Goal: Task Accomplishment & Management: Complete application form

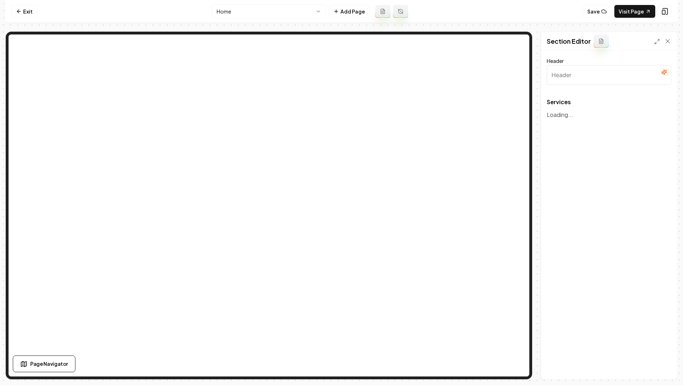
type input "Our Expert Plumbing Services"
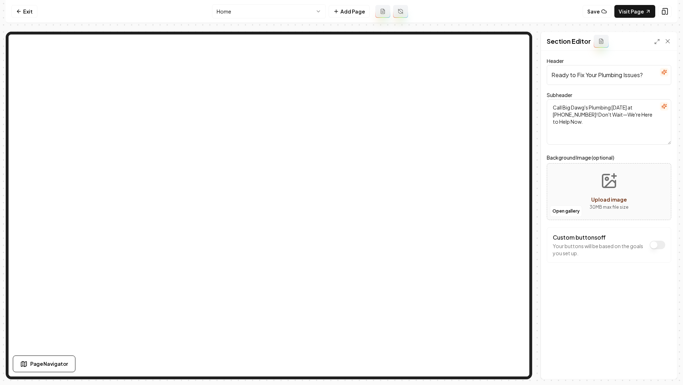
click at [605, 192] on button "Upload image 30 MB max file size" at bounding box center [608, 192] width 50 height 50
type input "**********"
click at [660, 368] on button "Save" at bounding box center [660, 367] width 21 height 13
click at [668, 370] on div "Discard Changes Save" at bounding box center [609, 366] width 136 height 25
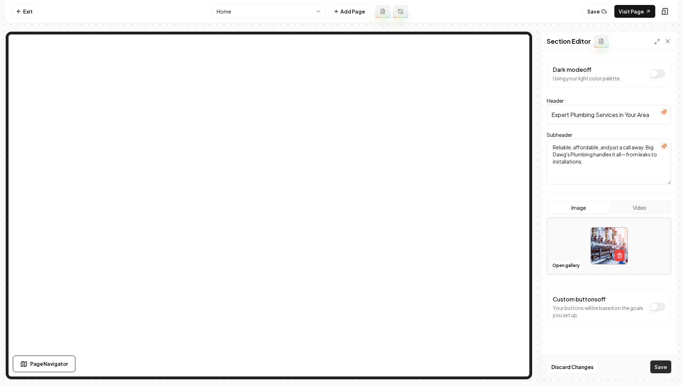
click at [659, 368] on button "Save" at bounding box center [660, 367] width 21 height 13
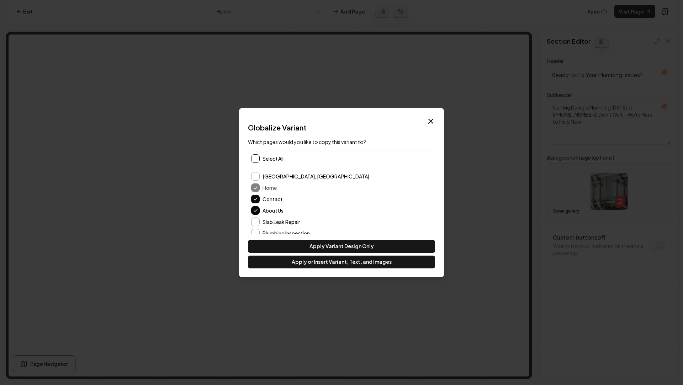
click at [259, 159] on button "button" at bounding box center [255, 158] width 9 height 9
click at [316, 267] on button "Apply or Insert Variant, Text, and Images" at bounding box center [341, 262] width 187 height 13
type input "Experience Big Dawg's Difference"
type textarea "See how our plumbing pros earned trust and solved problems"
click at [259, 153] on div "Deselect All" at bounding box center [341, 158] width 187 height 15
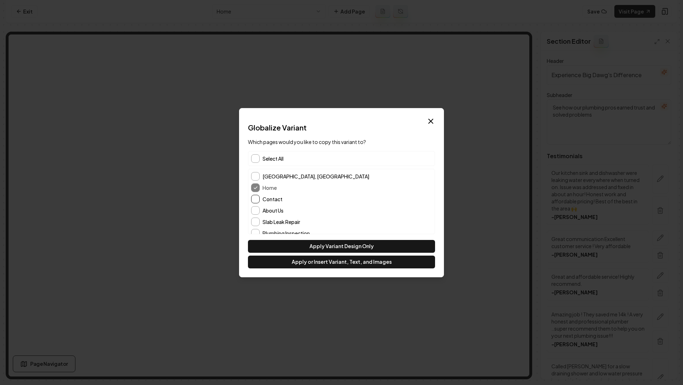
click at [257, 198] on button "Contact" at bounding box center [255, 199] width 9 height 9
click at [257, 208] on button "About Us" at bounding box center [255, 210] width 9 height 9
click at [295, 265] on button "Apply or Insert Variant, Text, and Images" at bounding box center [341, 262] width 187 height 13
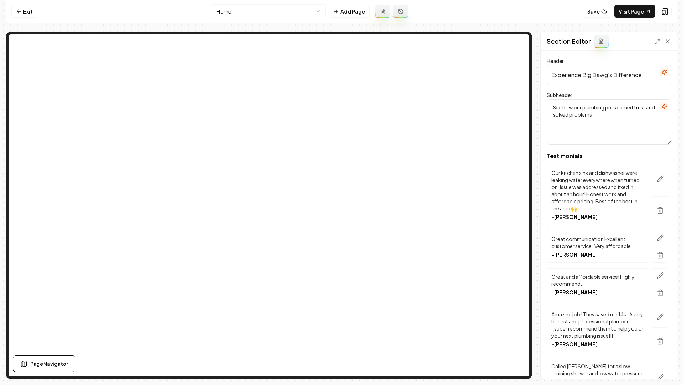
click at [270, 18] on html "Computer Required This feature is only available on a computer. Please switch t…" at bounding box center [341, 192] width 683 height 385
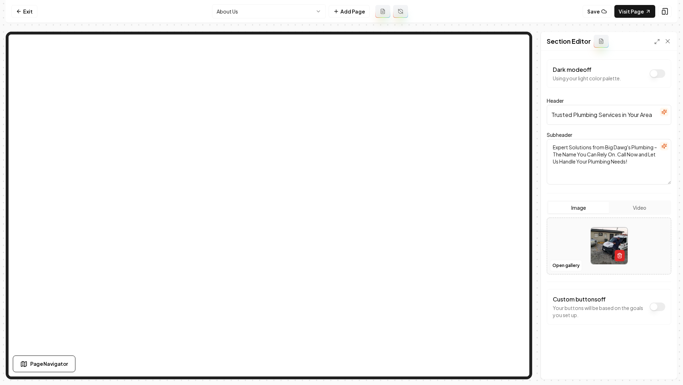
click at [618, 257] on icon "button" at bounding box center [619, 256] width 3 height 4
click at [605, 236] on icon "Upload image" at bounding box center [608, 235] width 17 height 17
type input "**********"
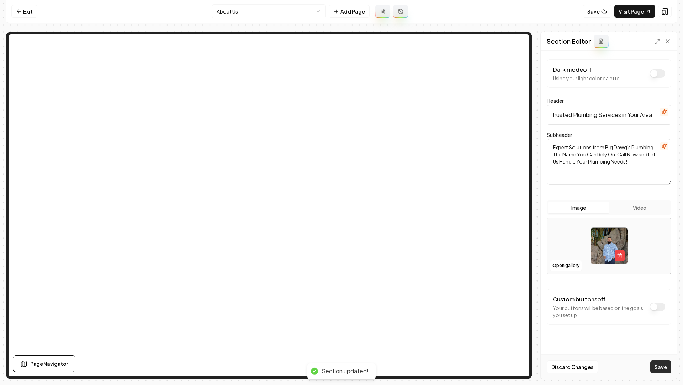
click at [658, 372] on button "Save" at bounding box center [660, 367] width 21 height 13
click at [254, 3] on nav "Exit About Us Add Page Save Visit Page" at bounding box center [341, 11] width 671 height 23
click at [249, 10] on html "Computer Required This feature is only available on a computer. Please switch t…" at bounding box center [341, 192] width 683 height 385
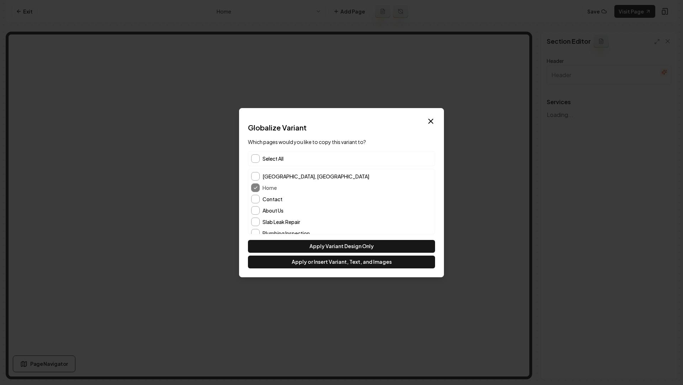
type input "Our Expert Plumbing Services"
click at [256, 197] on button "Contact" at bounding box center [255, 199] width 9 height 9
click at [255, 210] on button "About Us" at bounding box center [255, 210] width 9 height 9
click at [293, 262] on button "Apply or Insert Variant, Text, and Images" at bounding box center [341, 262] width 187 height 13
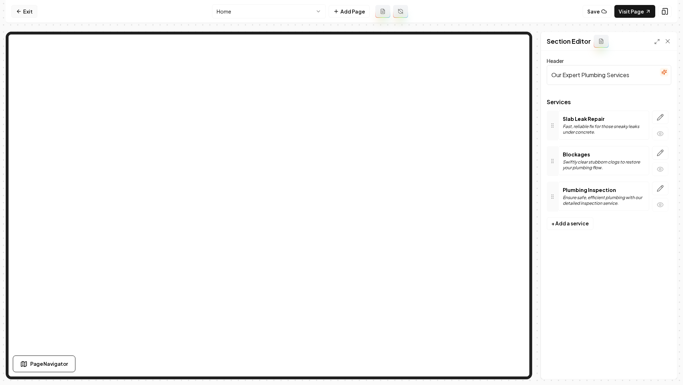
click at [15, 11] on link "Exit" at bounding box center [24, 11] width 26 height 13
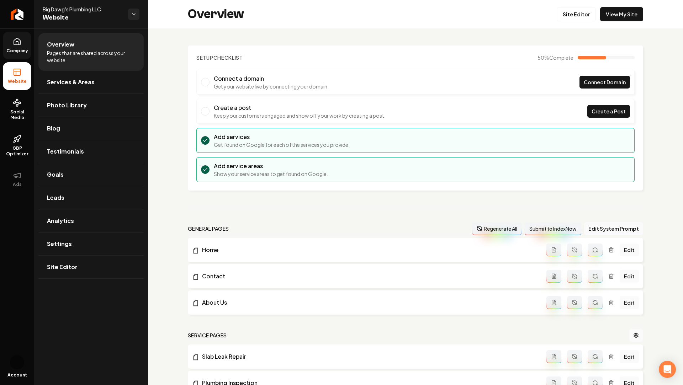
click at [28, 47] on link "Company" at bounding box center [17, 46] width 28 height 28
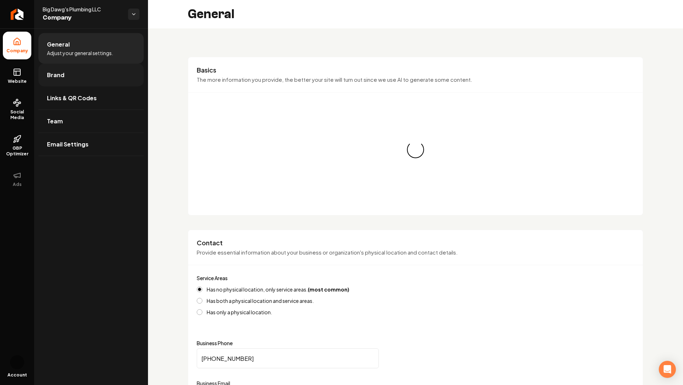
click at [65, 77] on link "Brand" at bounding box center [90, 75] width 105 height 23
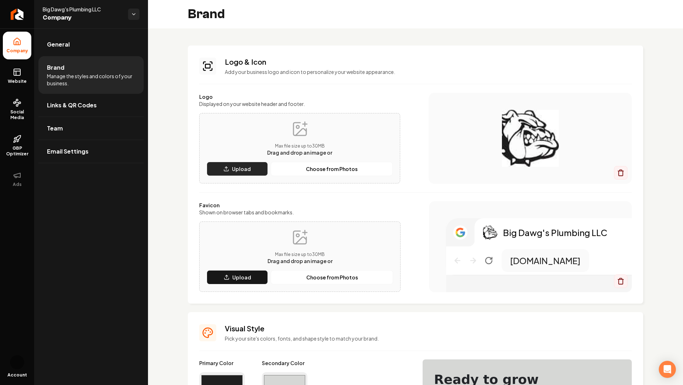
click at [237, 168] on p "Upload" at bounding box center [241, 168] width 19 height 7
click at [323, 220] on div "Favicon Shown on browser tabs and bookmarks. Max file size up to 30 MB Drag and…" at bounding box center [299, 247] width 201 height 90
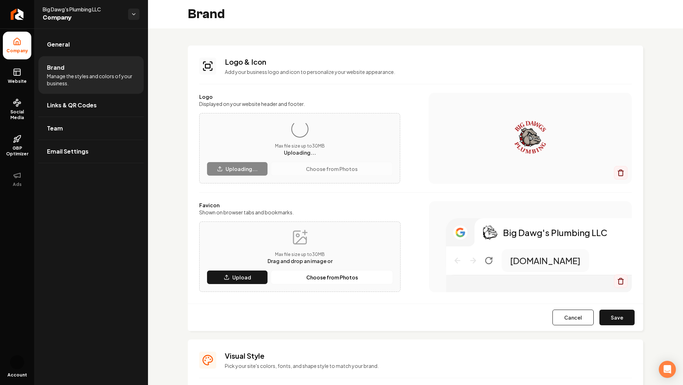
click at [304, 248] on div "Max file size up to 30 MB Drag and drop an image or" at bounding box center [299, 247] width 65 height 36
click at [252, 272] on button "Upload" at bounding box center [237, 277] width 61 height 14
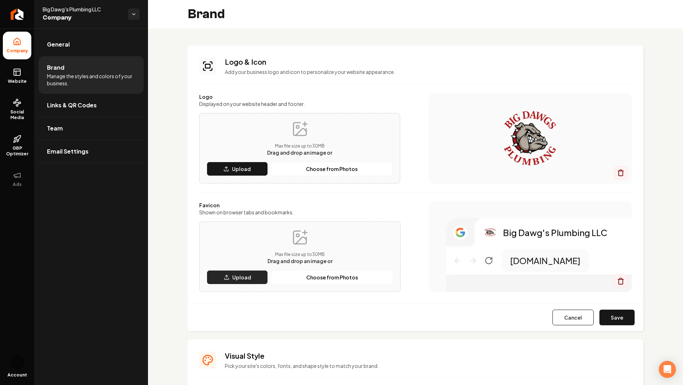
click at [233, 277] on p "Upload" at bounding box center [241, 277] width 19 height 7
click at [623, 316] on button "Save" at bounding box center [616, 318] width 35 height 16
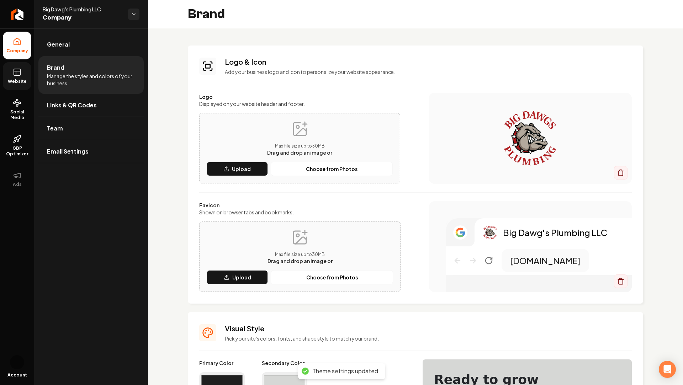
click at [21, 77] on link "Website" at bounding box center [17, 76] width 28 height 28
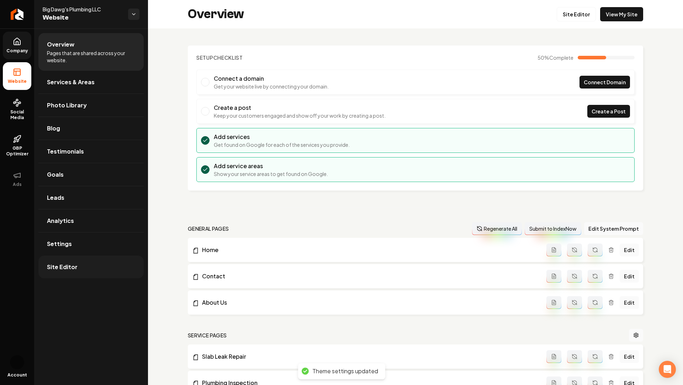
click at [65, 269] on span "Site Editor" at bounding box center [62, 267] width 31 height 9
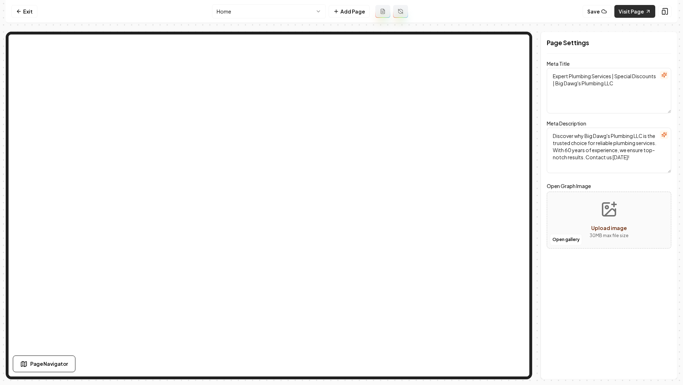
click at [629, 9] on link "Visit Page" at bounding box center [634, 11] width 41 height 13
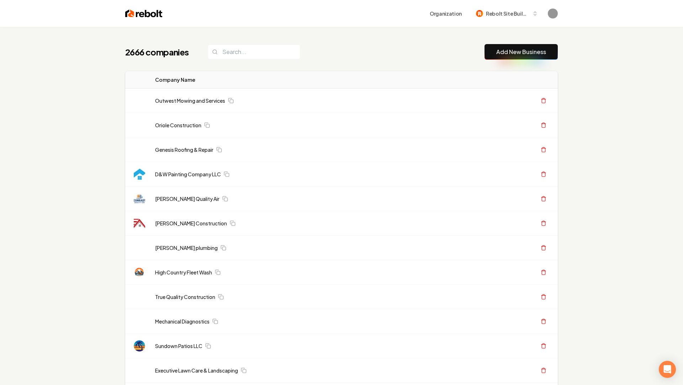
drag, startPoint x: 498, startPoint y: 53, endPoint x: 514, endPoint y: 59, distance: 16.7
click at [498, 53] on link "Add New Business" at bounding box center [521, 52] width 50 height 9
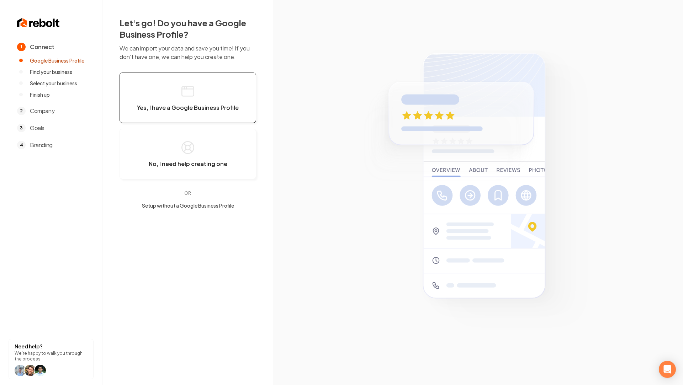
click at [184, 102] on button "Yes, I have a Google Business Profile" at bounding box center [187, 98] width 137 height 50
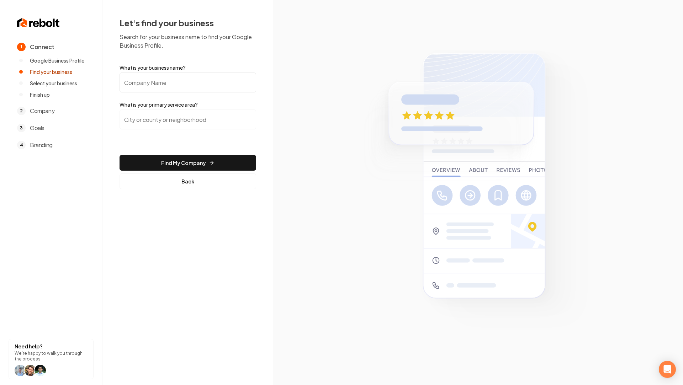
click at [164, 84] on input "What is your business name?" at bounding box center [187, 83] width 137 height 20
paste input "Drain Solutions and Plumbing Service"
paste input "Laughlin"
type input "Drain Solutions and Plumbing Service"
click at [192, 130] on div at bounding box center [187, 124] width 137 height 28
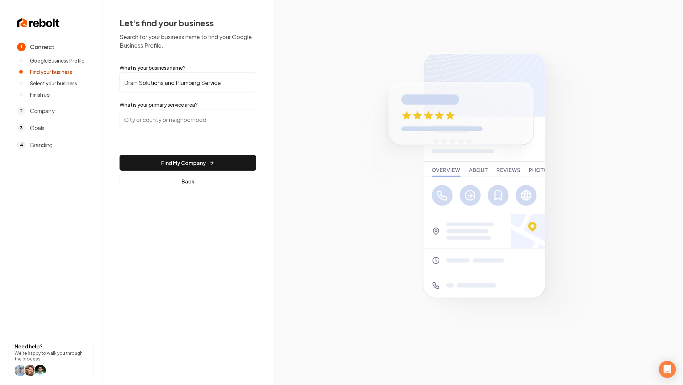
click at [182, 125] on input "search" at bounding box center [187, 120] width 137 height 20
paste input "Laughlin"
click at [176, 114] on input "Laughlin, NV" at bounding box center [187, 120] width 137 height 20
click at [174, 121] on input "Laughlin, NV" at bounding box center [187, 120] width 137 height 20
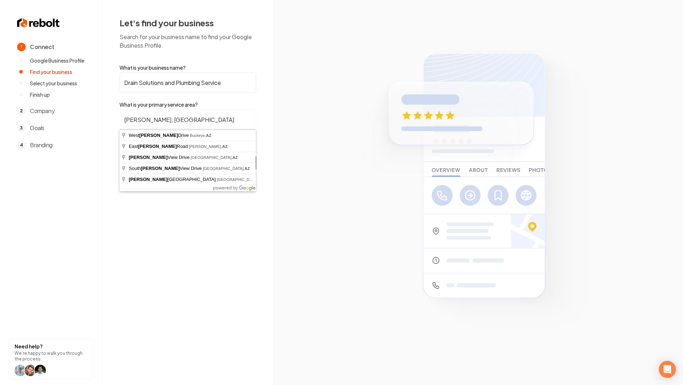
click at [137, 126] on input "Laughlin, AZ" at bounding box center [187, 120] width 137 height 20
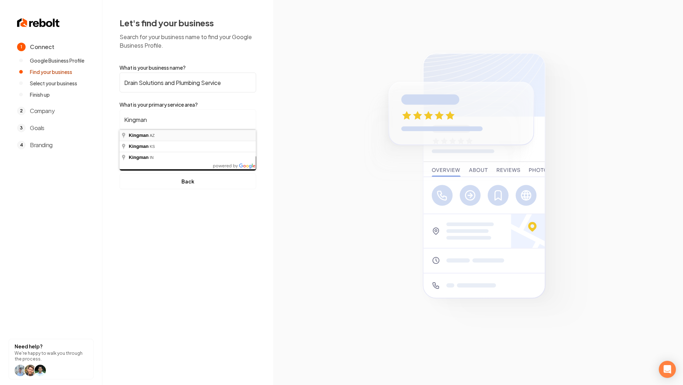
type input "Kingman, AZ"
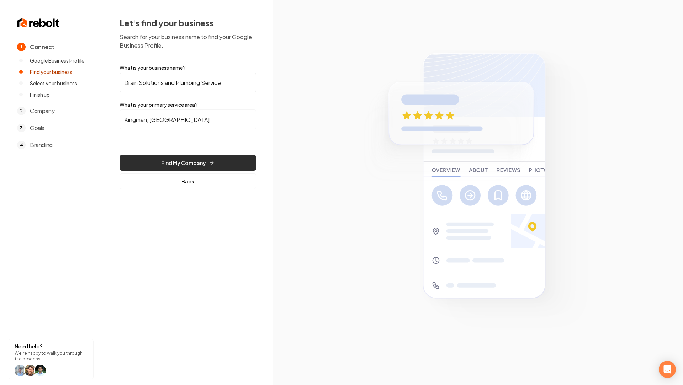
click at [199, 157] on button "Find My Company" at bounding box center [187, 163] width 137 height 16
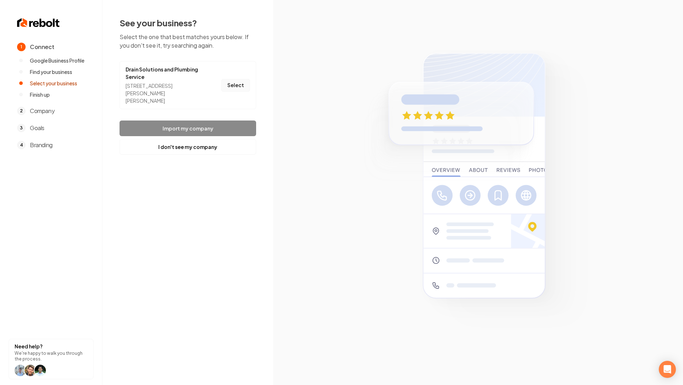
click at [236, 82] on button "Select" at bounding box center [235, 85] width 29 height 13
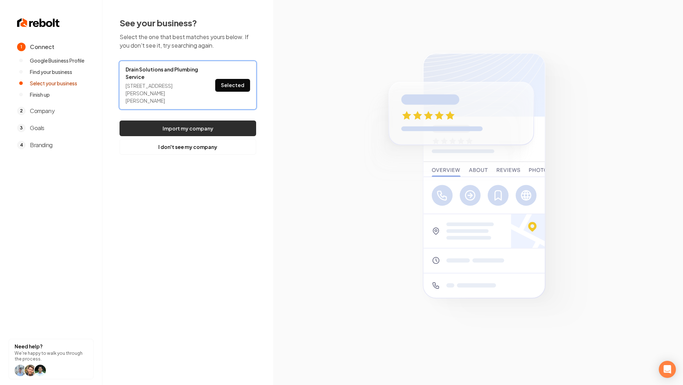
click at [193, 123] on button "Import my company" at bounding box center [187, 129] width 137 height 16
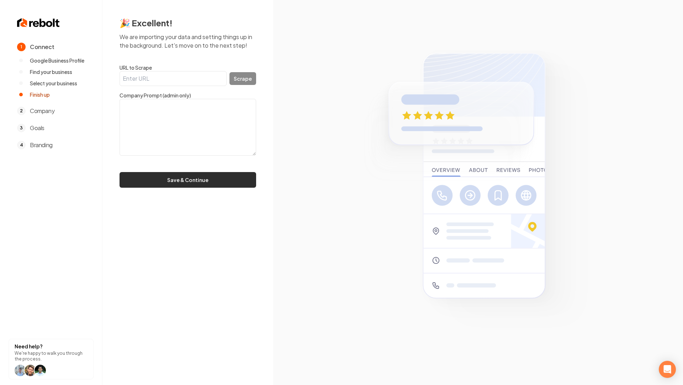
click at [193, 180] on button "Save & Continue" at bounding box center [187, 180] width 137 height 16
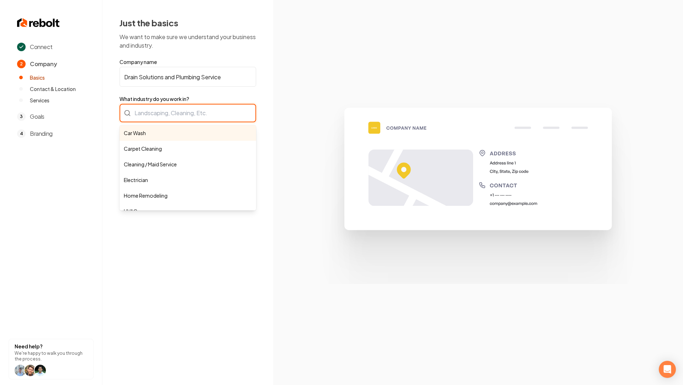
click at [171, 111] on div "Car Wash Carpet Cleaning Cleaning / Maid Service Electrician Home Remodeling HV…" at bounding box center [187, 113] width 137 height 18
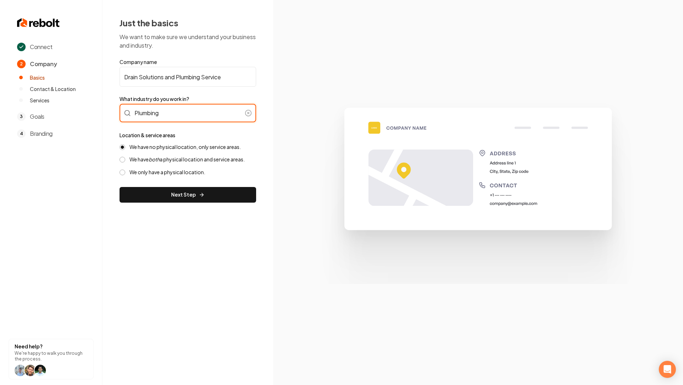
type input "Plumbing"
click at [175, 158] on label "We have both a physical location and service areas." at bounding box center [186, 159] width 115 height 7
click at [125, 158] on button "We have both a physical location and service areas." at bounding box center [122, 160] width 6 height 6
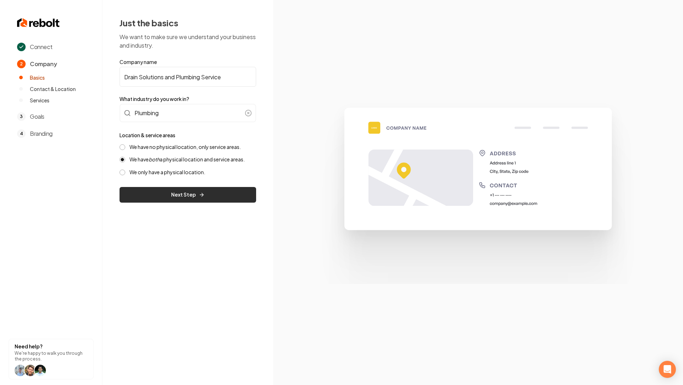
click at [186, 192] on button "Next Step" at bounding box center [187, 195] width 137 height 16
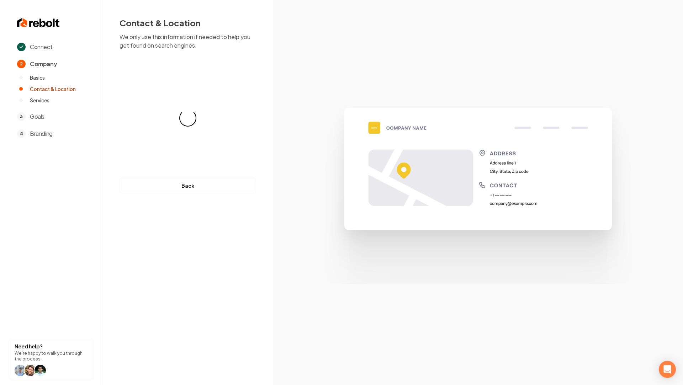
select select "**"
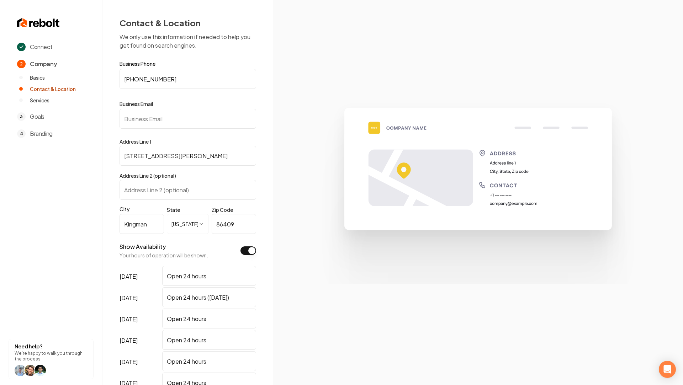
click at [142, 118] on input "Business Email" at bounding box center [187, 119] width 137 height 20
paste input "ddrainsolutions@gmail.com"
type input "ddrainsolutions@gmail.com"
click at [315, 204] on img at bounding box center [477, 192] width 341 height 183
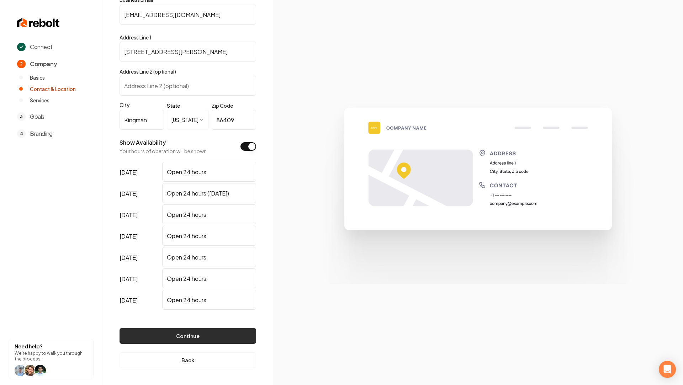
click at [219, 337] on button "Continue" at bounding box center [187, 336] width 137 height 16
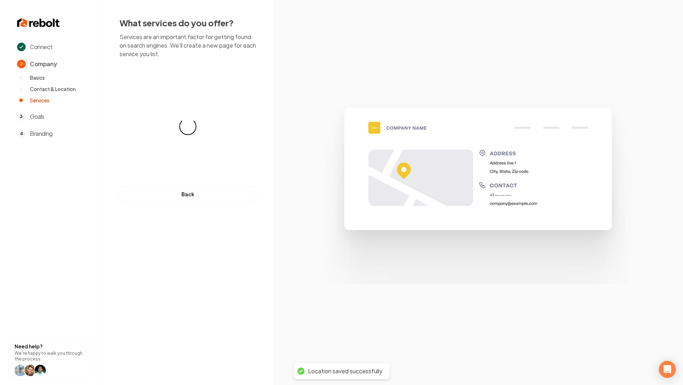
scroll to position [0, 0]
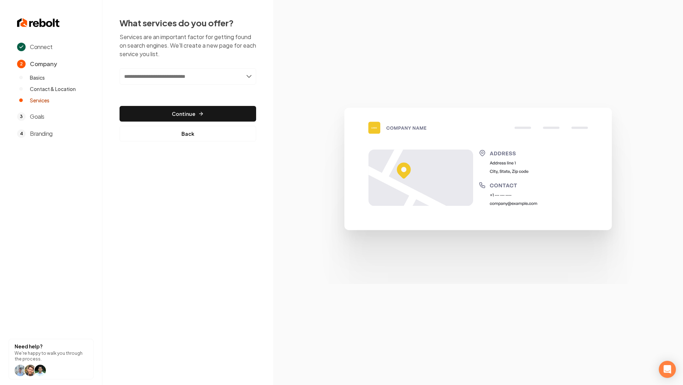
click at [164, 80] on input "text" at bounding box center [187, 76] width 137 height 16
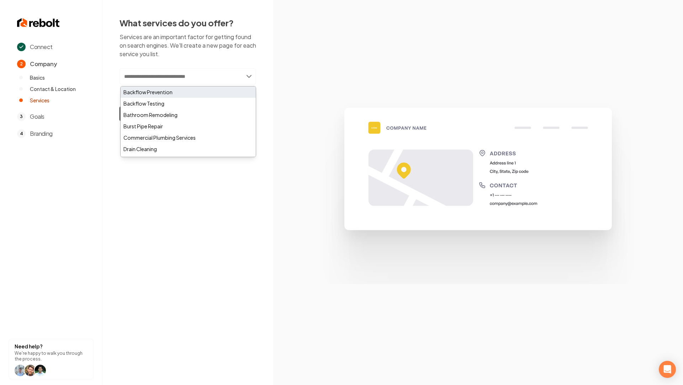
paste input "**********"
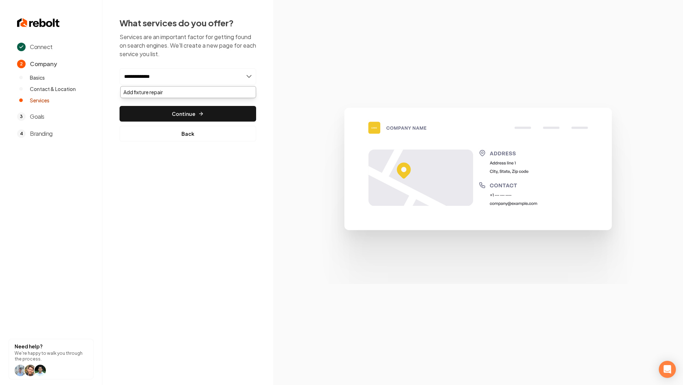
click at [129, 77] on input "**********" at bounding box center [187, 76] width 137 height 16
type input "**********"
click at [159, 91] on div "Add Fixture Repair" at bounding box center [188, 91] width 135 height 11
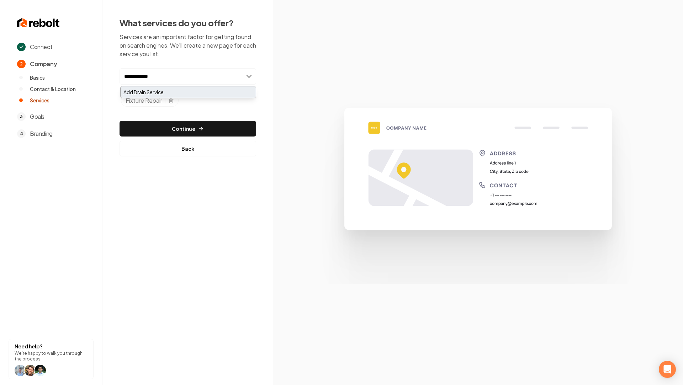
type input "**********"
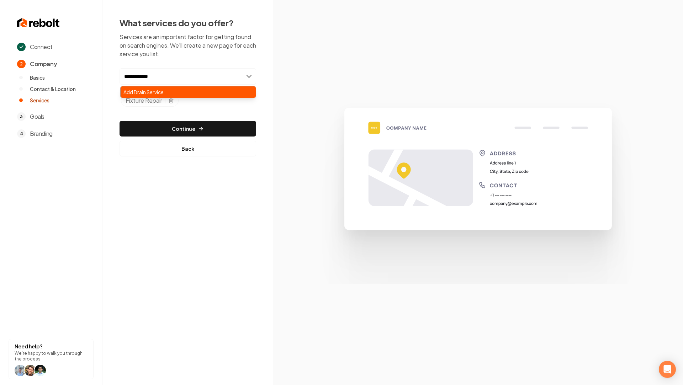
click at [233, 92] on div "Add Drain Service" at bounding box center [188, 91] width 135 height 11
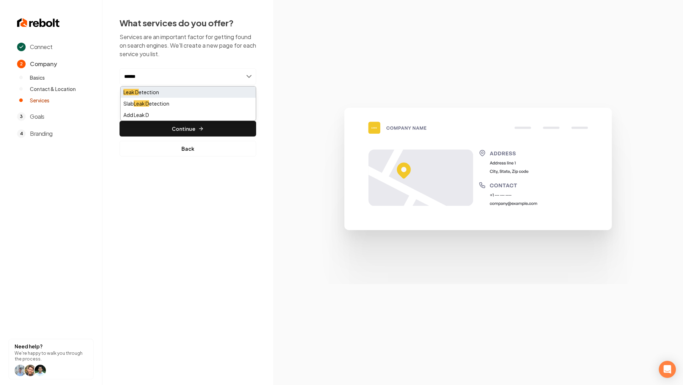
type input "******"
click at [127, 92] on mark "Leak D" at bounding box center [130, 92] width 15 height 6
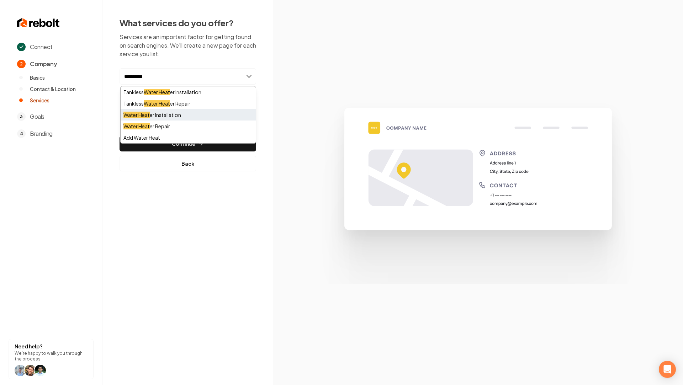
type input "**********"
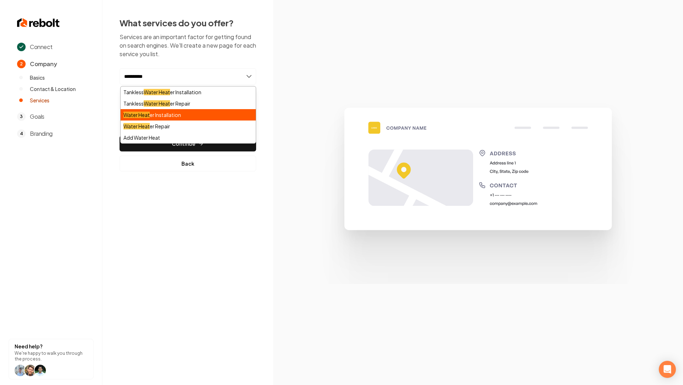
click at [173, 115] on div "Water Heat er Installation" at bounding box center [188, 114] width 135 height 11
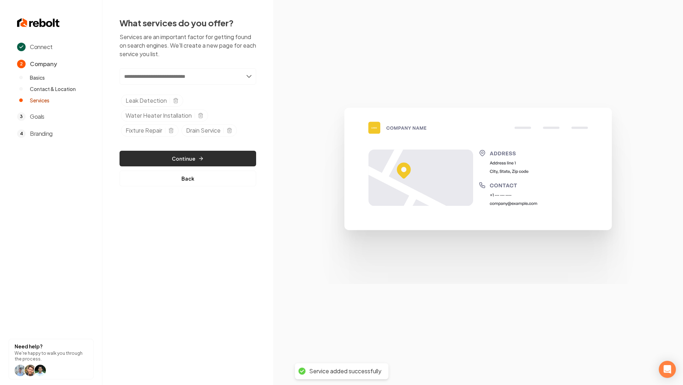
click at [208, 157] on button "Continue" at bounding box center [187, 159] width 137 height 16
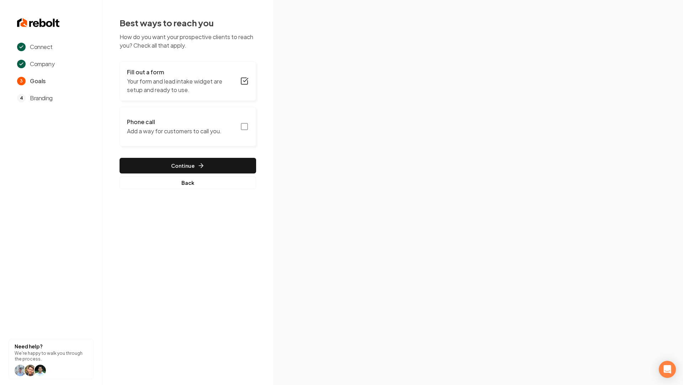
click at [247, 123] on rect "button" at bounding box center [244, 126] width 6 height 6
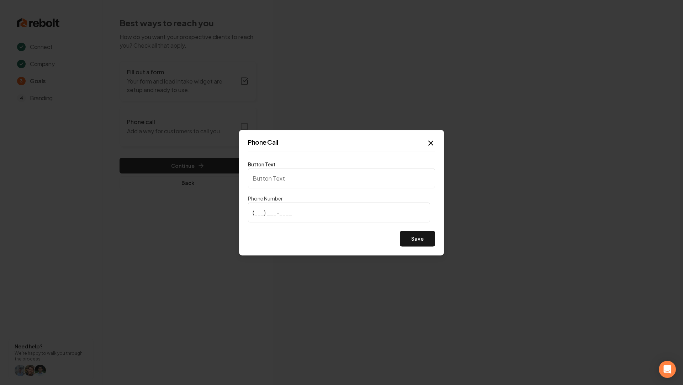
type input "Call us"
type input "(928) 303-0705"
click at [421, 235] on button "Save" at bounding box center [417, 239] width 35 height 16
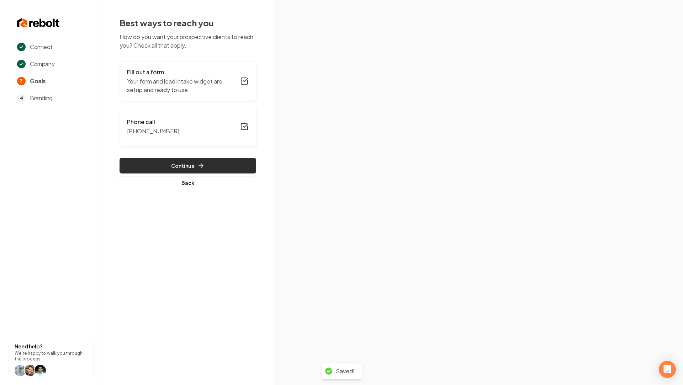
click at [191, 166] on button "Continue" at bounding box center [187, 166] width 137 height 16
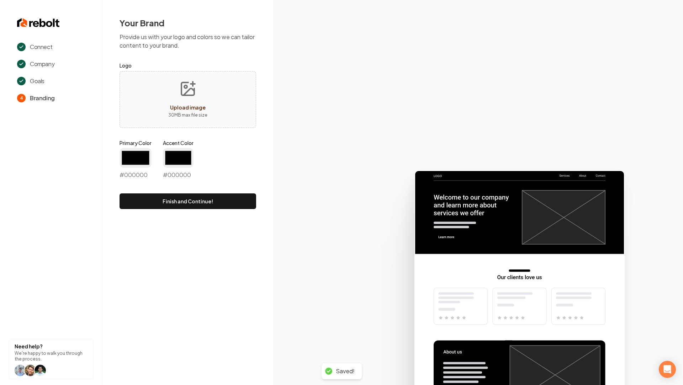
type input "#194d33"
type input "#70be00"
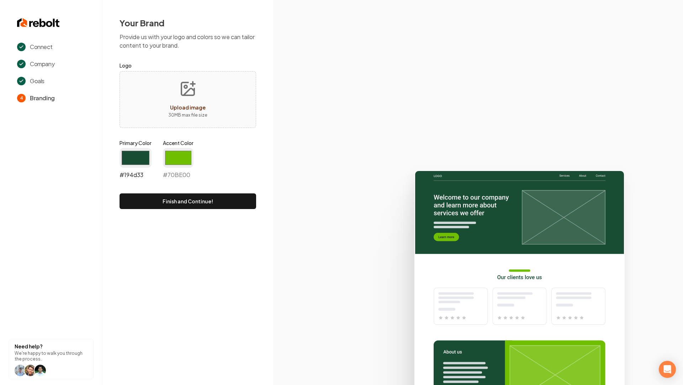
click at [141, 156] on input "#194d33" at bounding box center [135, 158] width 32 height 20
click at [118, 207] on div "Your Brand Provide us with your logo and colors so we can tailor content to you…" at bounding box center [187, 113] width 171 height 226
click at [143, 148] on input "#194d33" at bounding box center [135, 158] width 32 height 20
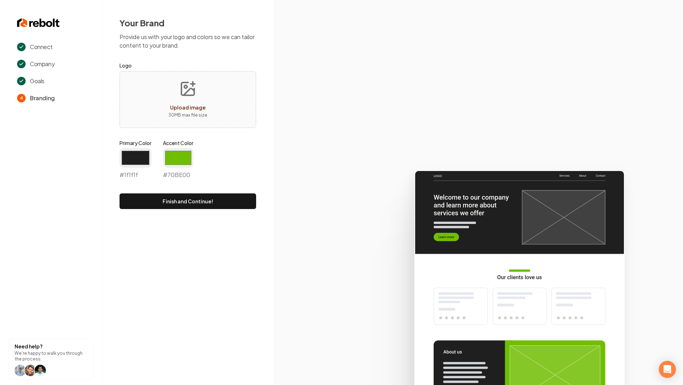
type input "#1f1f1f"
click at [196, 156] on div "Primary Color #1f1f1f #1f1f1f Accent Color #70be00 #70BE00" at bounding box center [187, 160] width 137 height 43
click at [190, 156] on input "#70be00" at bounding box center [178, 158] width 31 height 20
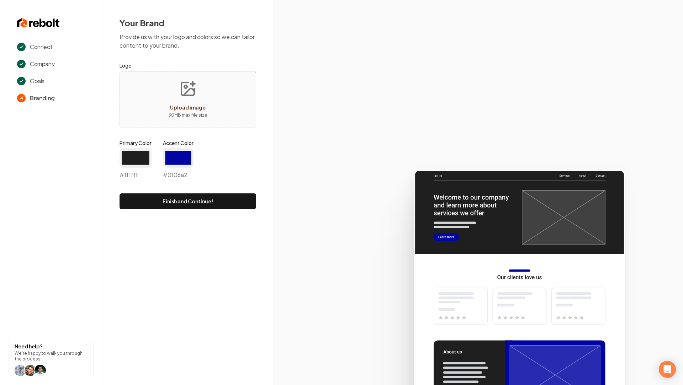
type input "#0106a2"
click at [288, 181] on icon at bounding box center [478, 274] width 410 height 221
click at [212, 203] on button "Finish and Continue!" at bounding box center [187, 201] width 137 height 16
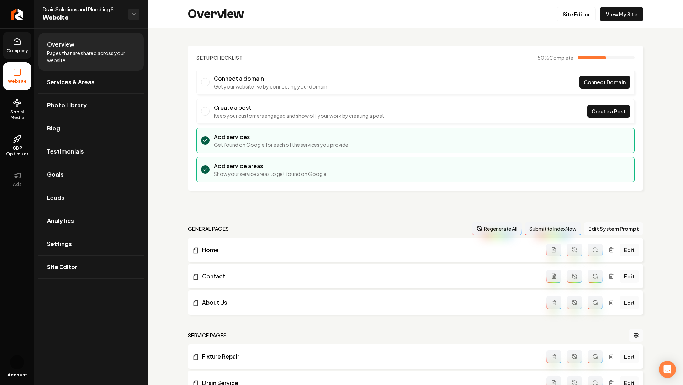
click at [18, 42] on icon at bounding box center [17, 41] width 9 height 9
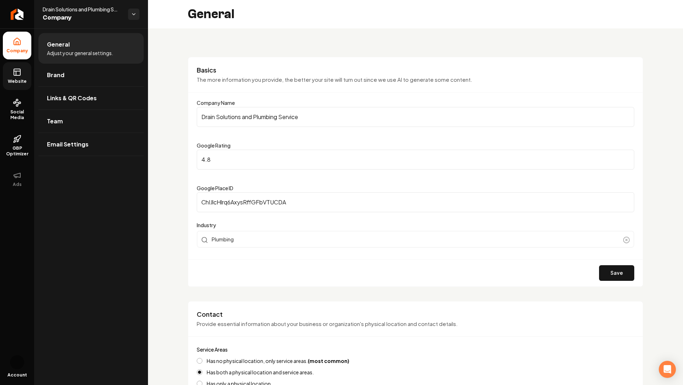
click at [30, 81] on link "Website" at bounding box center [17, 76] width 28 height 28
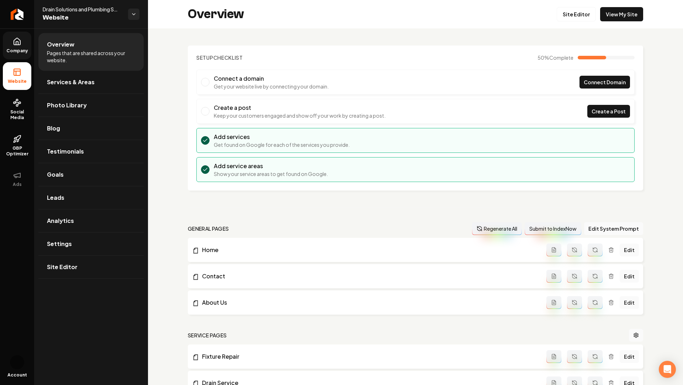
click at [10, 41] on link "Company" at bounding box center [17, 46] width 28 height 28
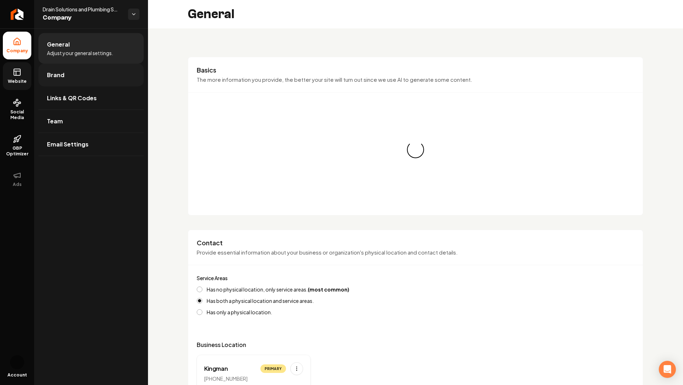
click at [70, 71] on link "Brand" at bounding box center [90, 75] width 105 height 23
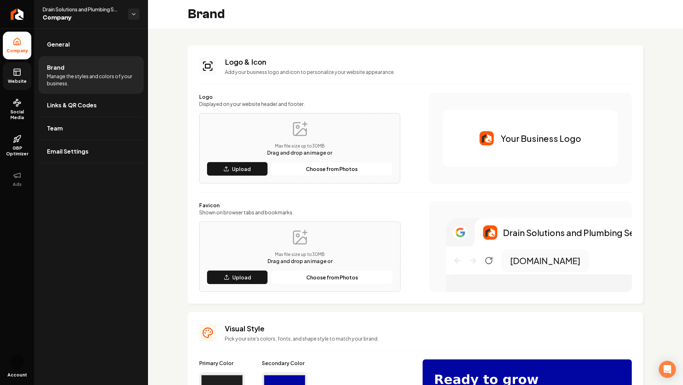
click at [9, 70] on link "Website" at bounding box center [17, 76] width 28 height 28
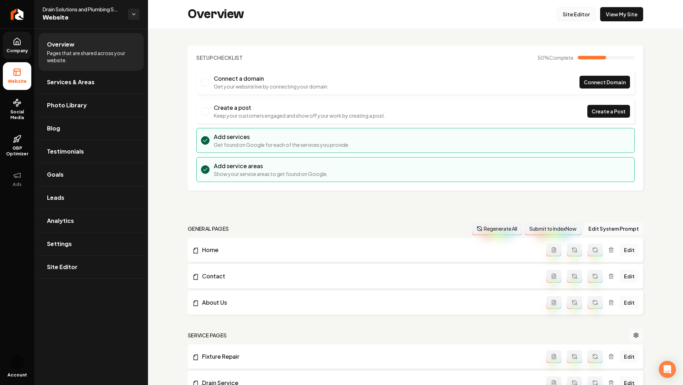
click at [576, 14] on link "Site Editor" at bounding box center [575, 14] width 39 height 14
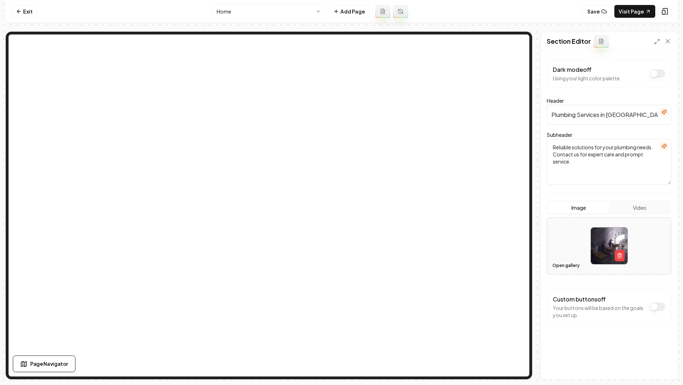
click at [553, 263] on button "Open gallery" at bounding box center [566, 265] width 32 height 11
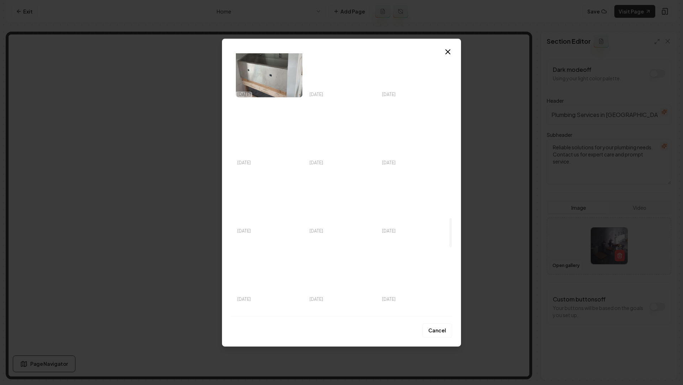
scroll to position [1468, 0]
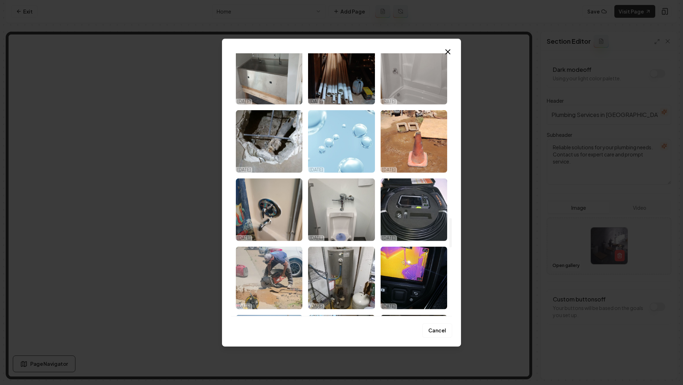
click at [340, 161] on img "Select image image_68ed5df65c7cd75eb88cd1ba.jpeg" at bounding box center [341, 141] width 66 height 63
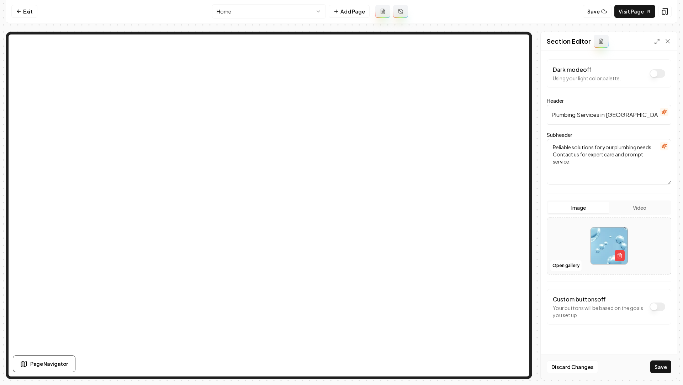
click at [658, 383] on div "Computer Required This feature is only available on a computer. Please switch t…" at bounding box center [341, 192] width 683 height 385
click at [657, 367] on button "Save" at bounding box center [660, 367] width 21 height 13
click at [622, 254] on button "button" at bounding box center [619, 255] width 10 height 11
click at [562, 267] on button "Open gallery" at bounding box center [566, 265] width 32 height 11
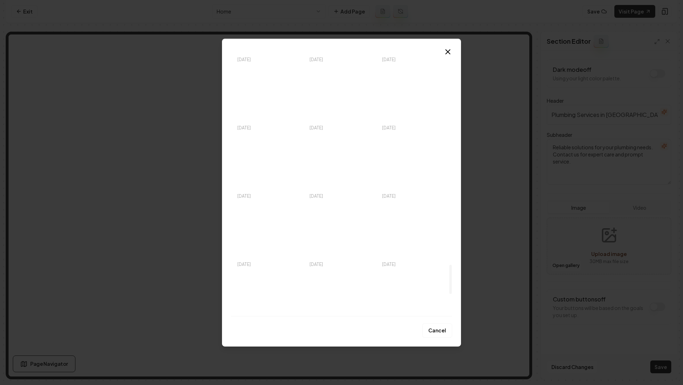
scroll to position [2078, 0]
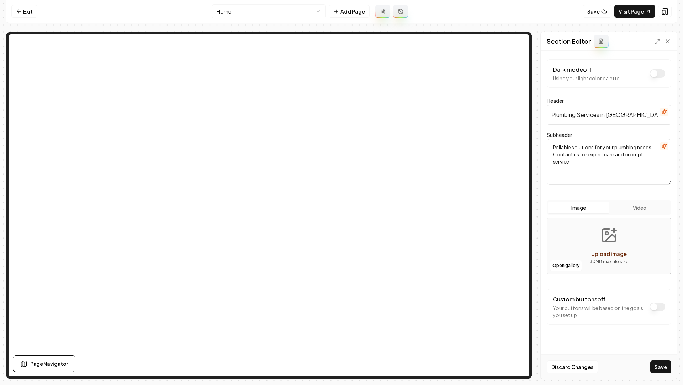
click at [615, 236] on icon "Upload image" at bounding box center [609, 238] width 11 height 7
type input "**********"
click at [622, 258] on icon "button" at bounding box center [620, 256] width 6 height 6
click at [602, 244] on button "Upload image 30 MB max file size" at bounding box center [608, 246] width 50 height 50
type input "**********"
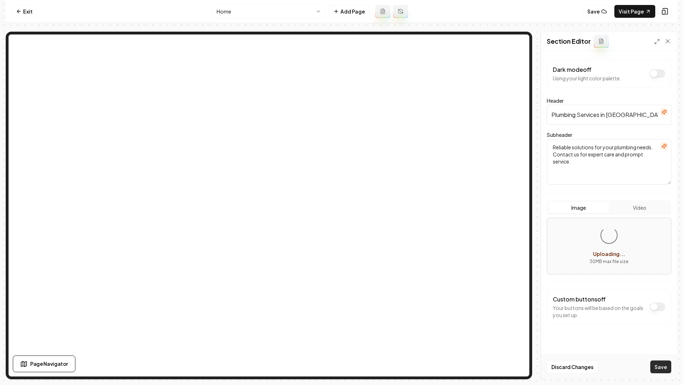
click at [659, 369] on button "Save" at bounding box center [660, 367] width 21 height 13
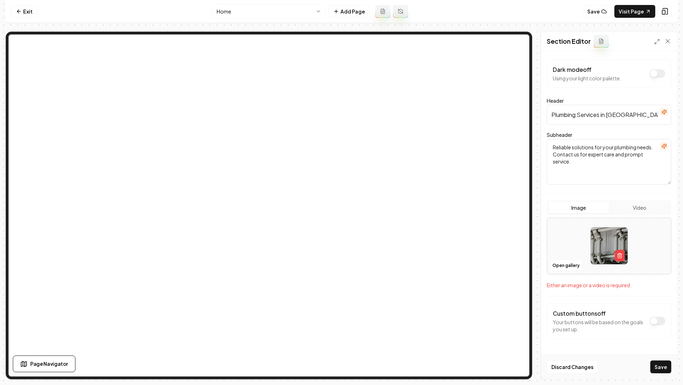
click at [664, 373] on div "Discard Changes Save" at bounding box center [609, 366] width 136 height 25
click at [657, 363] on button "Save" at bounding box center [660, 367] width 21 height 13
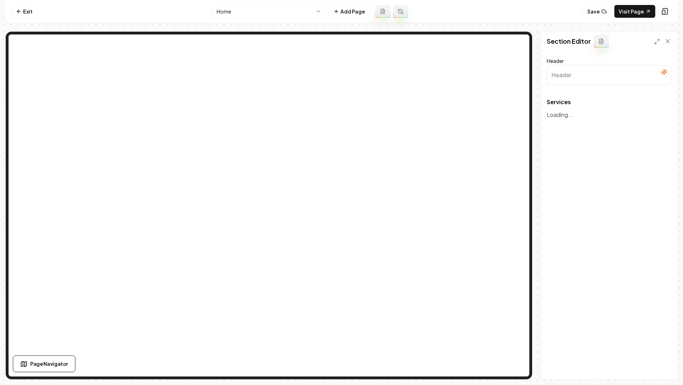
type input "Our Expert Plumbing Services"
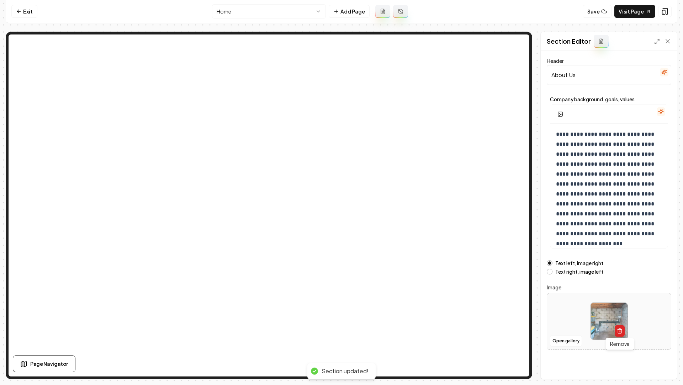
click at [616, 335] on button "button" at bounding box center [619, 330] width 10 height 11
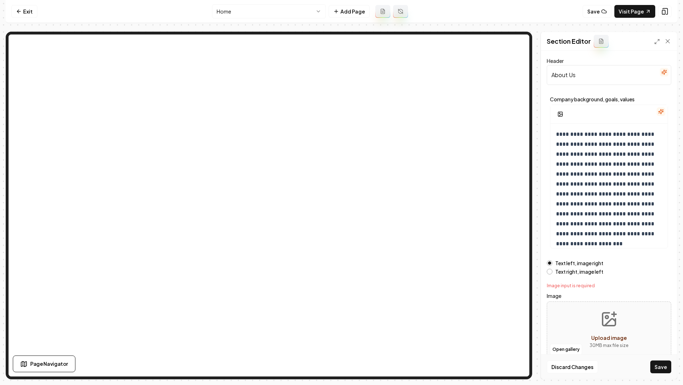
click at [585, 329] on button "Upload image 30 MB max file size" at bounding box center [608, 330] width 50 height 50
click at [559, 348] on button "Open gallery" at bounding box center [566, 349] width 32 height 11
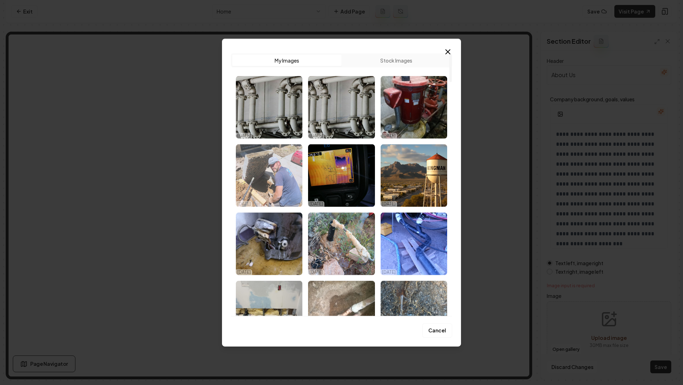
click at [278, 186] on img "Select image image_68ed5df75c7cd75eb88cd5d9.jpeg" at bounding box center [269, 175] width 66 height 63
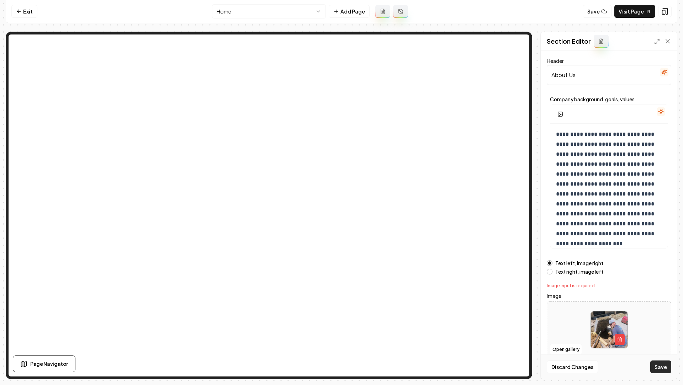
click at [664, 371] on button "Save" at bounding box center [660, 367] width 21 height 13
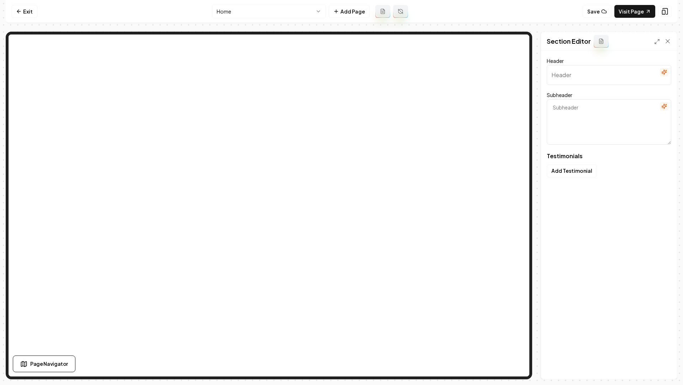
type input "Trusted by your neighbors"
type textarea "See how we solve real plumbing problems in Kingman"
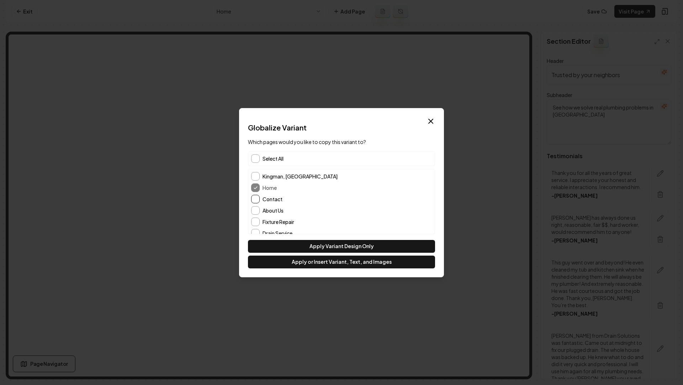
click at [256, 198] on button "Contact" at bounding box center [255, 199] width 9 height 9
click at [256, 212] on button "About Us" at bounding box center [255, 210] width 9 height 9
click at [257, 210] on button "About Us" at bounding box center [255, 210] width 9 height 9
click at [322, 267] on button "Apply or Insert Variant, Text, and Images" at bounding box center [341, 262] width 187 height 13
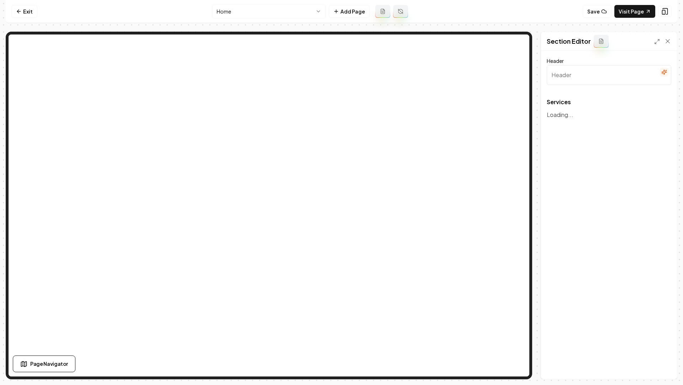
type input "Our Expert Plumbing Services"
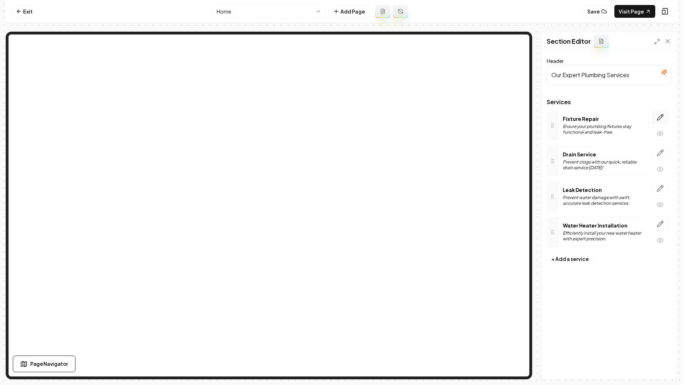
click at [661, 116] on icon "button" at bounding box center [659, 117] width 7 height 7
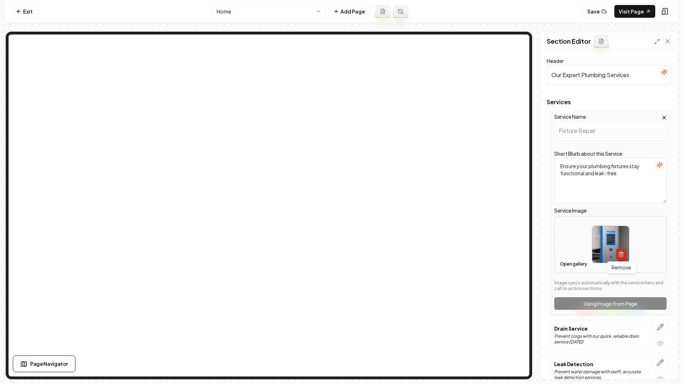
click at [624, 257] on button "button" at bounding box center [621, 254] width 10 height 11
click at [605, 233] on icon "Upload image" at bounding box center [610, 233] width 17 height 17
click at [571, 265] on button "Open gallery" at bounding box center [573, 263] width 32 height 11
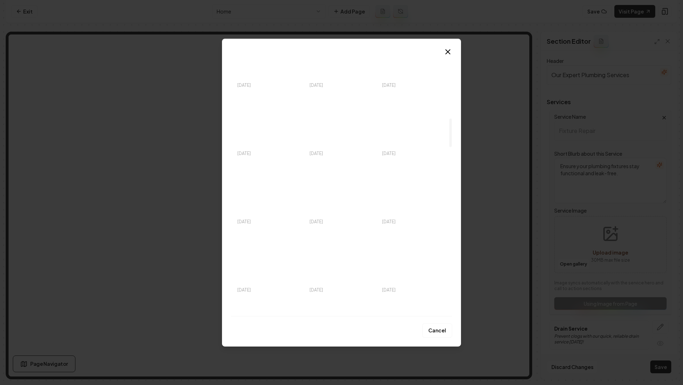
scroll to position [597, 0]
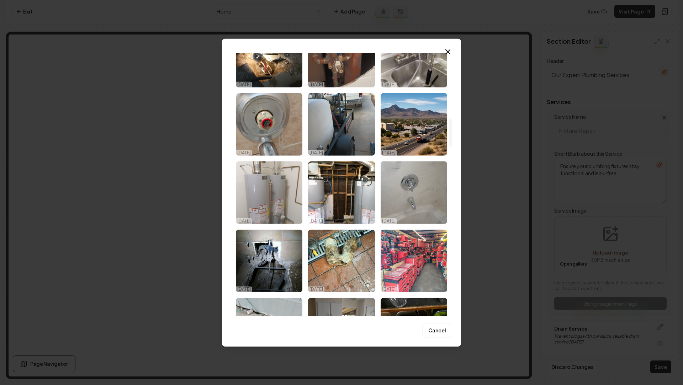
click at [270, 194] on img "Select image image_68ed5df75c7cd75eb88cd2bb.jpeg" at bounding box center [269, 192] width 66 height 63
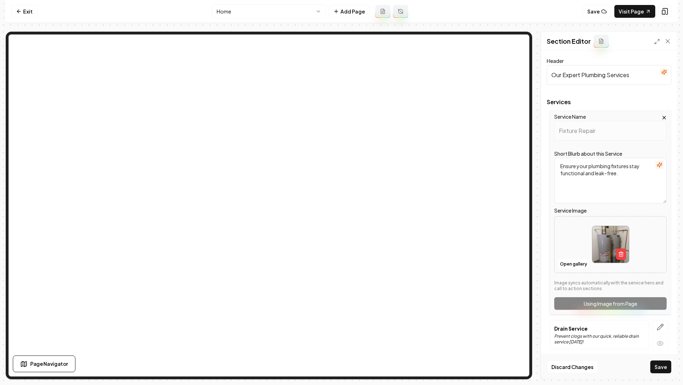
scroll to position [73, 0]
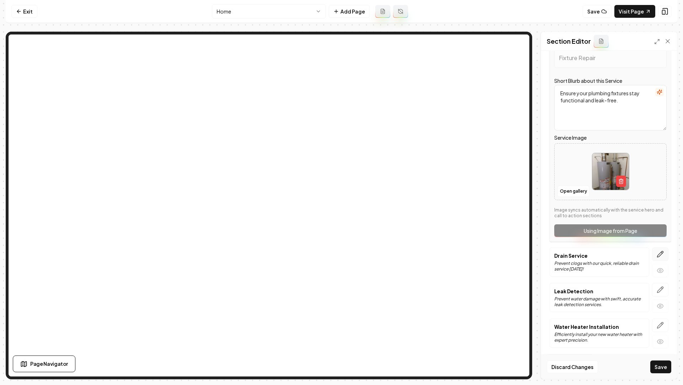
click at [659, 252] on icon "button" at bounding box center [659, 254] width 7 height 7
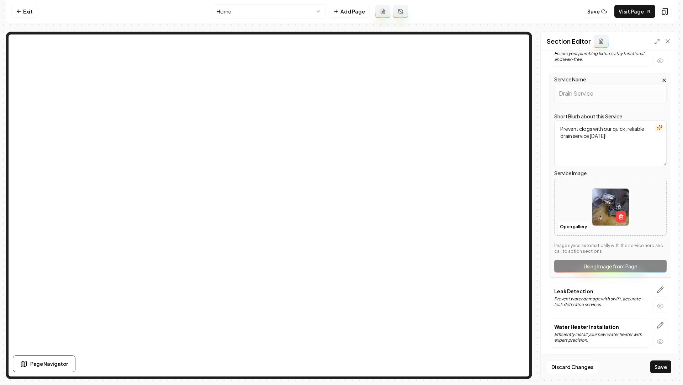
scroll to position [0, 0]
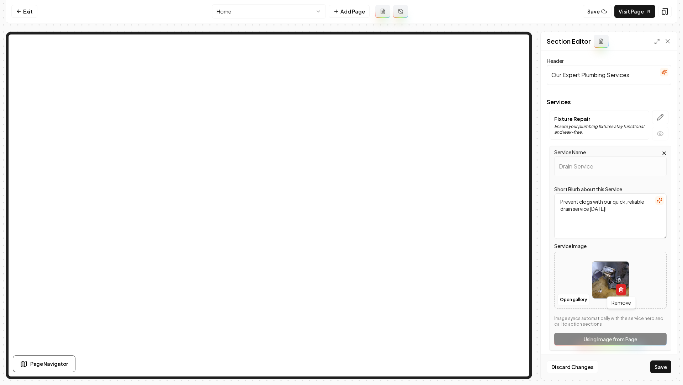
click at [619, 288] on icon "button" at bounding box center [621, 288] width 4 height 0
click at [615, 268] on icon "Upload image" at bounding box center [610, 269] width 17 height 17
click at [568, 299] on button "Open gallery" at bounding box center [573, 299] width 32 height 11
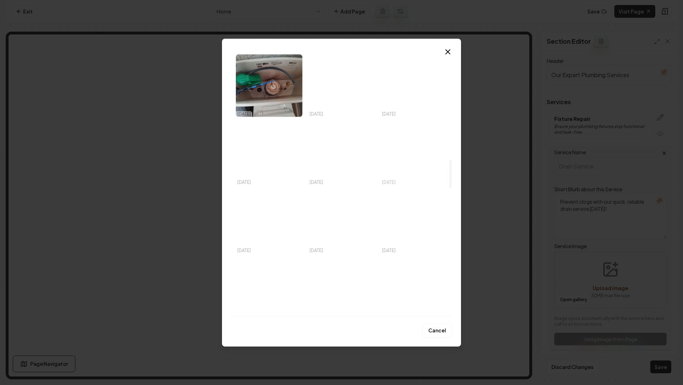
scroll to position [983, 0]
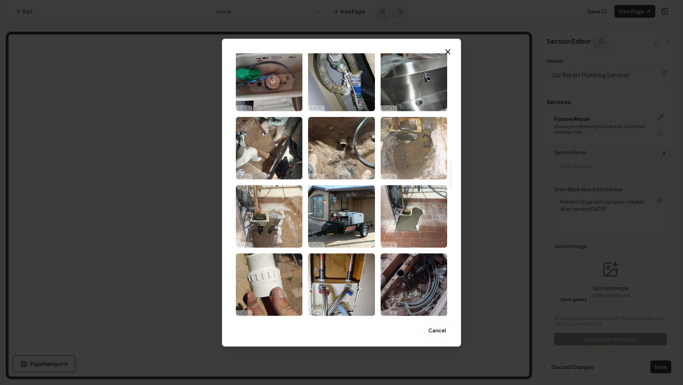
click at [409, 167] on img "Select image image_68ed5df75c7cd75eb88cd2b7.jpeg" at bounding box center [413, 148] width 66 height 63
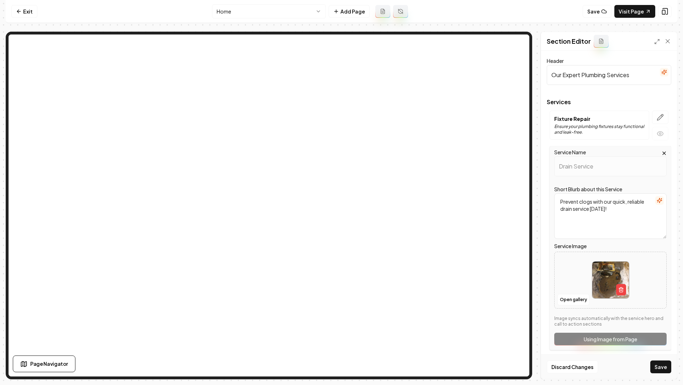
scroll to position [73, 0]
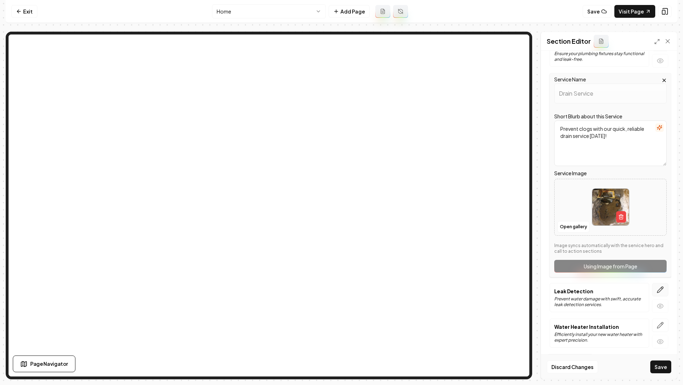
click at [657, 287] on icon "button" at bounding box center [659, 289] width 7 height 7
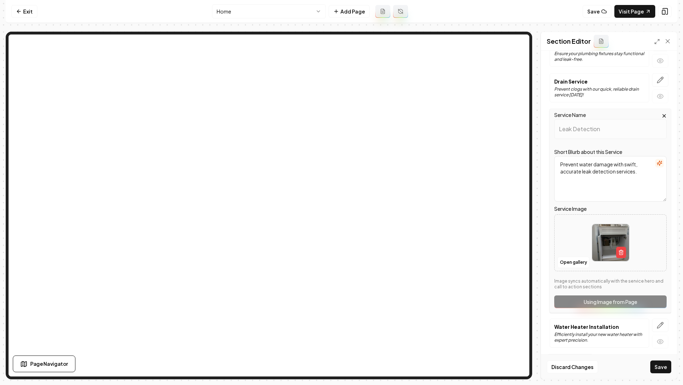
scroll to position [0, 0]
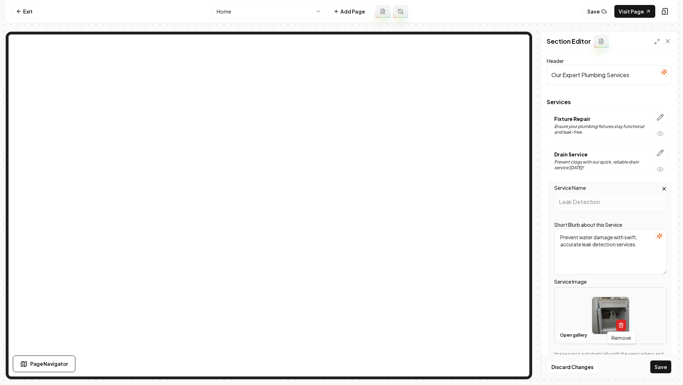
click at [619, 327] on button "button" at bounding box center [621, 325] width 10 height 11
click at [572, 338] on button "Open gallery" at bounding box center [573, 335] width 32 height 11
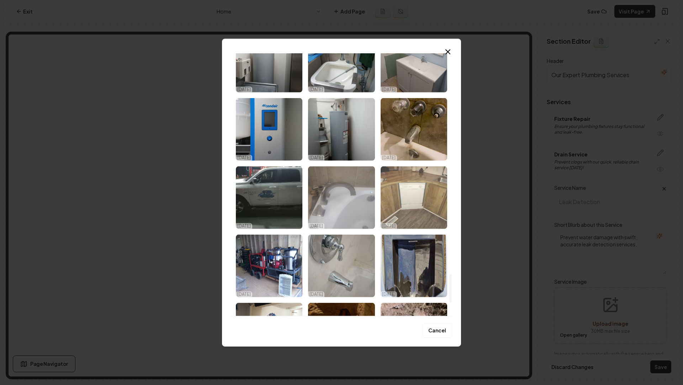
scroll to position [2026, 0]
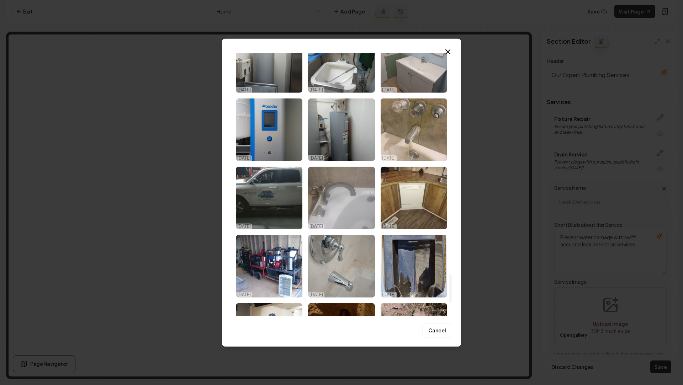
click at [410, 144] on img "Select image image_68ed5df15c7cd75eb88c9dfe.jpeg" at bounding box center [413, 129] width 66 height 63
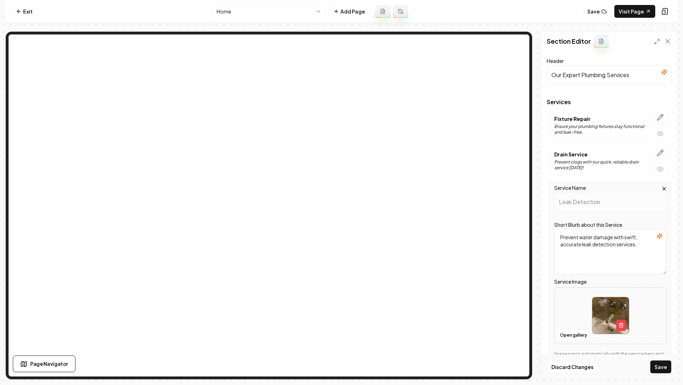
scroll to position [73, 0]
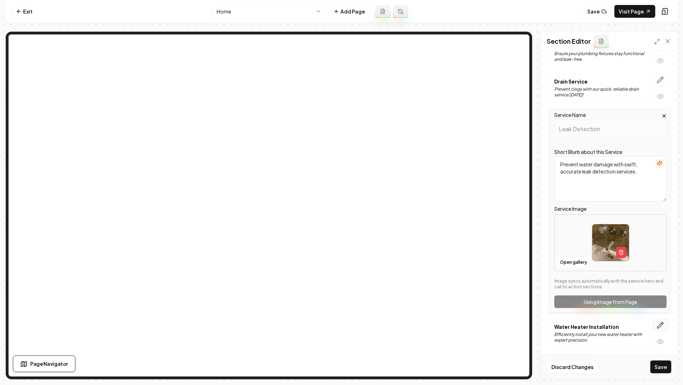
click at [656, 324] on button "button" at bounding box center [660, 326] width 16 height 14
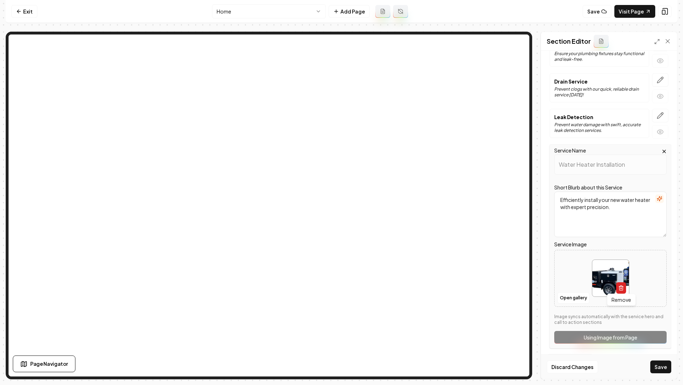
click at [622, 285] on icon "button" at bounding box center [621, 288] width 6 height 6
click at [574, 298] on button "Open gallery" at bounding box center [573, 297] width 32 height 11
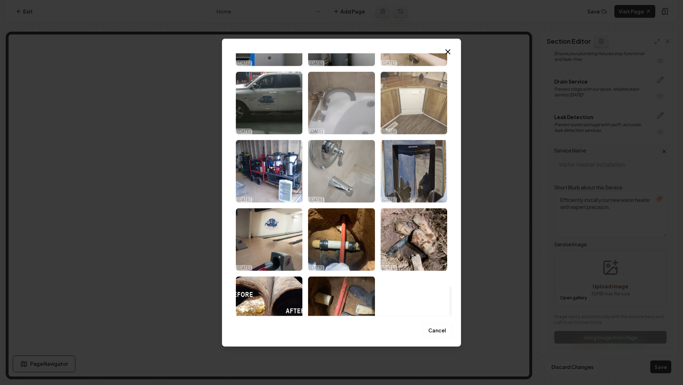
scroll to position [2141, 0]
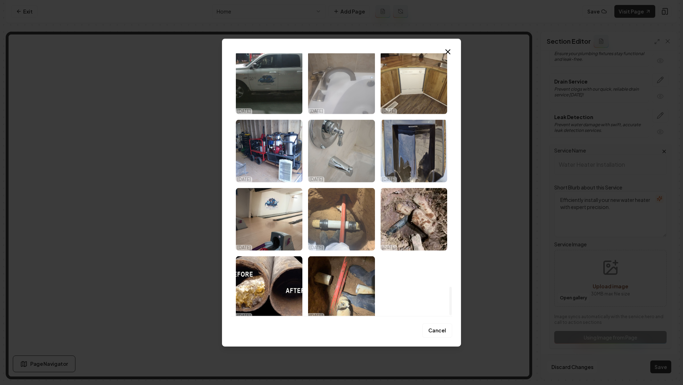
click at [351, 236] on img "Select image image_68ed5df15c7cd75eb88c9e0d.jpeg" at bounding box center [341, 219] width 66 height 63
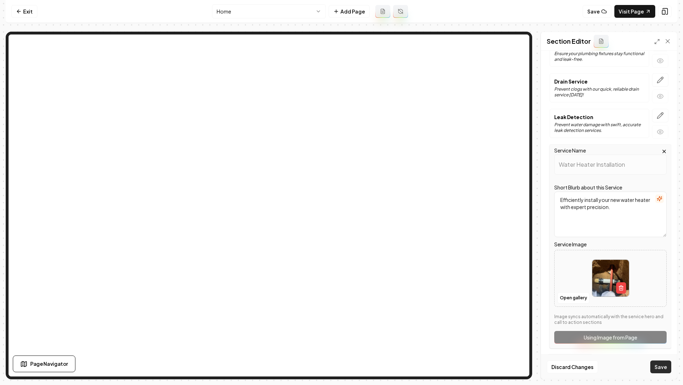
click at [652, 368] on button "Save" at bounding box center [660, 367] width 21 height 13
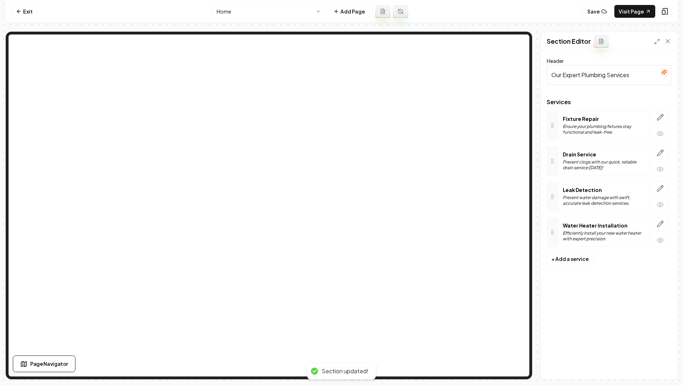
scroll to position [0, 0]
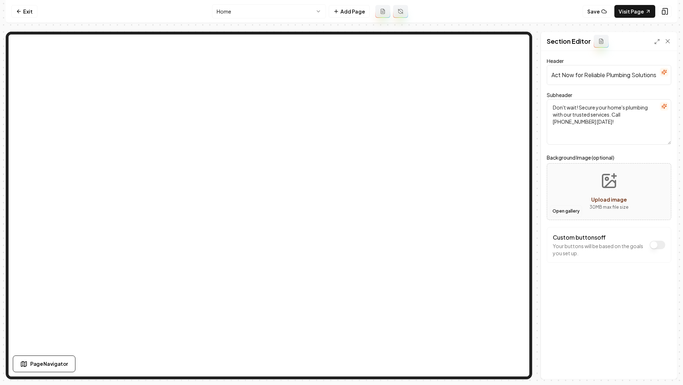
click at [570, 214] on button "Open gallery" at bounding box center [566, 211] width 32 height 11
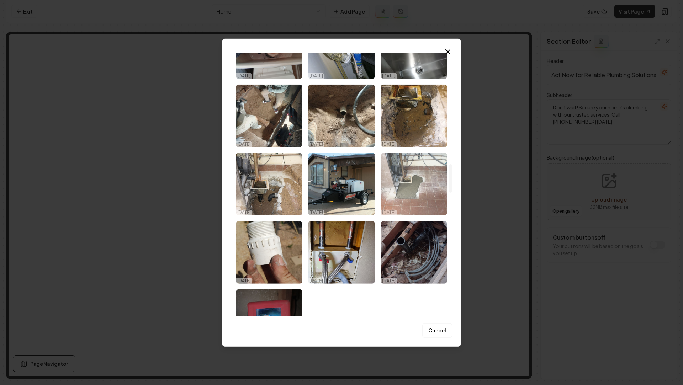
scroll to position [1015, 0]
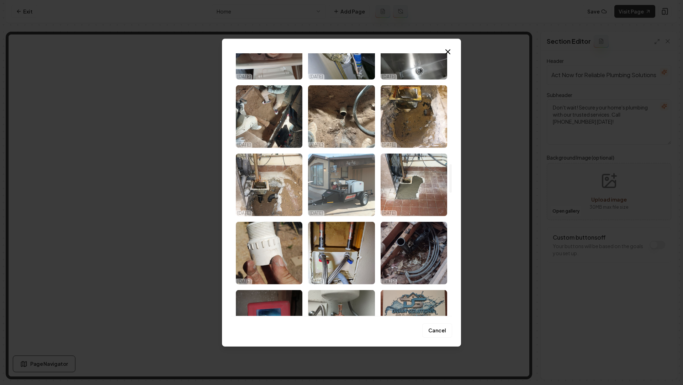
click at [352, 190] on img "Select image image_68ed5df75c7cd75eb88cd463.jpeg" at bounding box center [341, 184] width 66 height 63
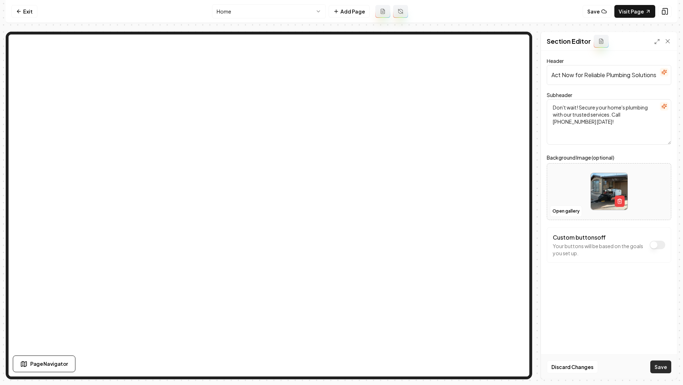
click at [657, 364] on button "Save" at bounding box center [660, 367] width 21 height 13
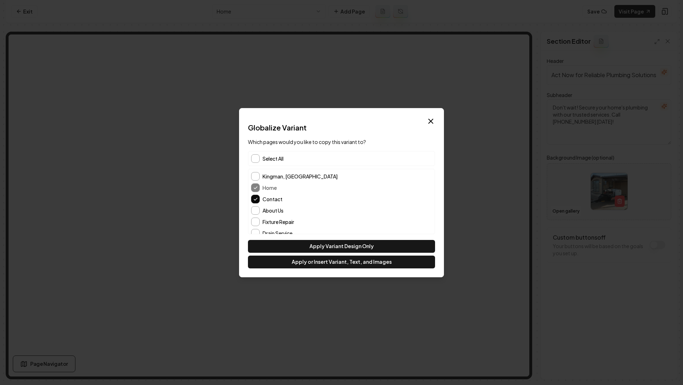
click at [272, 155] on span "Select All" at bounding box center [272, 158] width 21 height 7
click at [353, 265] on button "Apply or Insert Variant, Text, and Images" at bounding box center [341, 262] width 187 height 13
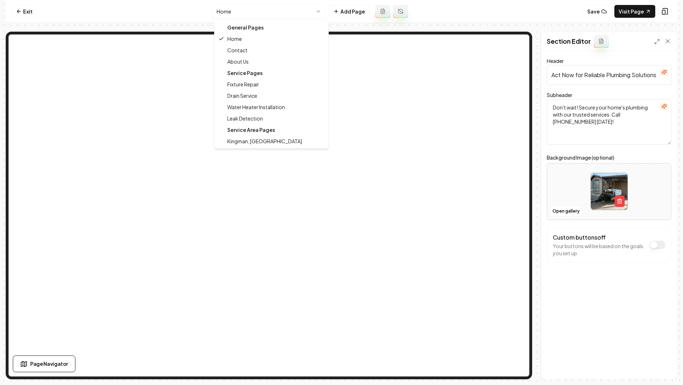
click at [273, 15] on html "Computer Required This feature is only available on a computer. Please switch t…" at bounding box center [341, 192] width 683 height 385
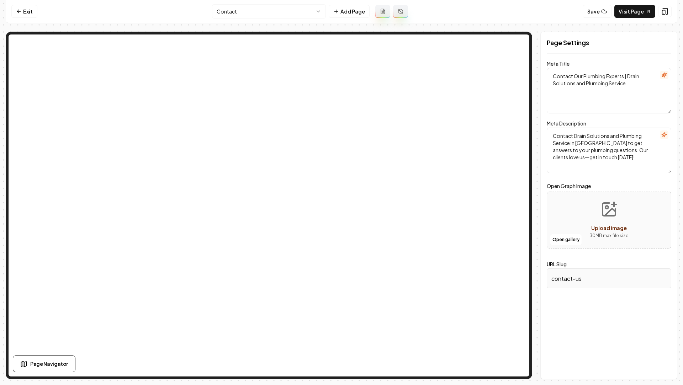
click at [247, 12] on html "Computer Required This feature is only available on a computer. Please switch t…" at bounding box center [341, 192] width 683 height 385
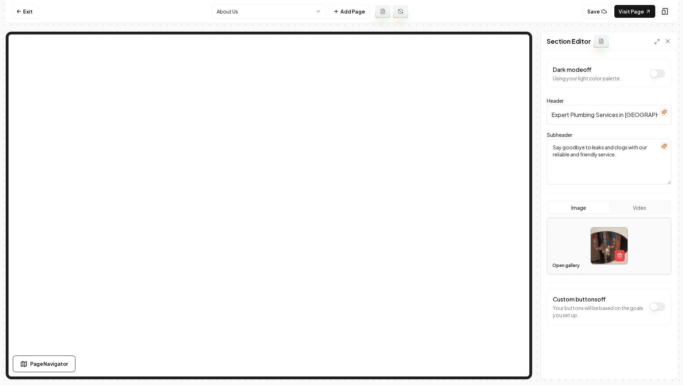
click at [568, 265] on button "Open gallery" at bounding box center [566, 265] width 32 height 11
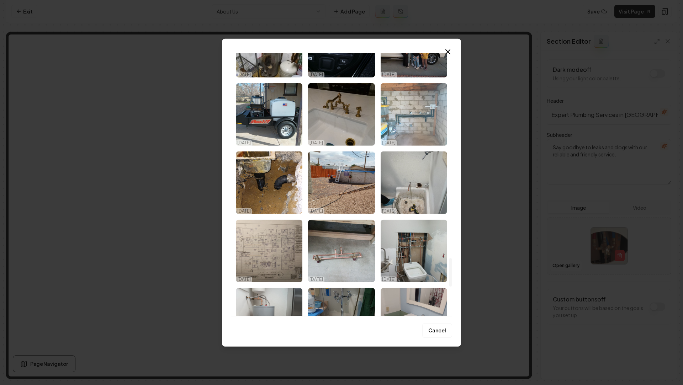
scroll to position [1540, 0]
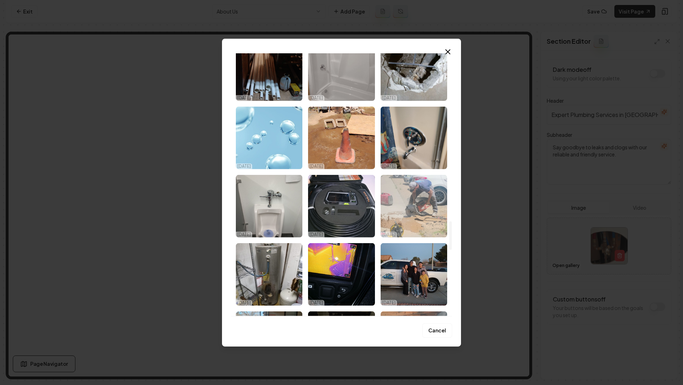
click at [397, 200] on img "Select image image_68ed5df25c7cd75eb88ca757.jpeg" at bounding box center [413, 206] width 66 height 63
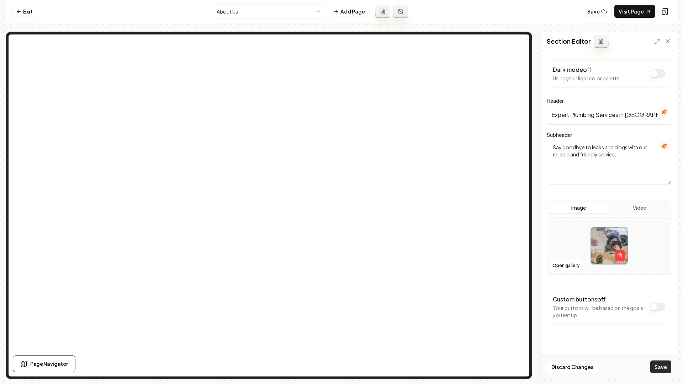
click at [655, 370] on button "Save" at bounding box center [660, 367] width 21 height 13
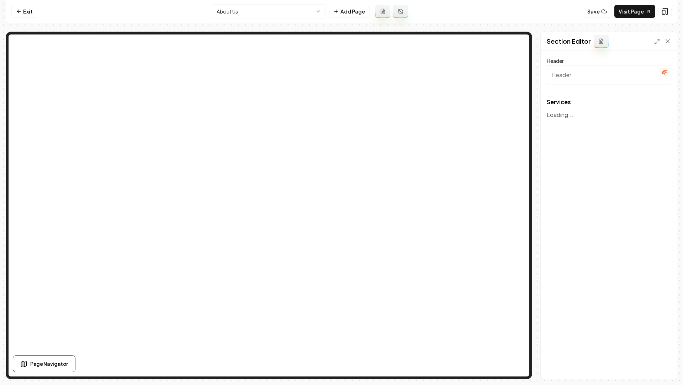
click at [239, 4] on nav "Exit About Us Add Page Save Visit Page" at bounding box center [341, 11] width 671 height 23
click at [239, 10] on html "Computer Required This feature is only available on a computer. Please switch t…" at bounding box center [341, 192] width 683 height 385
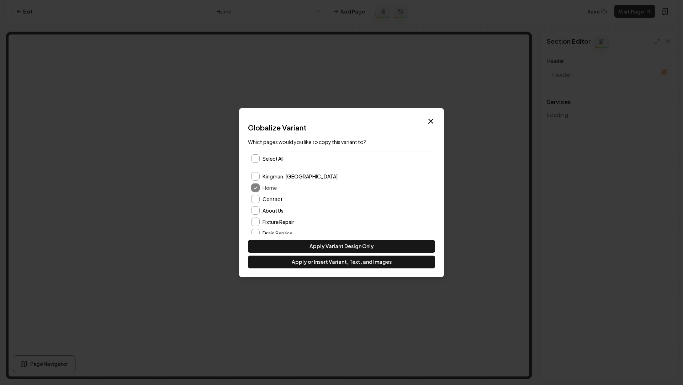
type input "Our Expert Plumbing Services"
click at [260, 202] on div "Contact" at bounding box center [341, 199] width 181 height 9
click at [255, 199] on button "Contact" at bounding box center [255, 199] width 9 height 9
click at [254, 214] on div "Kingman, AZ Home Contact About Us Fixture Repair Drain Service Water Heater Ins…" at bounding box center [341, 216] width 186 height 94
click at [252, 208] on button "About Us" at bounding box center [255, 210] width 9 height 9
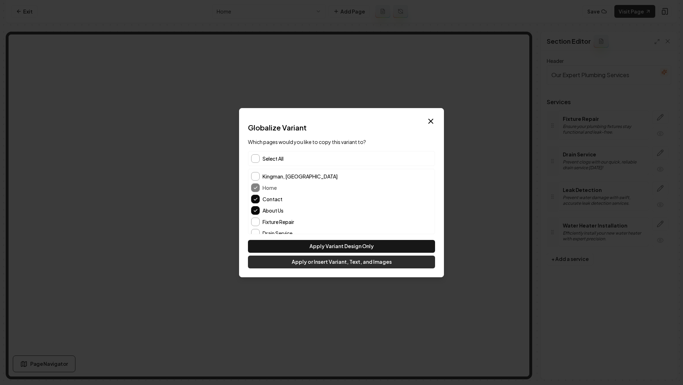
click at [305, 262] on button "Apply or Insert Variant, Text, and Images" at bounding box center [341, 262] width 187 height 13
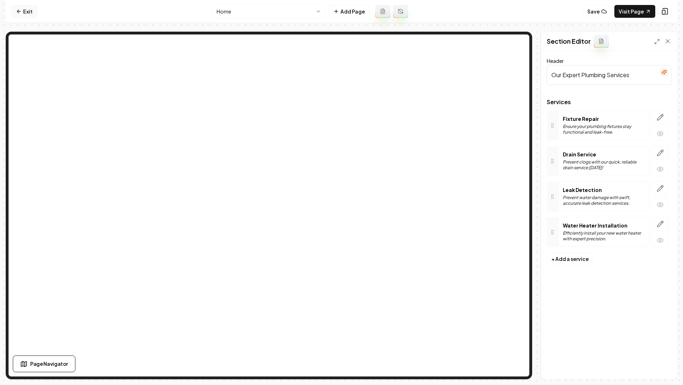
click at [29, 11] on link "Exit" at bounding box center [24, 11] width 26 height 13
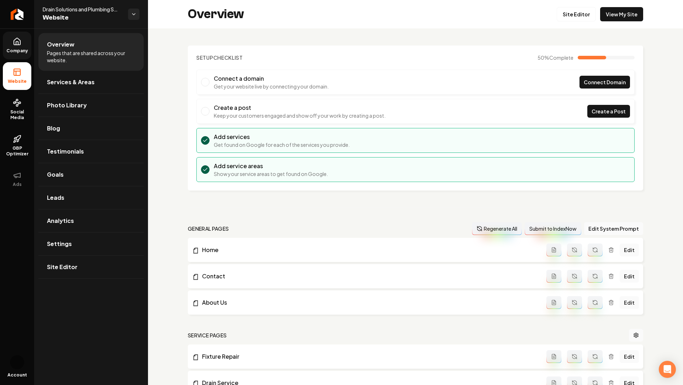
click at [12, 46] on link "Company" at bounding box center [17, 46] width 28 height 28
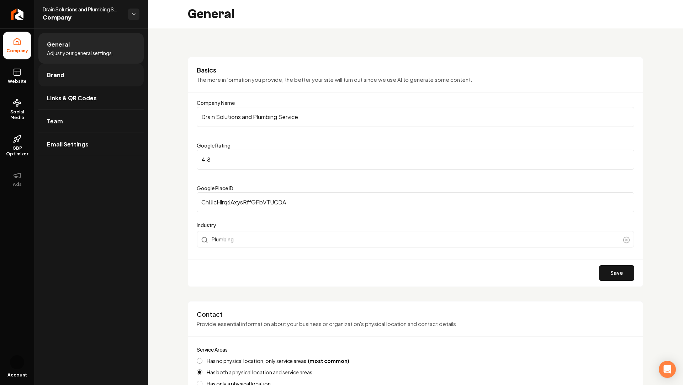
click at [74, 74] on link "Brand" at bounding box center [90, 75] width 105 height 23
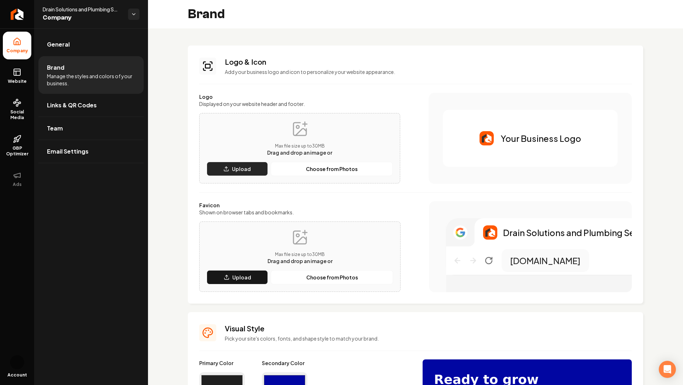
click at [252, 173] on button "Upload" at bounding box center [237, 169] width 61 height 14
click at [239, 280] on p "Upload" at bounding box center [241, 277] width 19 height 7
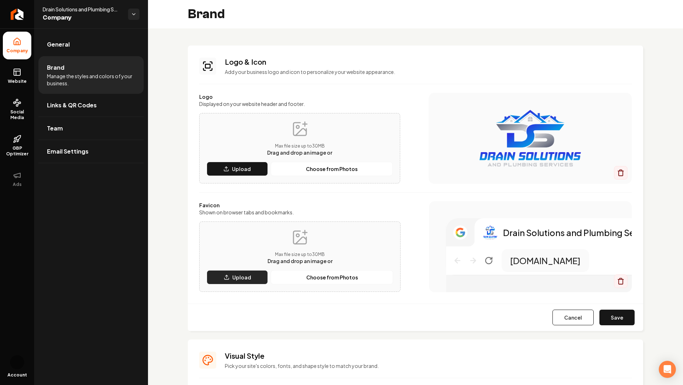
click at [232, 279] on button "Upload" at bounding box center [237, 277] width 61 height 14
click at [621, 318] on button "Save" at bounding box center [616, 318] width 35 height 16
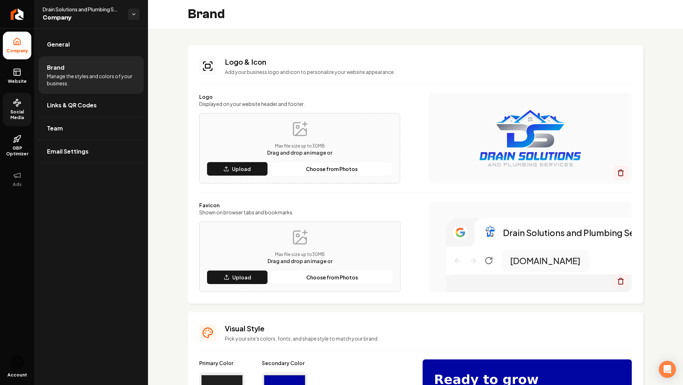
click at [6, 100] on link "Social Media" at bounding box center [17, 109] width 28 height 33
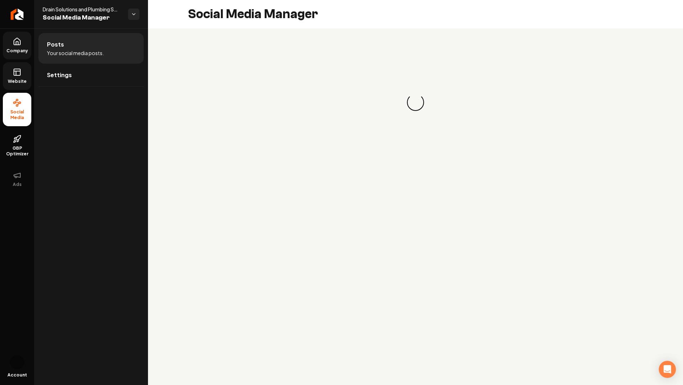
click at [6, 79] on span "Website" at bounding box center [17, 82] width 25 height 6
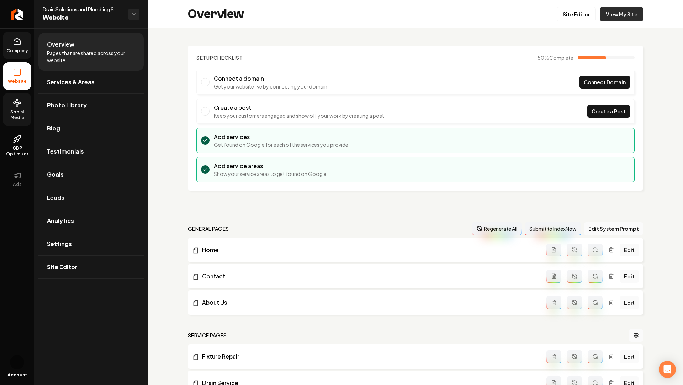
click at [634, 16] on link "View My Site" at bounding box center [621, 14] width 43 height 14
click at [79, 262] on link "Site Editor" at bounding box center [90, 267] width 105 height 23
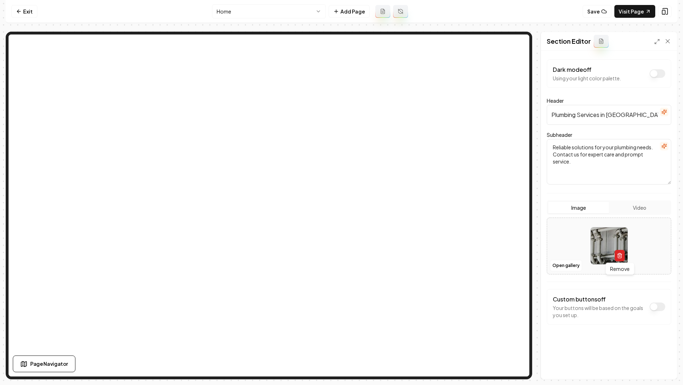
click at [619, 253] on icon "button" at bounding box center [620, 256] width 6 height 6
click at [660, 372] on button "Save" at bounding box center [660, 367] width 21 height 13
click at [17, 9] on icon at bounding box center [19, 12] width 6 height 6
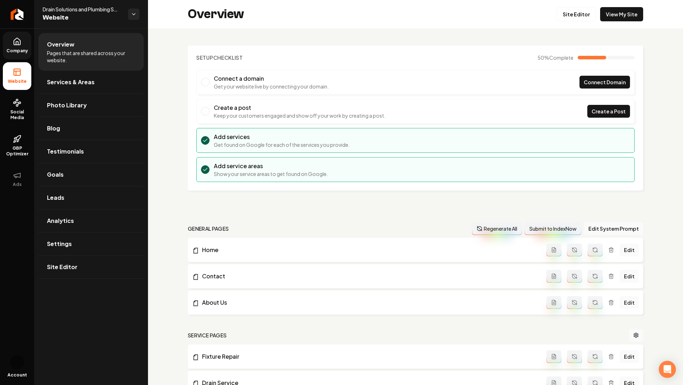
click at [30, 49] on link "Company" at bounding box center [17, 46] width 28 height 28
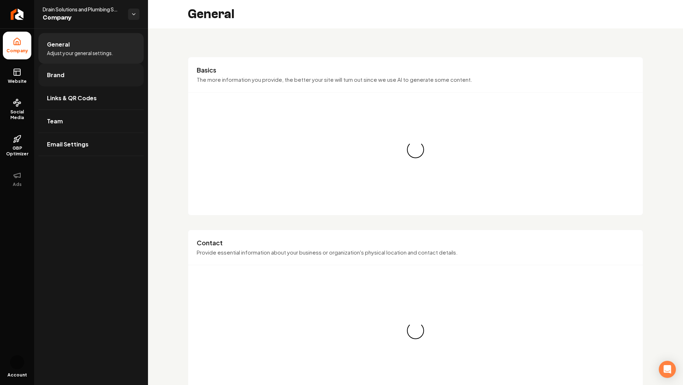
click at [78, 78] on link "Brand" at bounding box center [90, 75] width 105 height 23
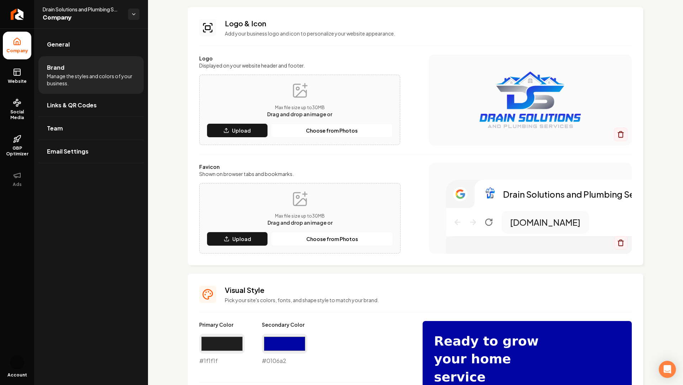
scroll to position [39, 0]
click at [15, 81] on span "Website" at bounding box center [17, 82] width 25 height 6
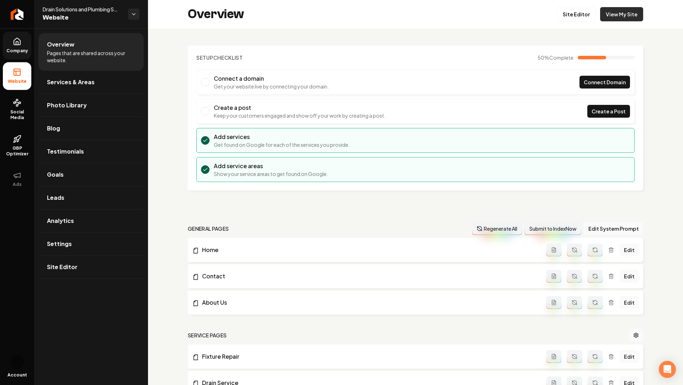
click at [621, 12] on link "View My Site" at bounding box center [621, 14] width 43 height 14
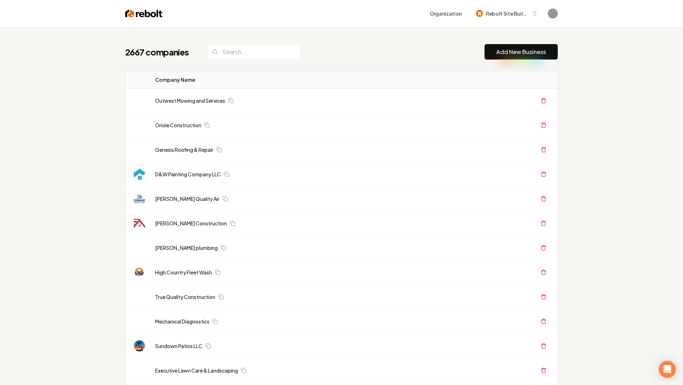
drag, startPoint x: 513, startPoint y: 51, endPoint x: 297, endPoint y: 49, distance: 216.2
click at [512, 51] on link "Add New Business" at bounding box center [521, 52] width 50 height 9
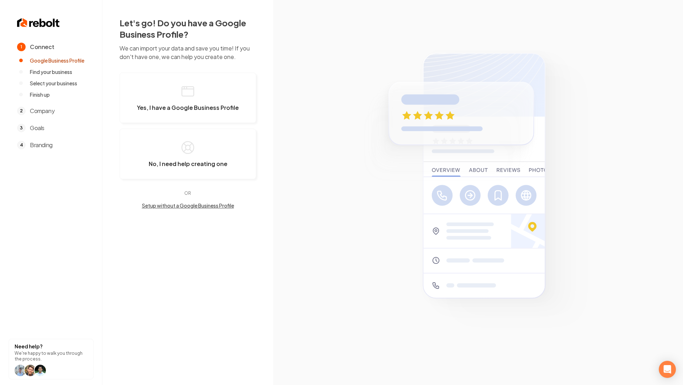
click at [153, 91] on button "Yes, I have a Google Business Profile" at bounding box center [187, 98] width 137 height 50
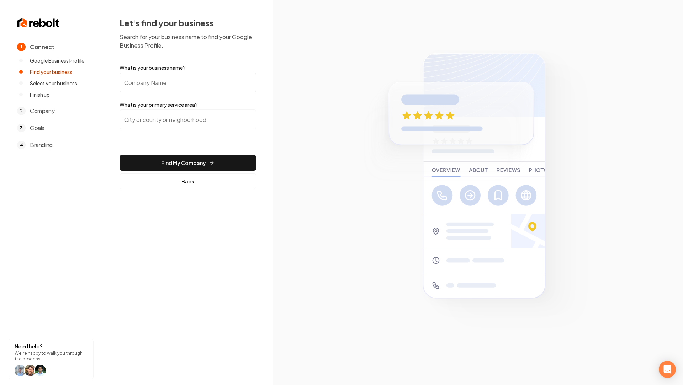
click at [158, 86] on input "What is your business name?" at bounding box center [187, 83] width 137 height 20
paste input "3Sixty Window Washing"
type input "3Sixty Window Washing"
click at [165, 118] on input "search" at bounding box center [187, 120] width 137 height 20
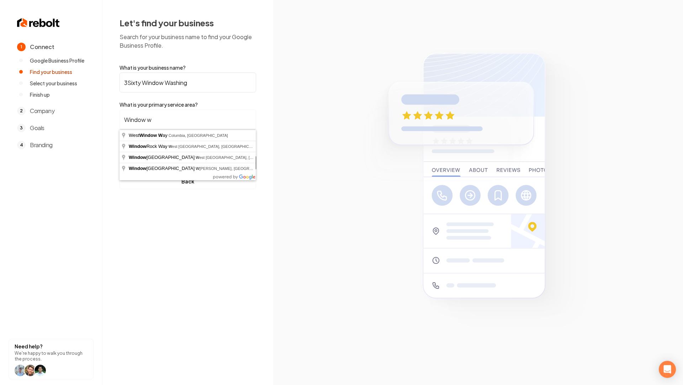
click at [166, 123] on input "Window w" at bounding box center [187, 120] width 137 height 20
paste input "ashington County"
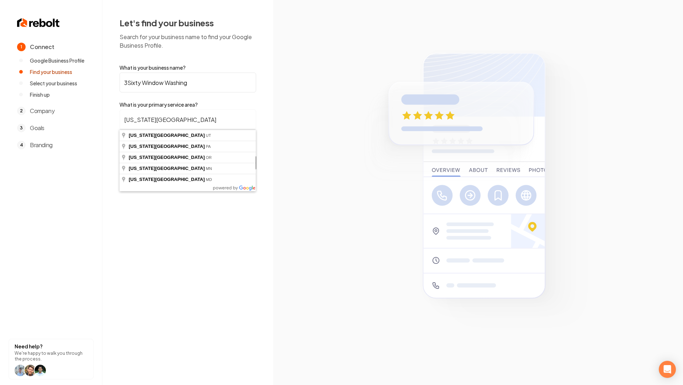
type input "Washington County, UT"
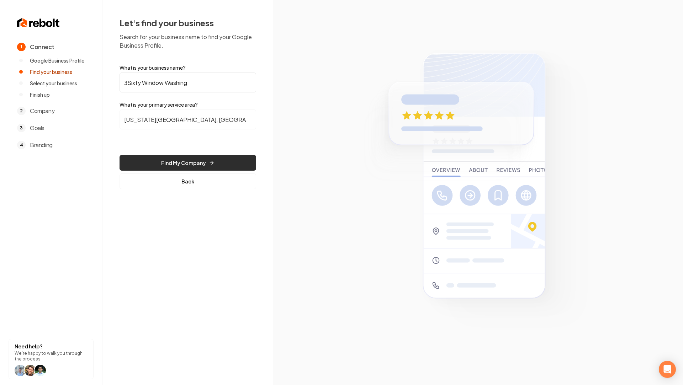
click at [178, 158] on button "Find My Company" at bounding box center [187, 163] width 137 height 16
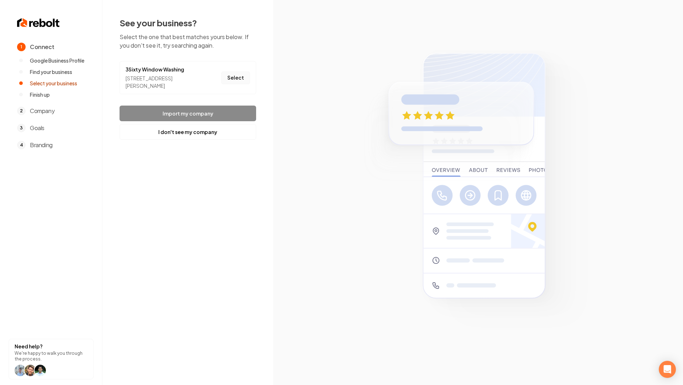
click at [235, 76] on button "Select" at bounding box center [235, 77] width 29 height 13
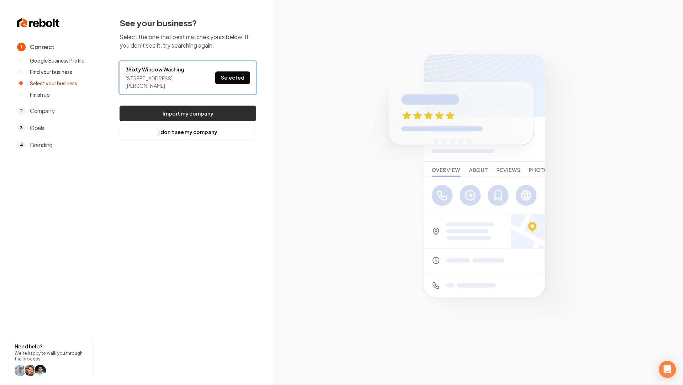
click at [189, 114] on button "Import my company" at bounding box center [187, 114] width 137 height 16
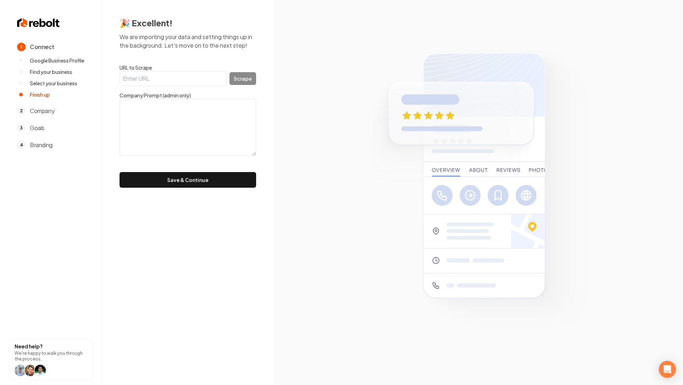
click at [185, 85] on input "URL to Scrape" at bounding box center [172, 78] width 107 height 15
paste input "https://www.3sixtywindows.com/"
type input "https://www.3sixtywindows.com/"
click at [196, 182] on button "Save & Continue" at bounding box center [187, 180] width 137 height 16
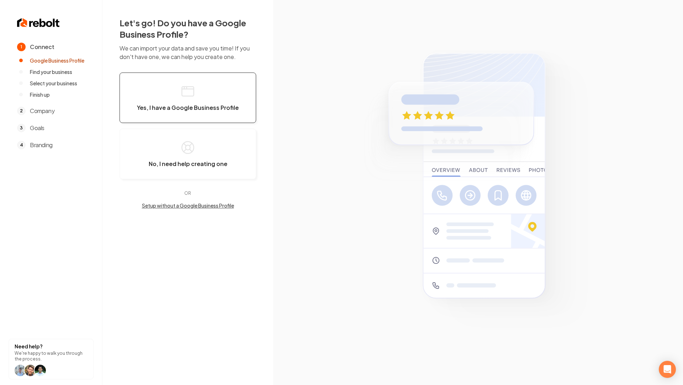
click at [186, 107] on span "Yes, I have a Google Business Profile" at bounding box center [188, 107] width 102 height 7
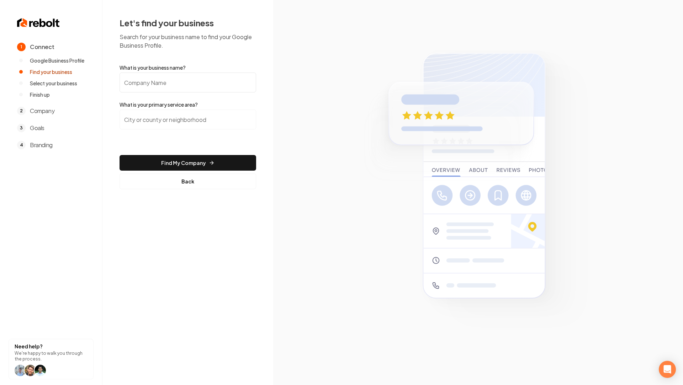
click at [202, 76] on input "What is your business name?" at bounding box center [187, 83] width 137 height 20
paste input "3Sixty Window Washing"
type input "3Sixty Window Washing"
click at [223, 127] on input "search" at bounding box center [187, 120] width 137 height 20
paste input "Washington County"
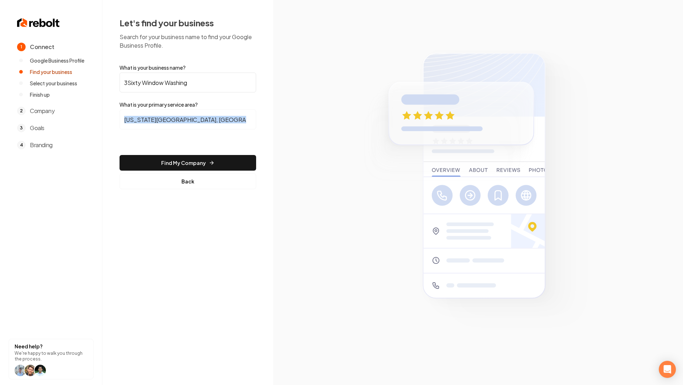
drag, startPoint x: 180, startPoint y: 143, endPoint x: 180, endPoint y: 136, distance: 6.4
click at [180, 117] on input "Washington County, PA" at bounding box center [187, 120] width 137 height 20
paste input "search"
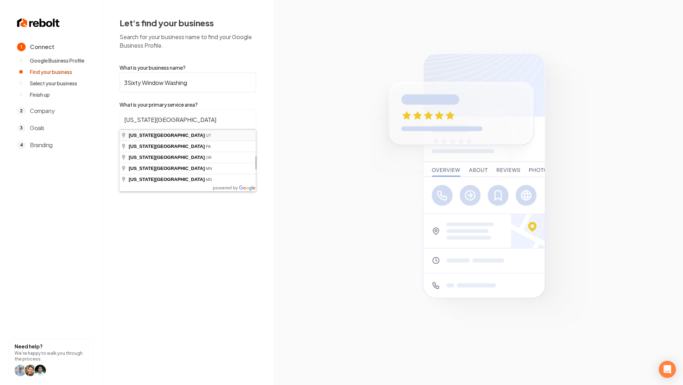
type input "Washington County, UT"
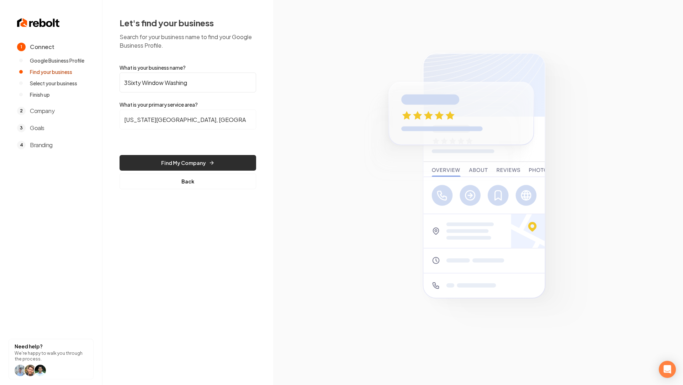
click at [190, 165] on button "Find My Company" at bounding box center [187, 163] width 137 height 16
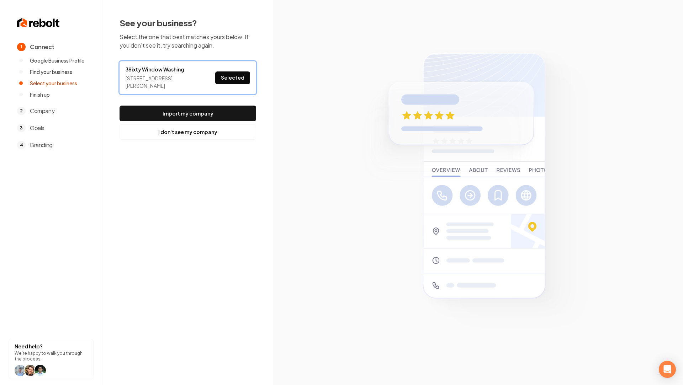
click at [241, 76] on button "Selected" at bounding box center [232, 77] width 35 height 13
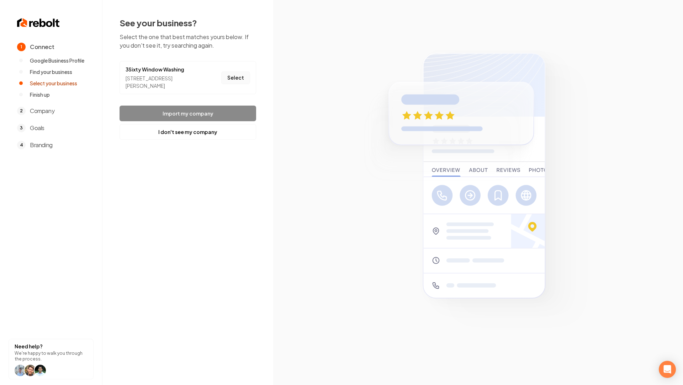
click at [240, 76] on button "Select" at bounding box center [235, 77] width 29 height 13
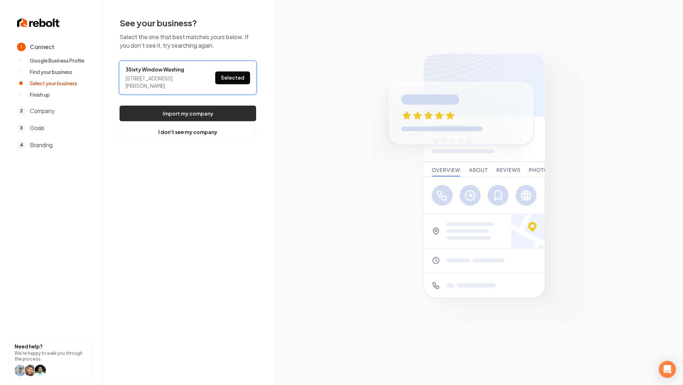
click at [195, 114] on button "Import my company" at bounding box center [187, 114] width 137 height 16
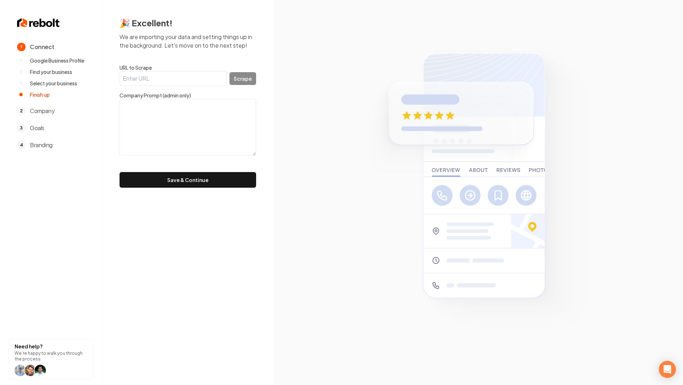
click at [165, 71] on input "URL to Scrape" at bounding box center [172, 78] width 107 height 15
paste input "https://www.3sixtywindows.com/"
type input "https://www.3sixtywindows.com/"
click at [251, 79] on button "Scrape" at bounding box center [242, 78] width 27 height 13
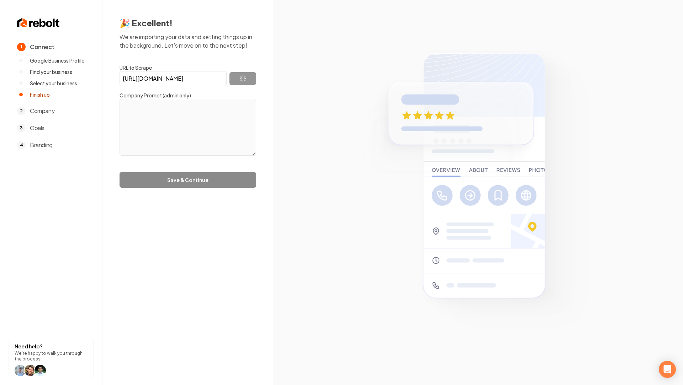
type textarea "3SIXTY Window Washing offers professional window cleaning services with a commi…"
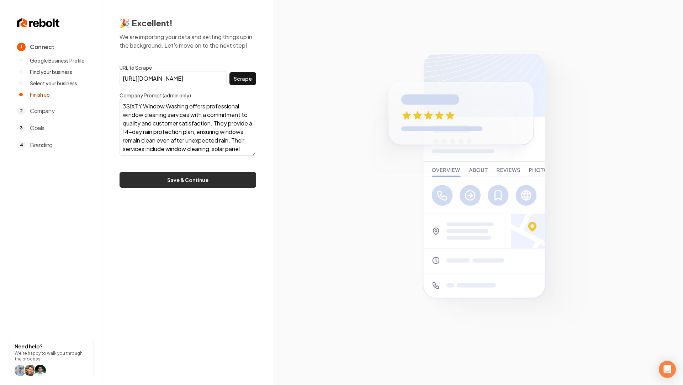
click at [202, 180] on button "Save & Continue" at bounding box center [187, 180] width 137 height 16
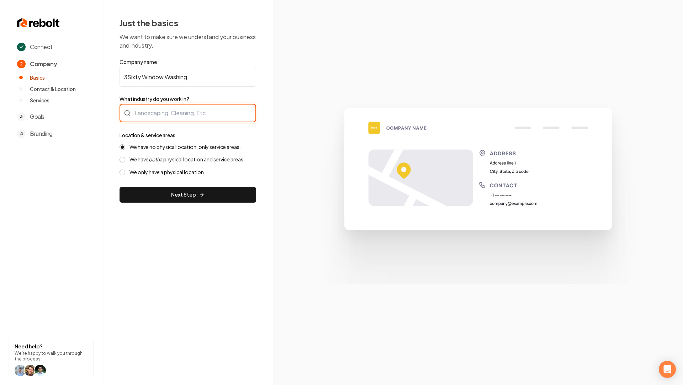
click at [191, 111] on div at bounding box center [187, 113] width 137 height 18
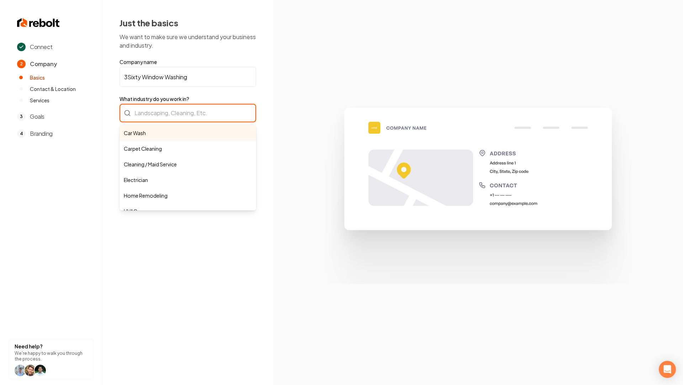
paste input "Window Cleaning"
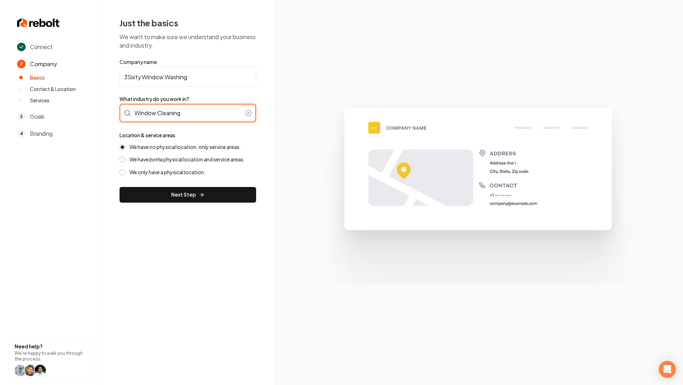
type input "Window Cleaning"
click at [194, 158] on label "We have both a physical location and service areas." at bounding box center [186, 159] width 115 height 7
click at [125, 158] on button "We have both a physical location and service areas." at bounding box center [122, 160] width 6 height 6
click at [186, 158] on label "We have both a physical location and service areas." at bounding box center [186, 159] width 115 height 7
click at [125, 158] on button "We have both a physical location and service areas." at bounding box center [122, 160] width 6 height 6
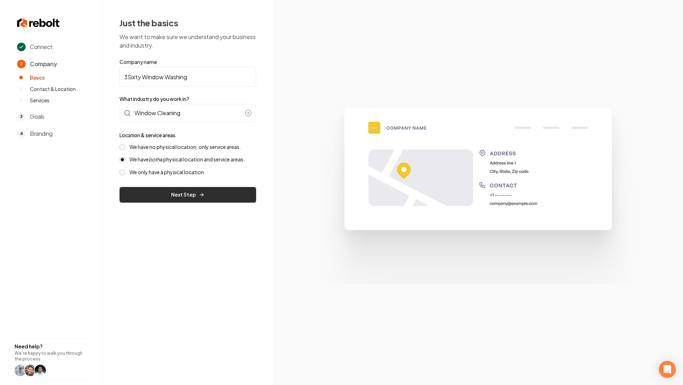
click at [193, 198] on button "Next Step" at bounding box center [187, 195] width 137 height 16
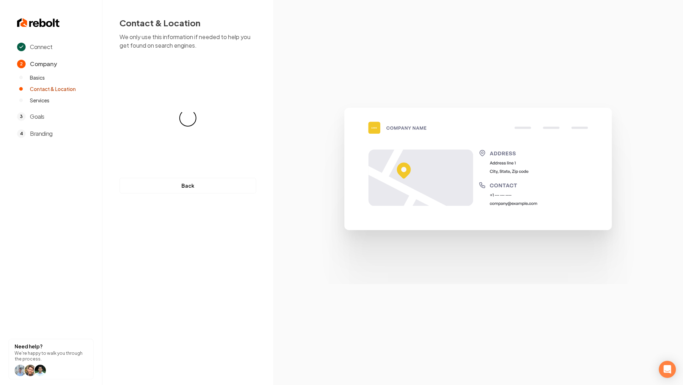
select select "**"
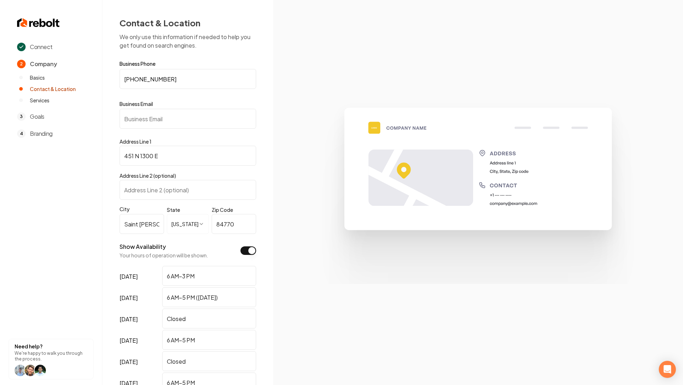
scroll to position [104, 0]
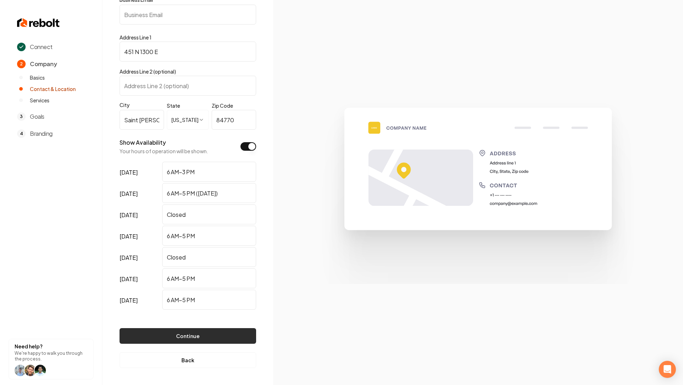
click at [190, 276] on button "Continue" at bounding box center [187, 336] width 137 height 16
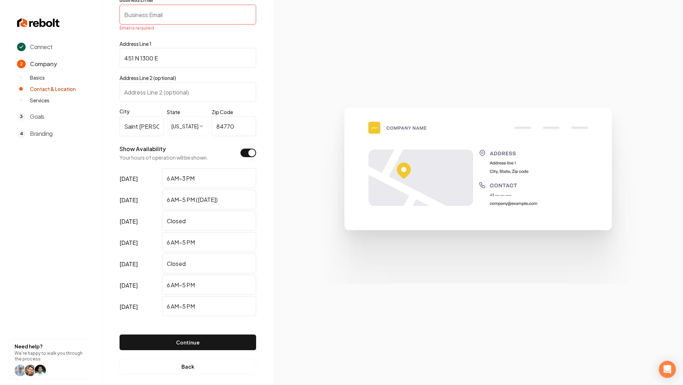
scroll to position [0, 0]
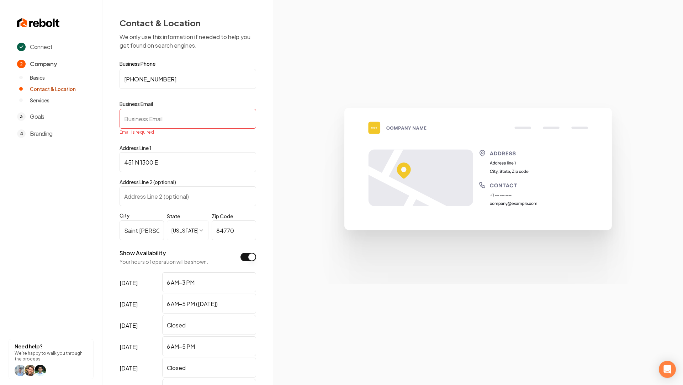
paste input "jeremiah@3sixtywindows.com"
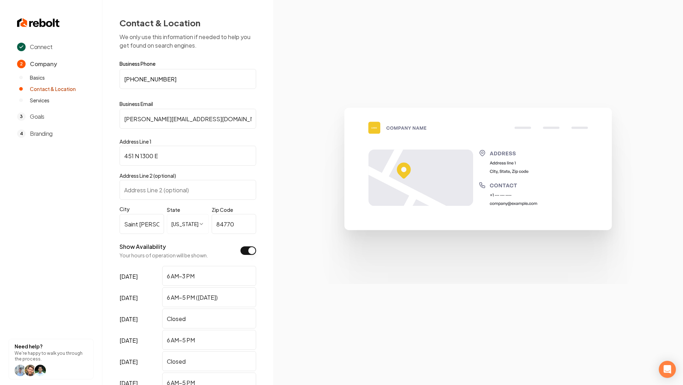
scroll to position [104, 0]
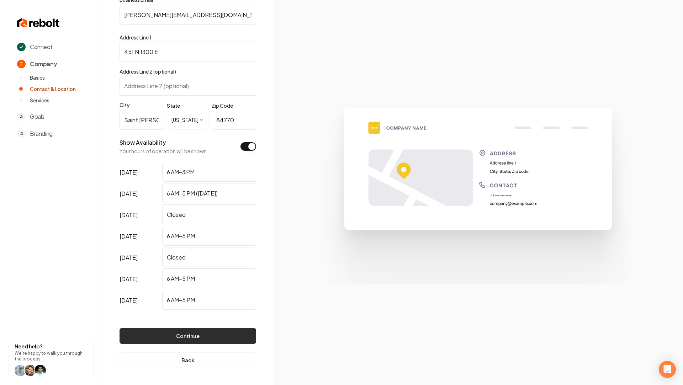
type input "jeremiah@3sixtywindows.com"
click at [187, 276] on button "Continue" at bounding box center [187, 336] width 137 height 16
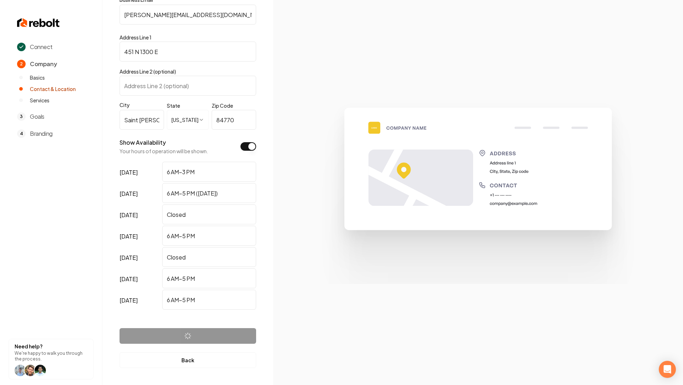
scroll to position [0, 0]
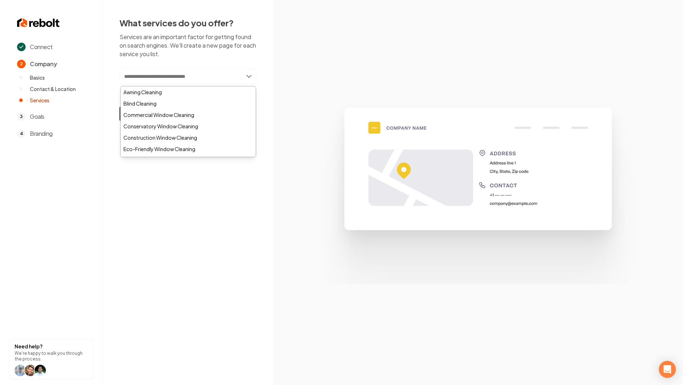
click at [202, 76] on input "text" at bounding box center [187, 76] width 137 height 16
paste input "**********"
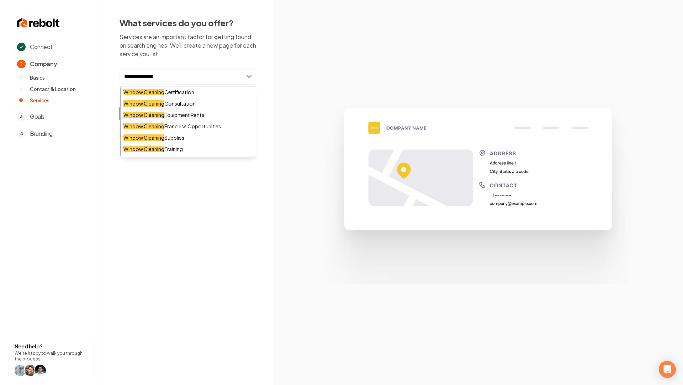
click at [202, 54] on p "Services are an important factor for getting found on search engines. We'll cre…" at bounding box center [187, 46] width 137 height 26
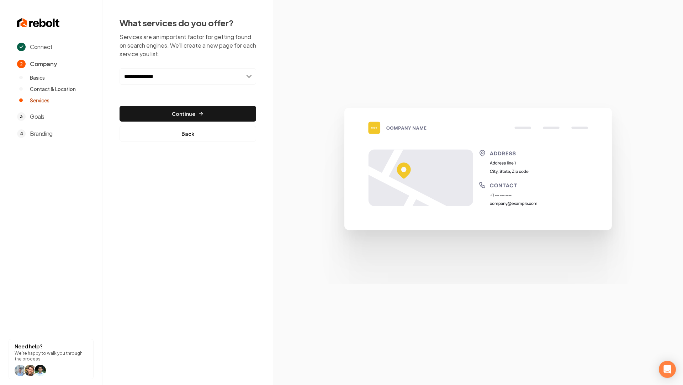
click at [183, 73] on input "**********" at bounding box center [187, 76] width 137 height 16
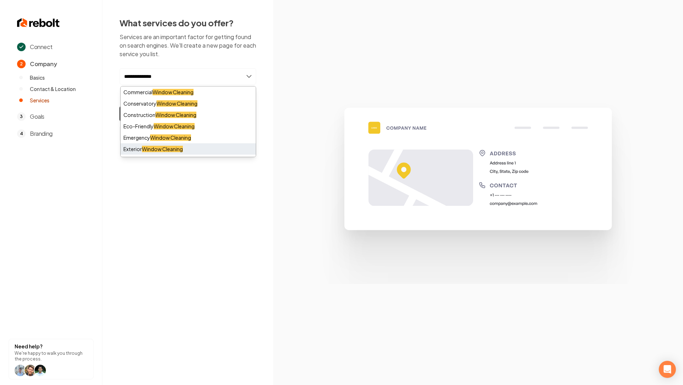
type input "**********"
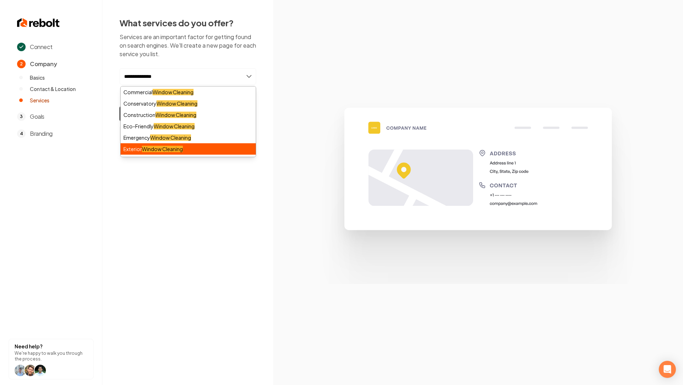
click at [162, 150] on mark "Window Cleaning" at bounding box center [162, 149] width 41 height 6
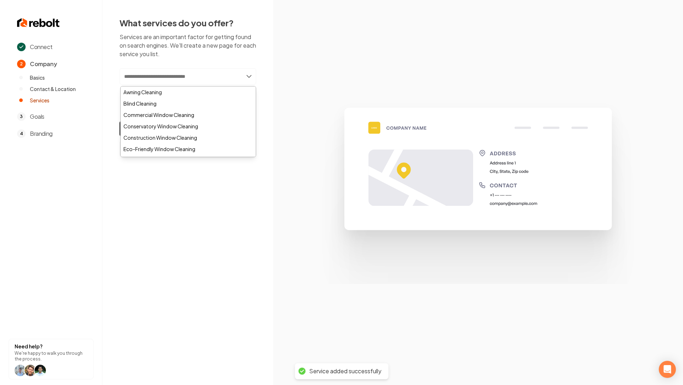
paste input "**********"
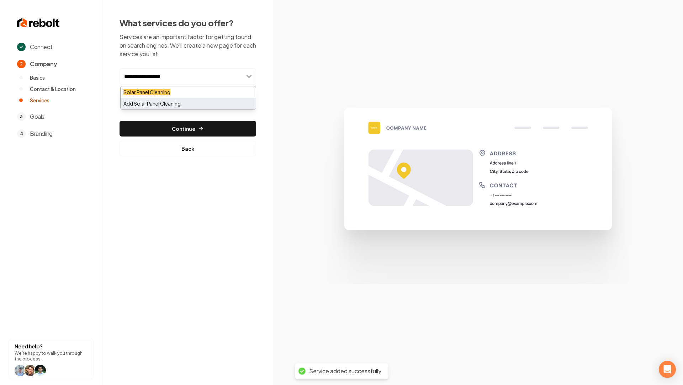
type input "**********"
click at [187, 98] on div "Add Solar Panel Cleaning" at bounding box center [188, 103] width 135 height 11
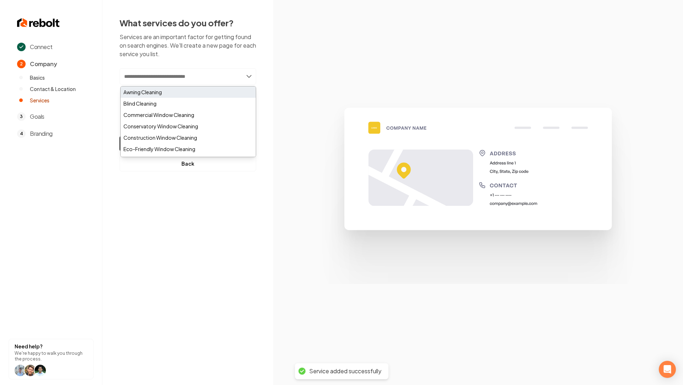
paste input "**********"
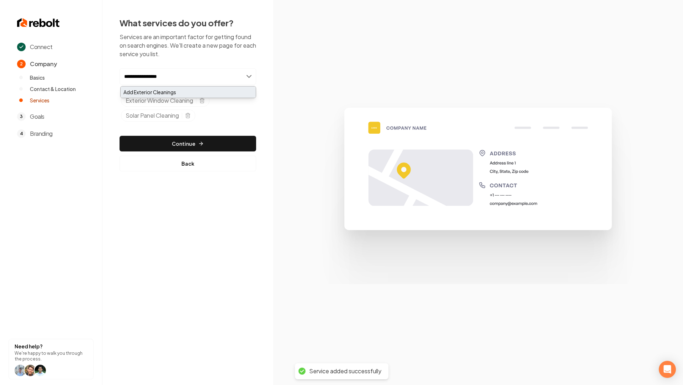
type input "**********"
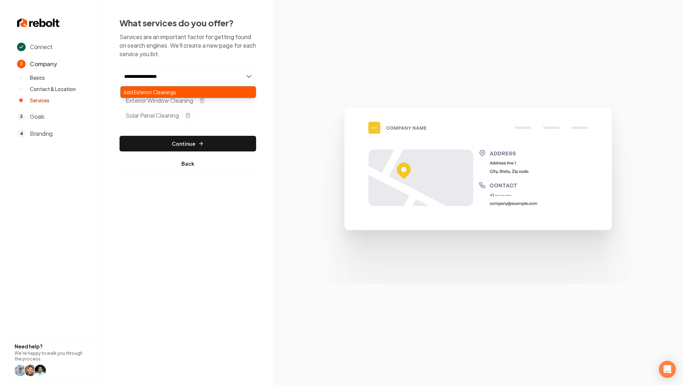
click at [173, 91] on div "Add Exterior Cleanings" at bounding box center [188, 91] width 135 height 11
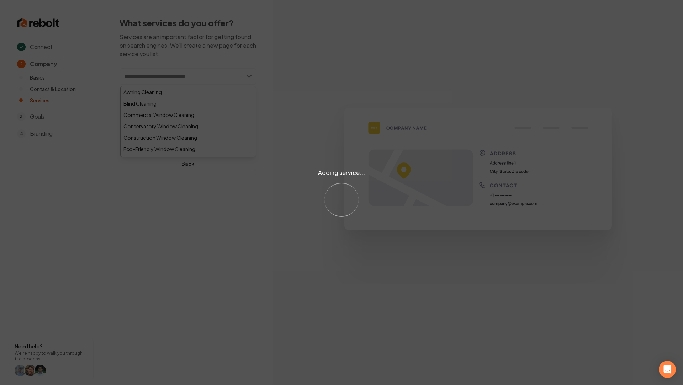
click at [327, 113] on div "Adding service... Loading..." at bounding box center [341, 192] width 683 height 385
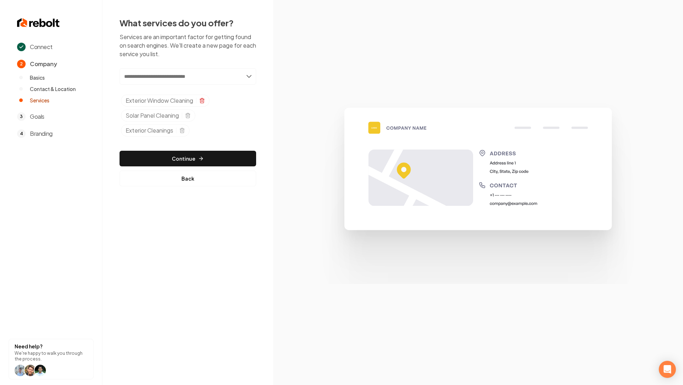
click at [202, 101] on line "Selected tags" at bounding box center [202, 100] width 0 height 1
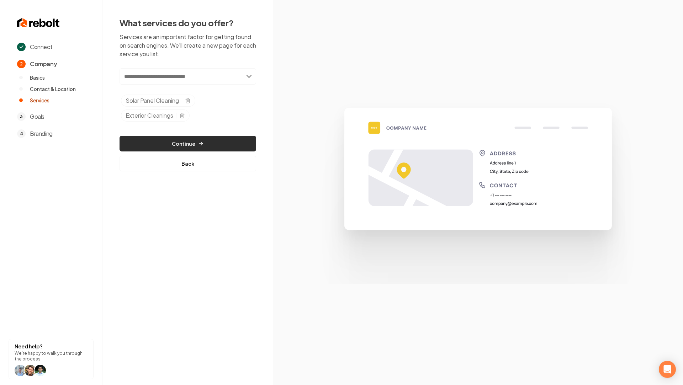
click at [196, 142] on button "Continue" at bounding box center [187, 144] width 137 height 16
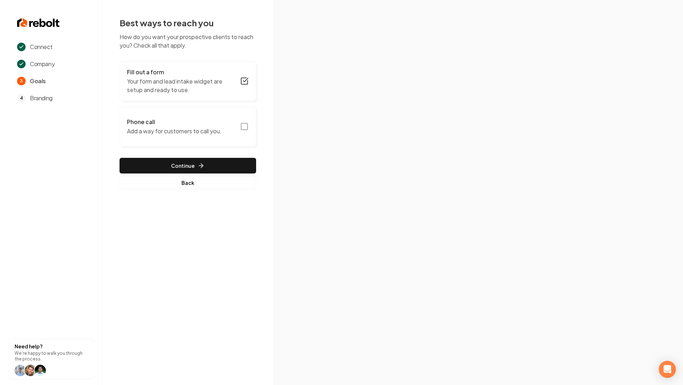
click at [240, 129] on icon "button" at bounding box center [244, 126] width 9 height 9
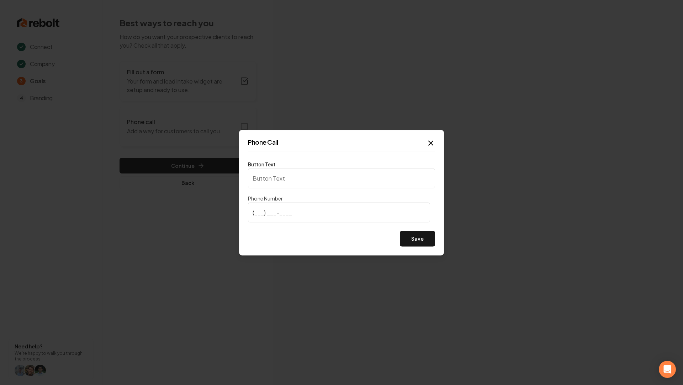
type input "Call us"
type input "(435) 720-3517"
click at [415, 238] on button "Save" at bounding box center [417, 239] width 35 height 16
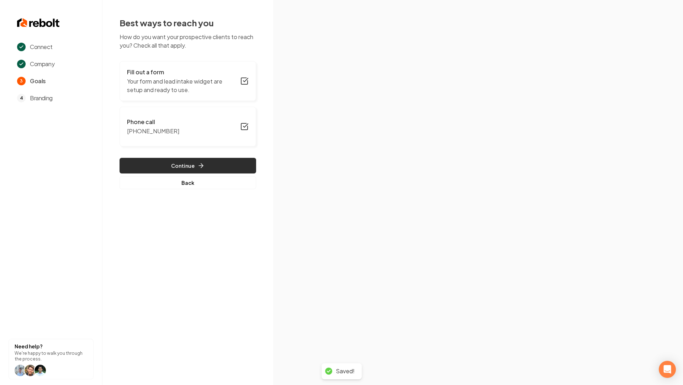
click at [236, 172] on button "Continue" at bounding box center [187, 166] width 137 height 16
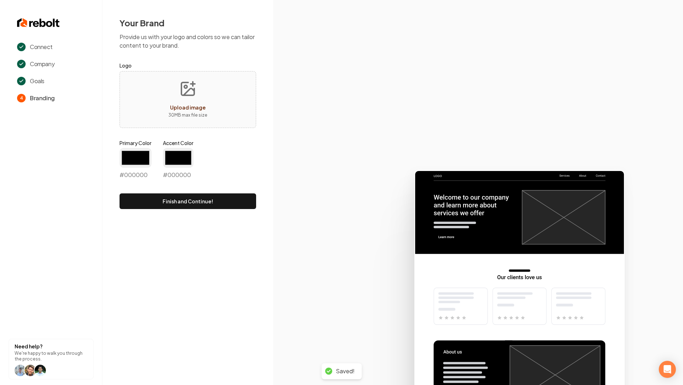
type input "#194d33"
type input "#70be00"
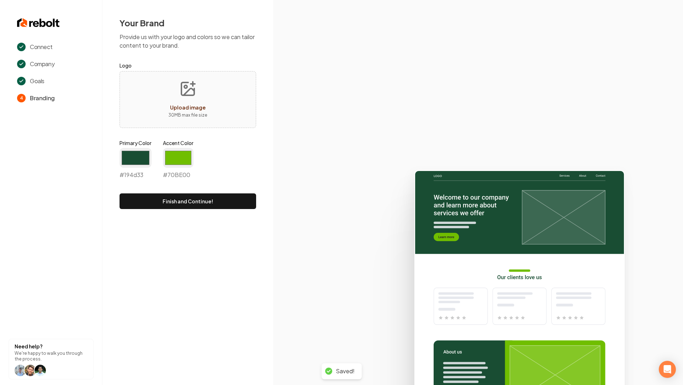
click at [229, 168] on div "Primary Color #194d33 #194d33 Accent Color #70be00 #70BE00" at bounding box center [187, 160] width 137 height 43
click at [197, 81] on button "Upload image 30 MB max file size" at bounding box center [187, 100] width 50 height 50
type input "**********"
click at [147, 137] on form "Logo Loading... Uploading... 30 MB max file size Primary Color #194d33 #194d33 …" at bounding box center [187, 135] width 137 height 148
click at [147, 145] on label "Primary Color" at bounding box center [135, 142] width 32 height 7
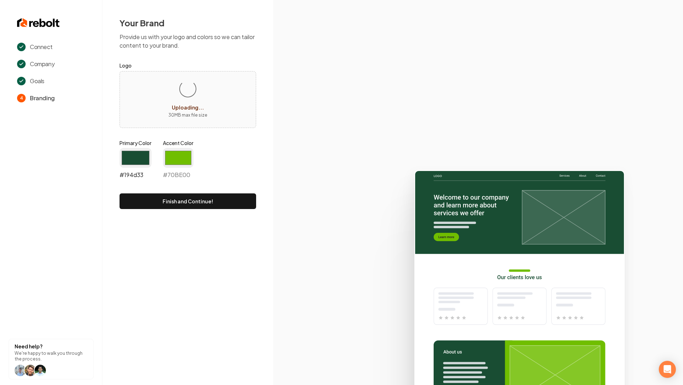
click at [147, 148] on input "#194d33" at bounding box center [135, 158] width 32 height 20
click at [137, 159] on input "#194d33" at bounding box center [135, 158] width 32 height 20
drag, startPoint x: 118, startPoint y: 223, endPoint x: 120, endPoint y: 207, distance: 15.8
click at [114, 221] on div "Your Brand Provide us with your logo and colors so we can tailor content to you…" at bounding box center [187, 113] width 171 height 226
click at [129, 176] on div "#194d33 #194d33" at bounding box center [135, 163] width 32 height 31
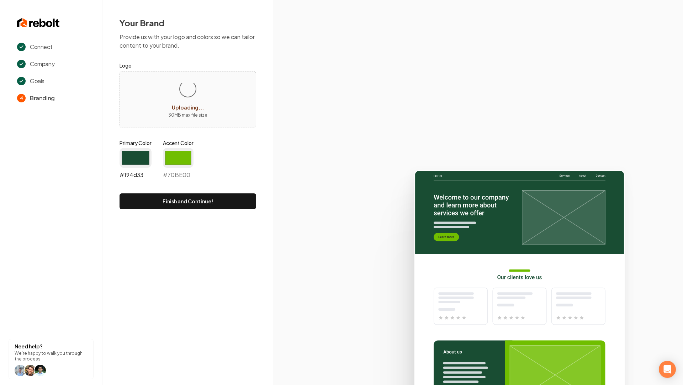
click at [129, 162] on input "#194d33" at bounding box center [135, 158] width 32 height 20
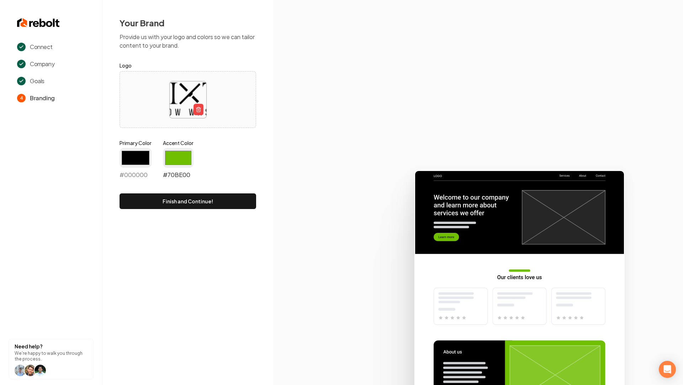
type input "#000000"
click at [181, 151] on input "#70be00" at bounding box center [178, 158] width 31 height 20
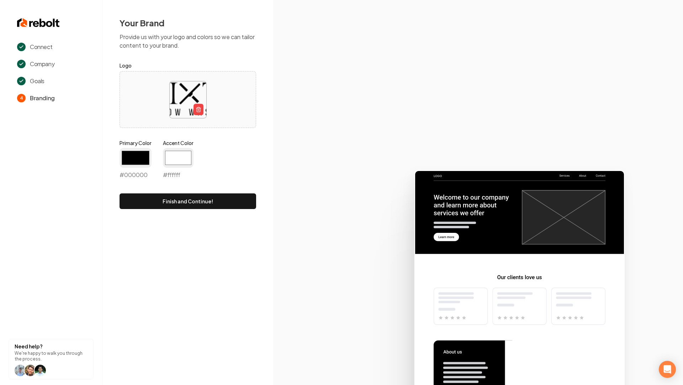
type input "#ffffff"
click at [354, 185] on icon at bounding box center [478, 274] width 410 height 221
click at [214, 197] on button "Finish and Continue!" at bounding box center [187, 201] width 137 height 16
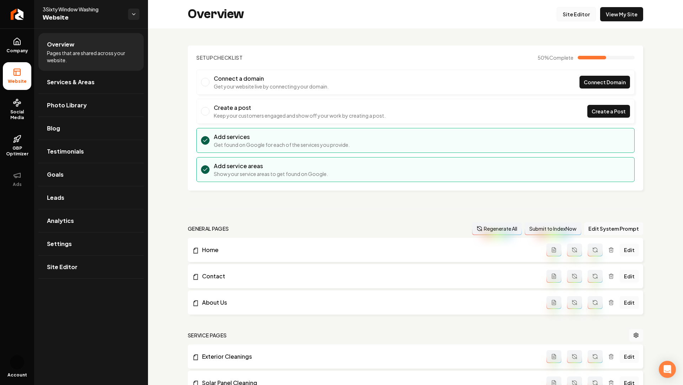
click at [512, 14] on link "Site Editor" at bounding box center [575, 14] width 39 height 14
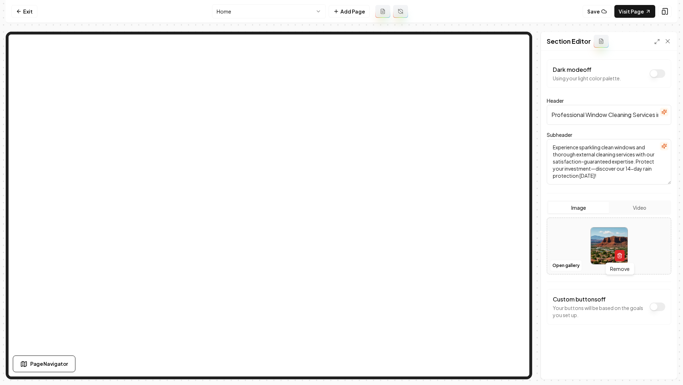
click at [512, 256] on icon "button" at bounding box center [619, 256] width 3 height 4
click at [512, 267] on button "Open gallery" at bounding box center [566, 265] width 32 height 11
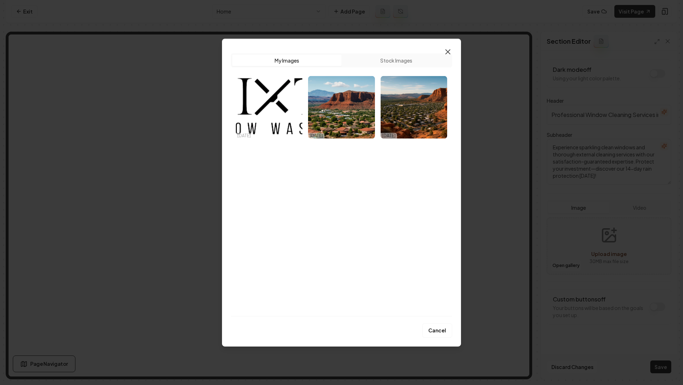
click at [447, 53] on icon "button" at bounding box center [447, 51] width 9 height 9
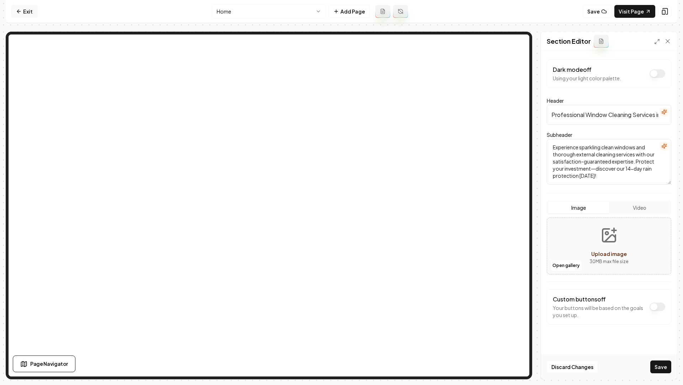
click at [15, 10] on link "Exit" at bounding box center [24, 11] width 26 height 13
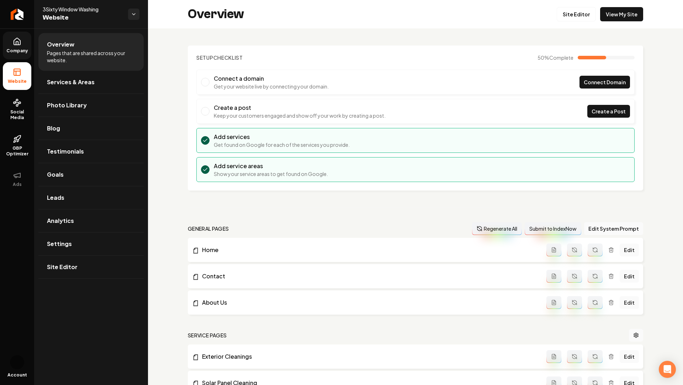
click at [11, 46] on link "Company" at bounding box center [17, 46] width 28 height 28
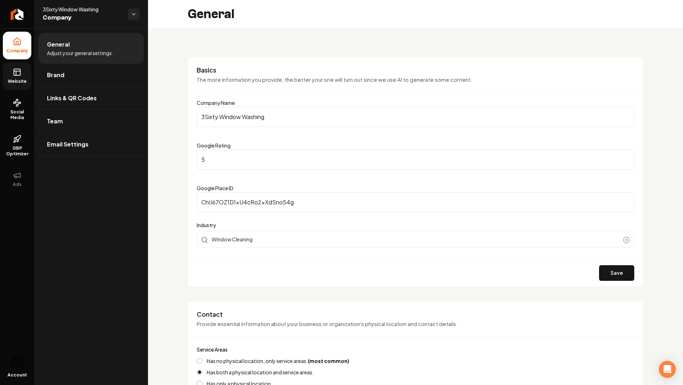
click at [15, 83] on span "Website" at bounding box center [17, 82] width 25 height 6
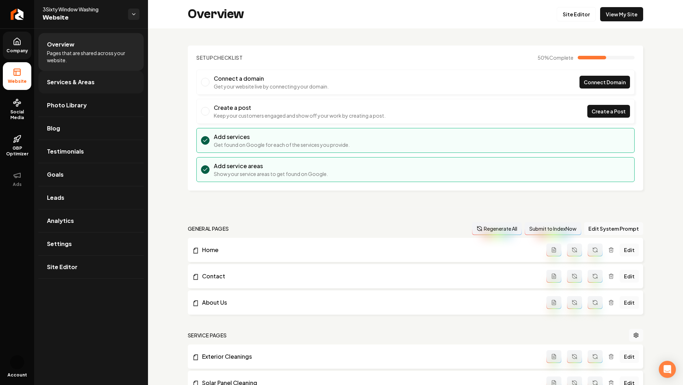
click at [90, 78] on span "Services & Areas" at bounding box center [71, 82] width 48 height 9
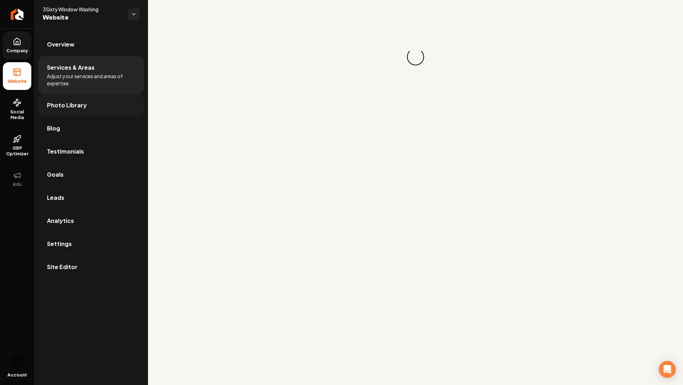
click at [87, 104] on link "Photo Library" at bounding box center [90, 105] width 105 height 23
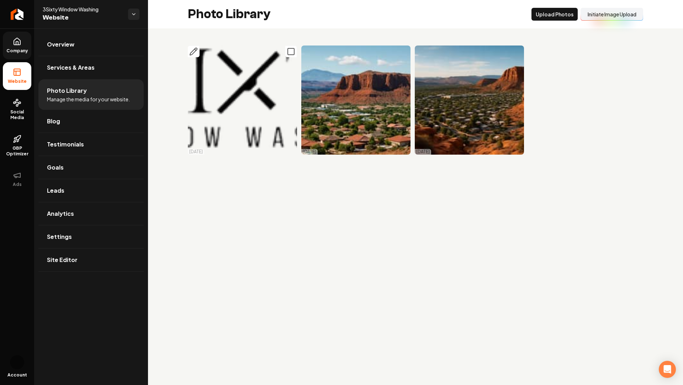
click at [286, 47] on button "Main content area" at bounding box center [291, 52] width 12 height 12
click at [407, 52] on rect "Main content area" at bounding box center [404, 51] width 6 height 6
click at [512, 52] on icon "Main content area" at bounding box center [517, 51] width 9 height 9
click at [507, 12] on button "Delet e Selected" at bounding box center [503, 14] width 49 height 13
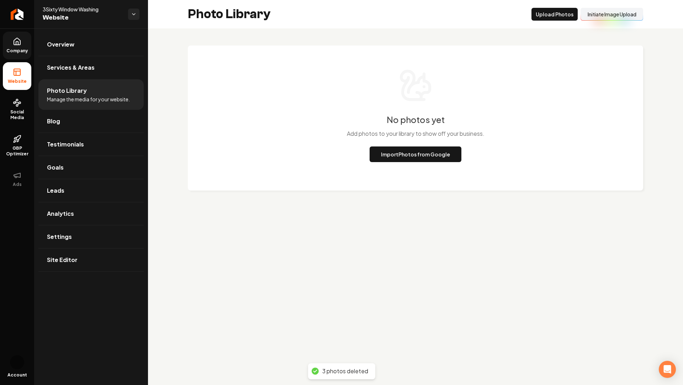
drag, startPoint x: 553, startPoint y: 15, endPoint x: 514, endPoint y: 48, distance: 51.2
click at [512, 49] on div "Photo Library Upload Photos Initiate Image Upload No photos yet Add photos to y…" at bounding box center [415, 109] width 535 height 219
click at [438, 134] on p "Add photos to your library to show off your business." at bounding box center [416, 133] width 138 height 9
click at [432, 148] on button "Import Photos from Google" at bounding box center [415, 154] width 92 height 16
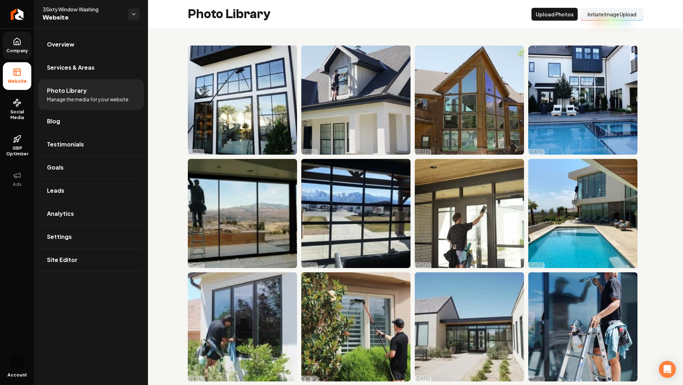
click at [12, 48] on span "Company" at bounding box center [17, 51] width 27 height 6
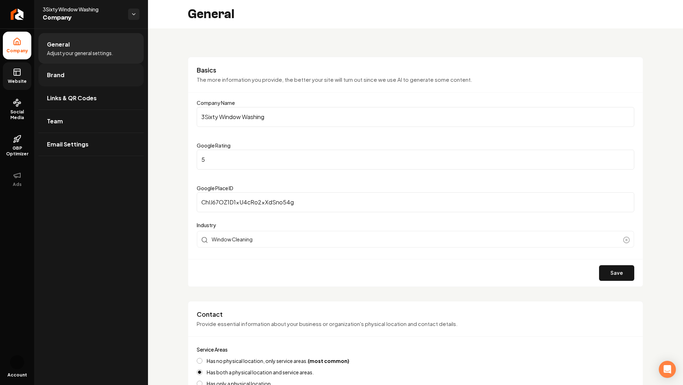
click at [67, 71] on link "Brand" at bounding box center [90, 75] width 105 height 23
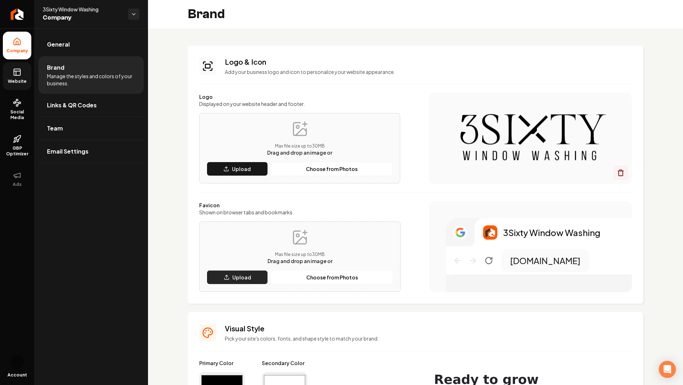
click at [231, 276] on button "Upload" at bounding box center [237, 277] width 61 height 14
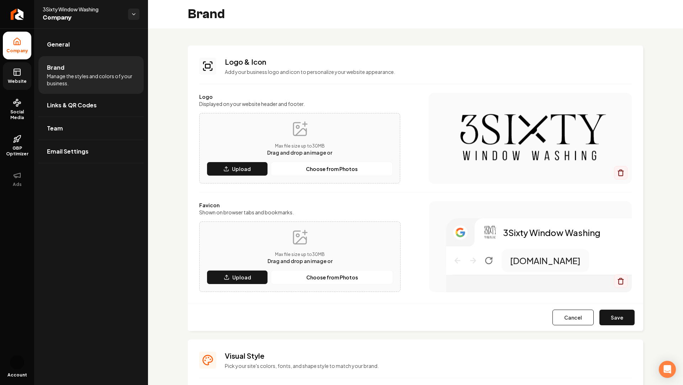
scroll to position [27, 0]
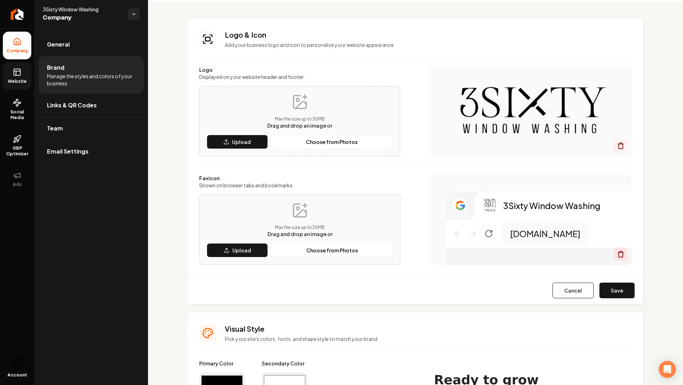
click at [512, 256] on icon "Main content area" at bounding box center [620, 254] width 7 height 7
click at [512, 276] on button "Save" at bounding box center [616, 291] width 35 height 16
click at [12, 79] on span "Website" at bounding box center [17, 82] width 25 height 6
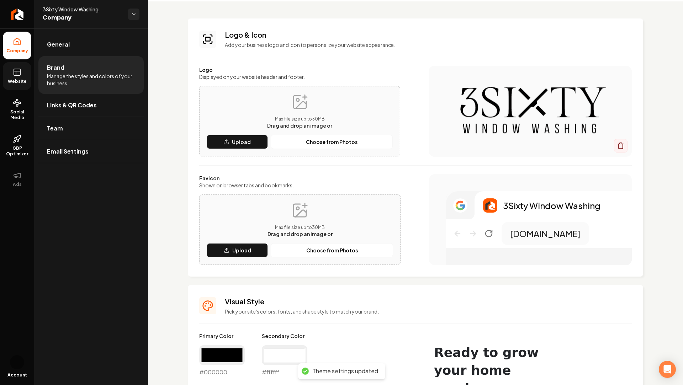
click at [25, 80] on span "Website" at bounding box center [17, 82] width 25 height 6
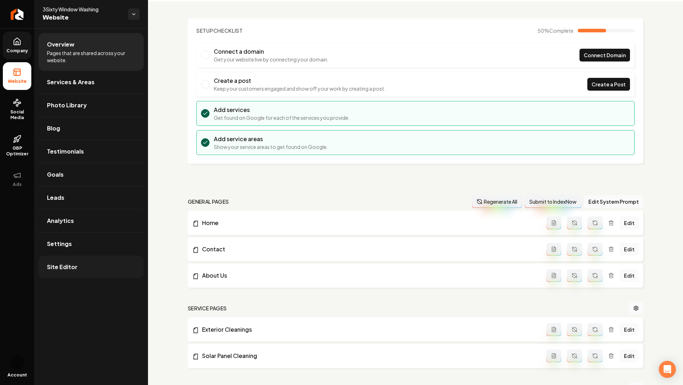
click at [60, 267] on span "Site Editor" at bounding box center [62, 267] width 31 height 9
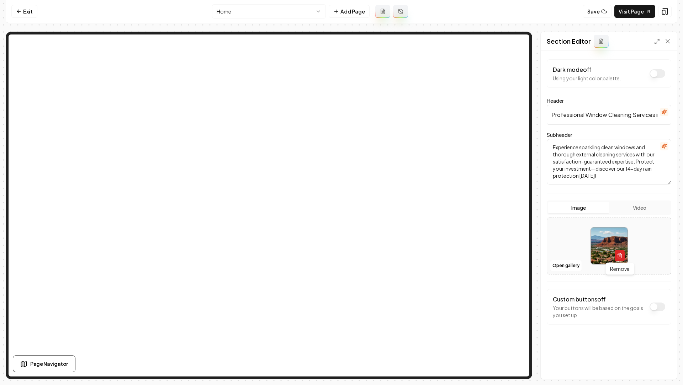
click at [512, 252] on button "button" at bounding box center [619, 255] width 10 height 11
click at [512, 264] on button "Open gallery" at bounding box center [566, 265] width 32 height 11
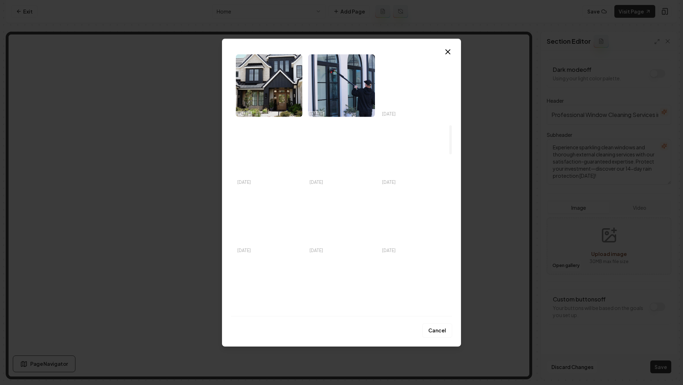
scroll to position [677, 0]
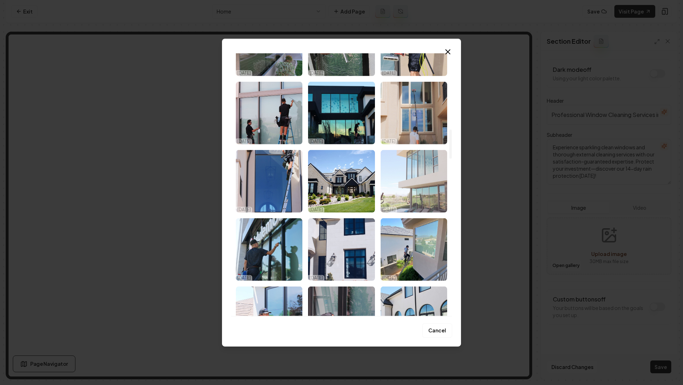
click at [438, 202] on img "Select image image_68ed67d15c7cd75eb8e689fe.jpeg" at bounding box center [413, 181] width 66 height 63
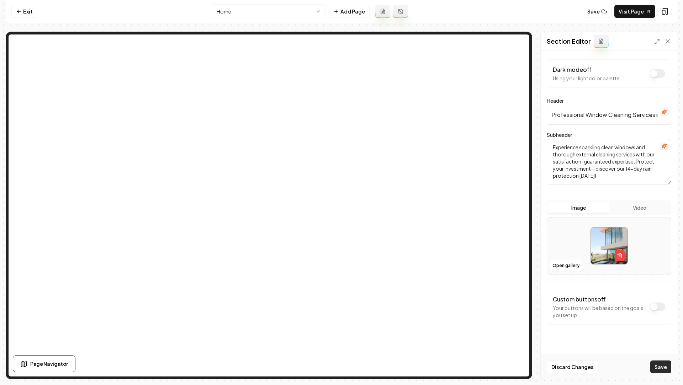
click at [512, 276] on button "Save" at bounding box center [660, 367] width 21 height 13
click at [512, 265] on button "Open gallery" at bounding box center [566, 265] width 32 height 11
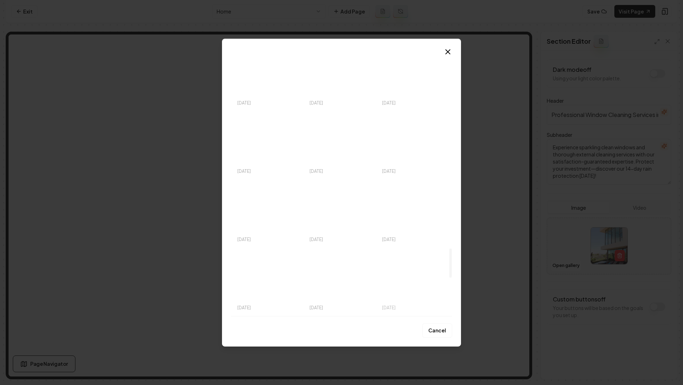
scroll to position [1701, 0]
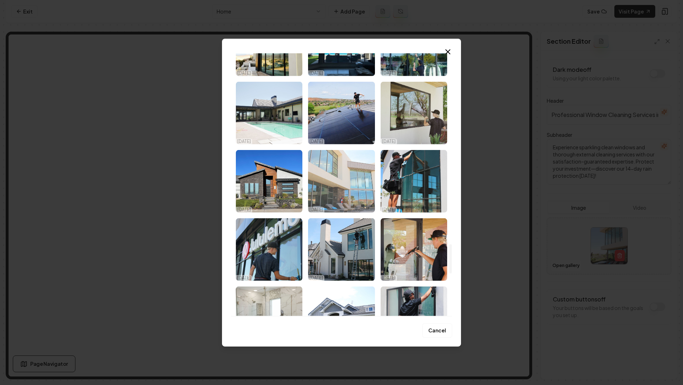
click at [351, 183] on img "Select image image_68ed67ce5c7cd75eb8e66df4.jpeg" at bounding box center [341, 181] width 66 height 63
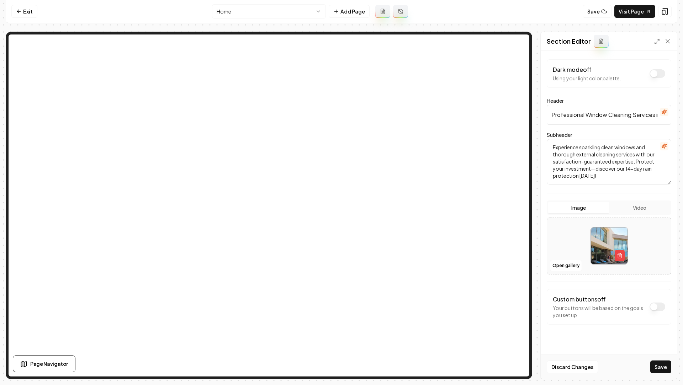
click at [512, 276] on div "Discard Changes Save" at bounding box center [609, 366] width 136 height 25
click at [512, 276] on button "Save" at bounding box center [660, 367] width 21 height 13
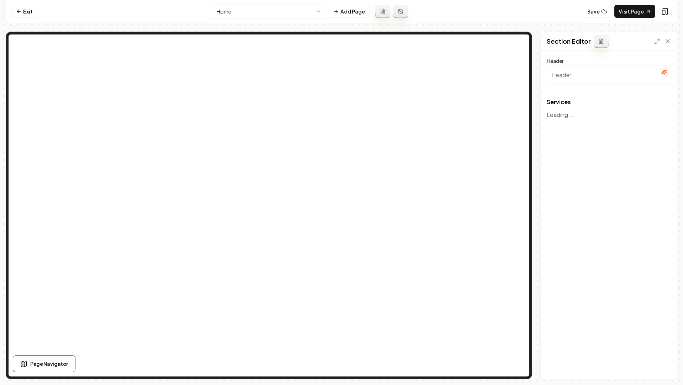
type input "Our Expert Window Cleaning Services"
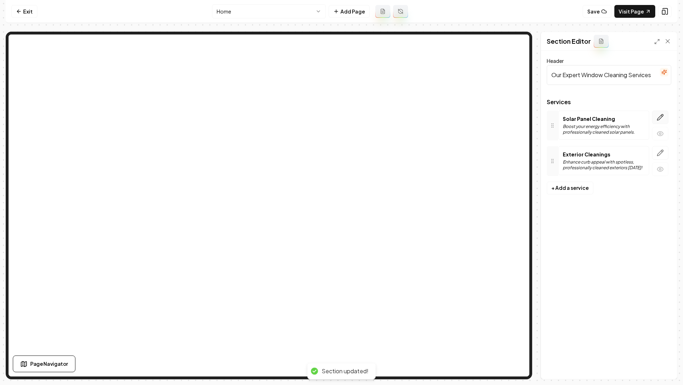
click at [512, 122] on button "button" at bounding box center [660, 118] width 16 height 14
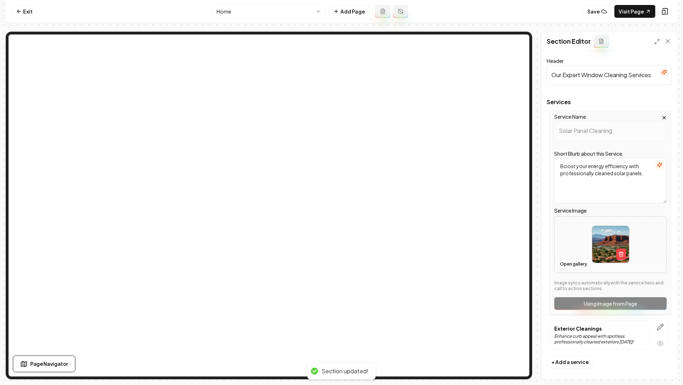
click at [512, 259] on button "Open gallery" at bounding box center [573, 263] width 32 height 11
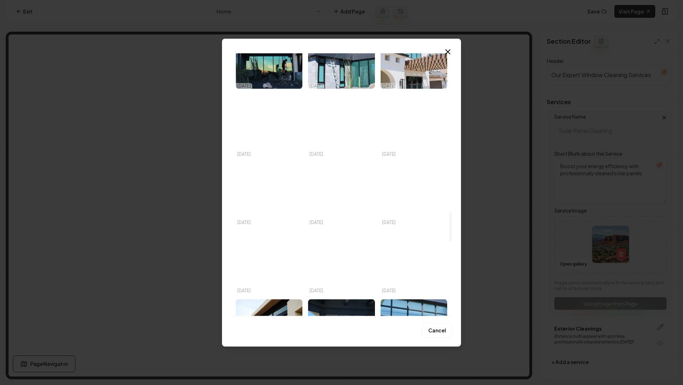
scroll to position [1522, 0]
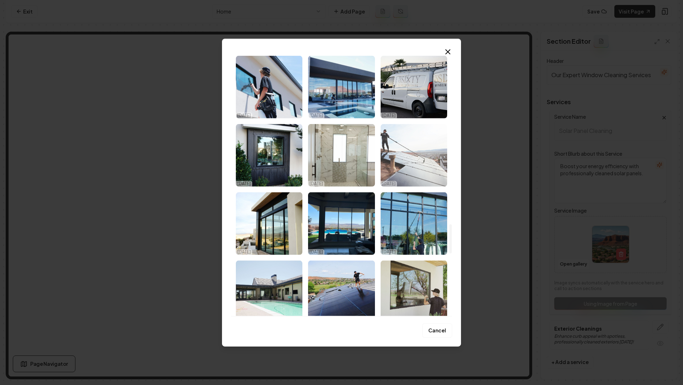
click at [426, 150] on img "Select image image_68ed67ce5c7cd75eb8e67087.jpeg" at bounding box center [413, 155] width 66 height 63
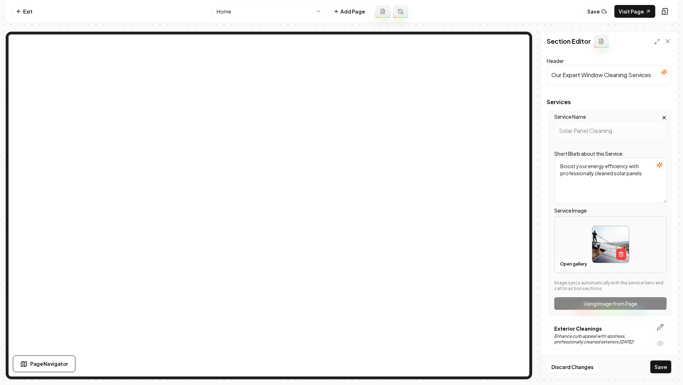
scroll to position [3, 0]
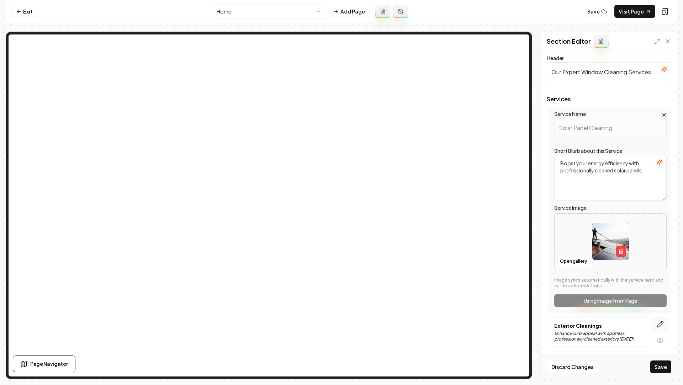
click at [512, 276] on icon "button" at bounding box center [659, 324] width 7 height 7
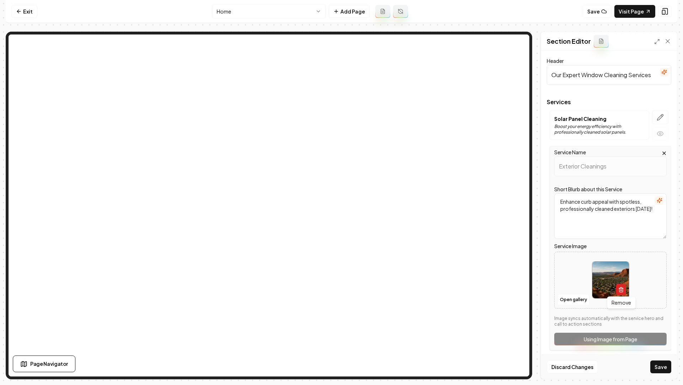
click at [512, 276] on icon "button" at bounding box center [621, 290] width 6 height 6
click at [512, 276] on div "Open gallery Upload image 30 MB max file size" at bounding box center [610, 280] width 112 height 57
click at [512, 276] on button "Open gallery" at bounding box center [573, 299] width 32 height 11
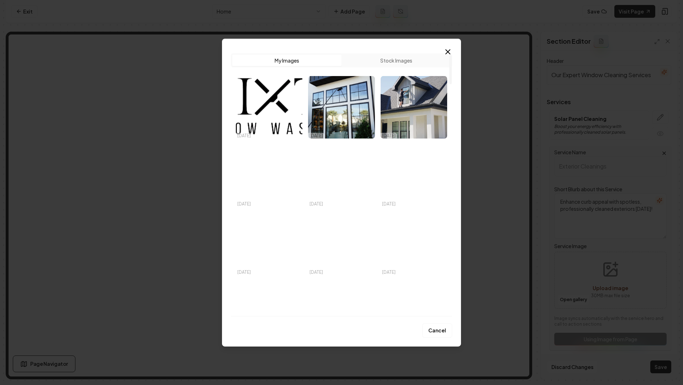
scroll to position [14, 0]
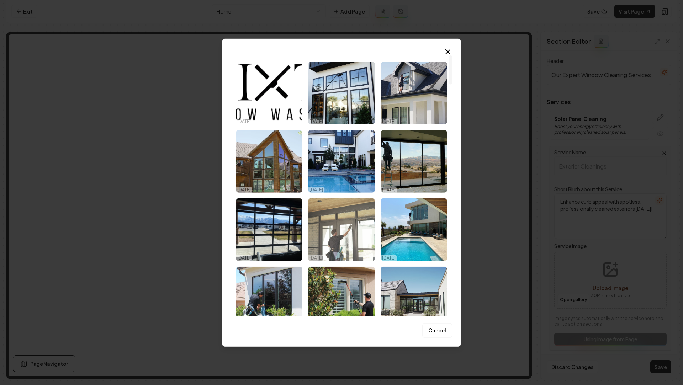
click at [345, 231] on img "Select image image_68ed67d15c7cd75eb8e689fd.jpeg" at bounding box center [341, 229] width 66 height 63
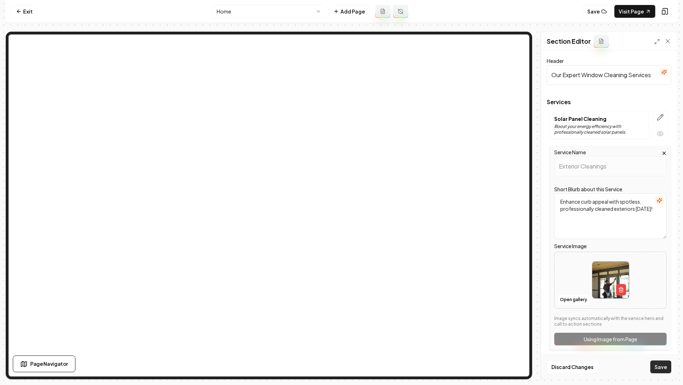
click at [512, 276] on button "Save" at bounding box center [660, 367] width 21 height 13
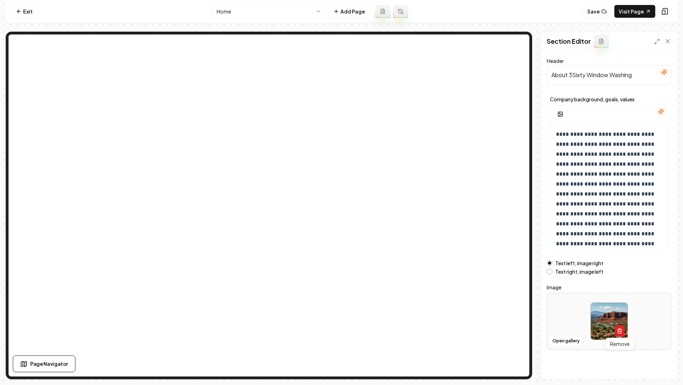
click at [512, 276] on icon "button" at bounding box center [619, 332] width 3 height 4
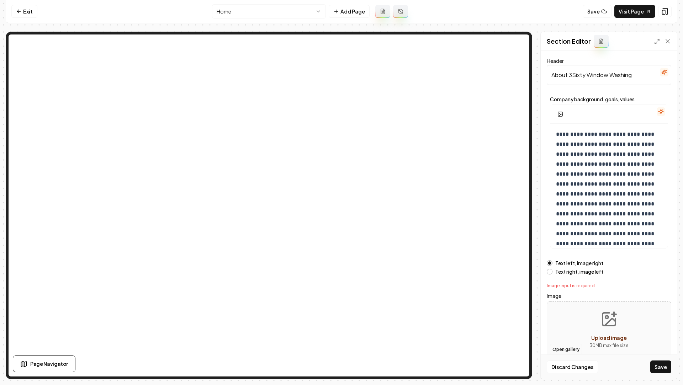
click at [512, 276] on button "Open gallery" at bounding box center [566, 349] width 32 height 11
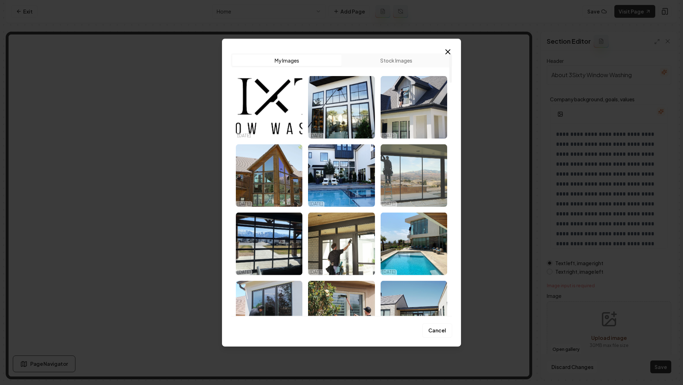
click at [422, 185] on img "Select image image_68ed67d15c7cd75eb8e68995.jpeg" at bounding box center [413, 175] width 66 height 63
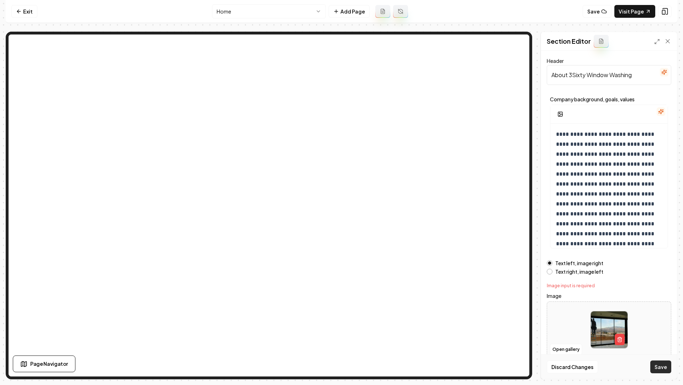
click at [512, 276] on button "Save" at bounding box center [660, 367] width 21 height 13
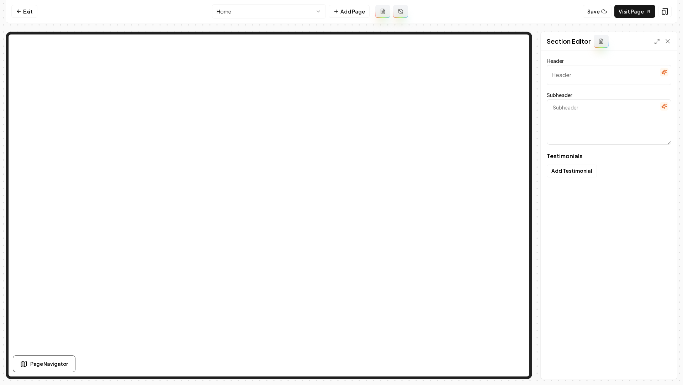
type input "Why Locals Trust Us"
type textarea "Find out how we're brightening homes across Utah"
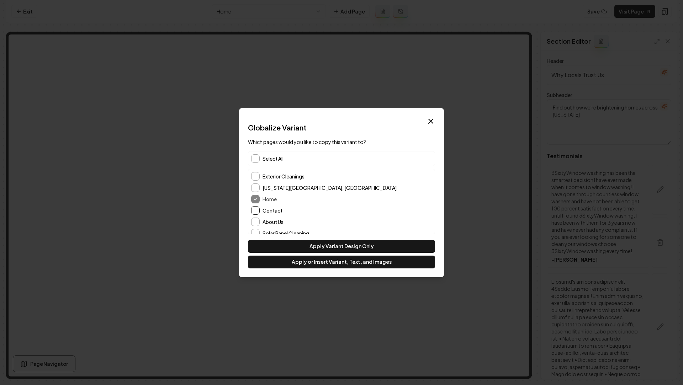
click at [255, 210] on button "Contact" at bounding box center [255, 210] width 9 height 9
click at [255, 224] on button "About Us" at bounding box center [255, 222] width 9 height 9
click at [295, 268] on button "Apply or Insert Variant, Text, and Images" at bounding box center [341, 262] width 187 height 13
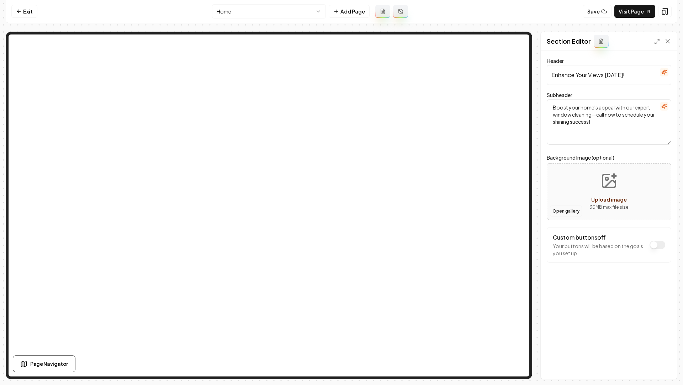
click at [512, 210] on button "Open gallery" at bounding box center [566, 211] width 32 height 11
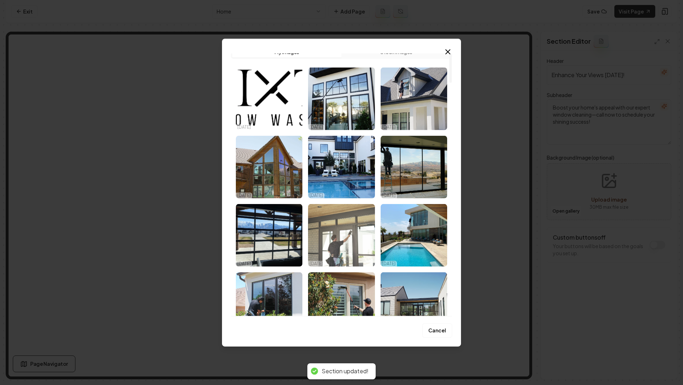
scroll to position [0, 0]
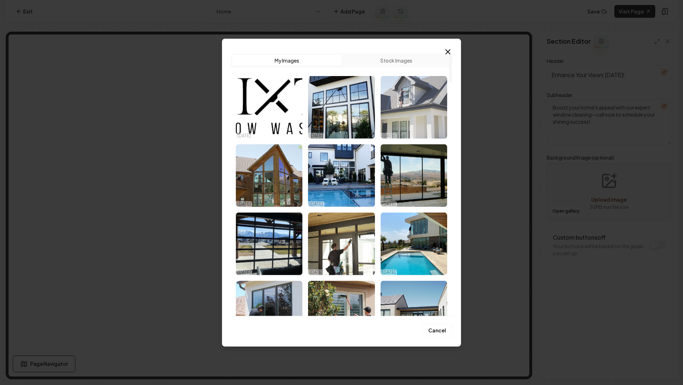
click at [432, 108] on img "Select image image_68ed67d15c7cd75eb8e68a80.jpeg" at bounding box center [413, 107] width 66 height 63
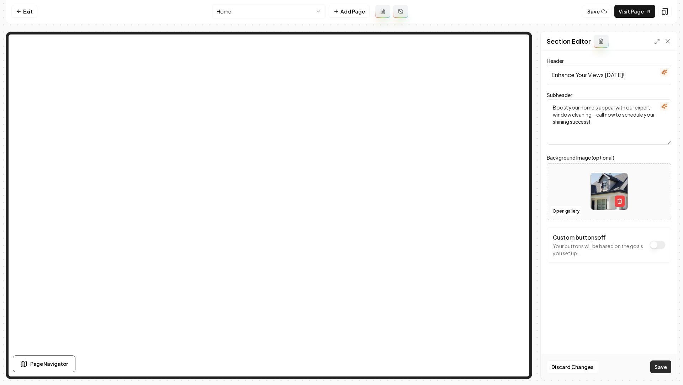
click at [512, 276] on button "Save" at bounding box center [660, 367] width 21 height 13
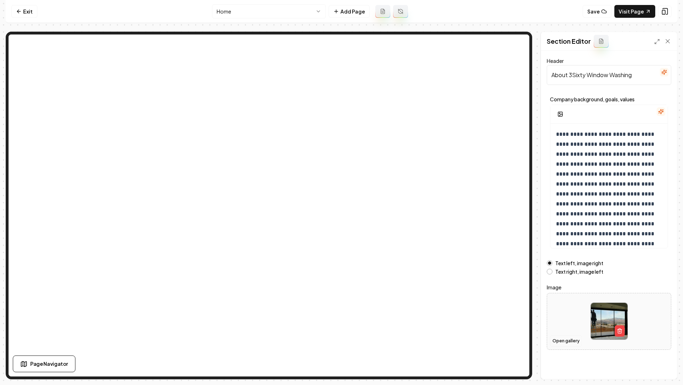
click at [512, 276] on button "Open gallery" at bounding box center [566, 340] width 32 height 11
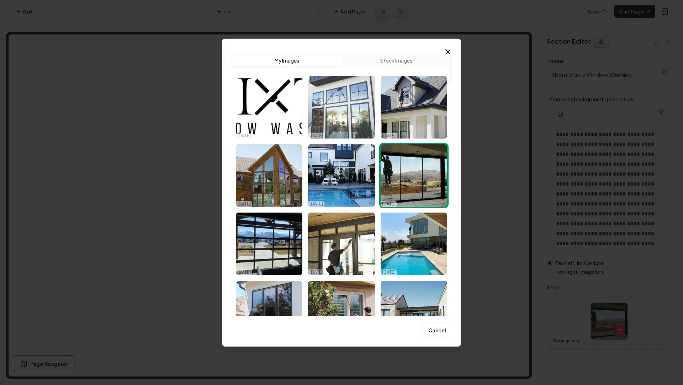
click at [347, 120] on img "Select image image_68ed67d15c7cd75eb8e68999.jpeg" at bounding box center [341, 107] width 66 height 63
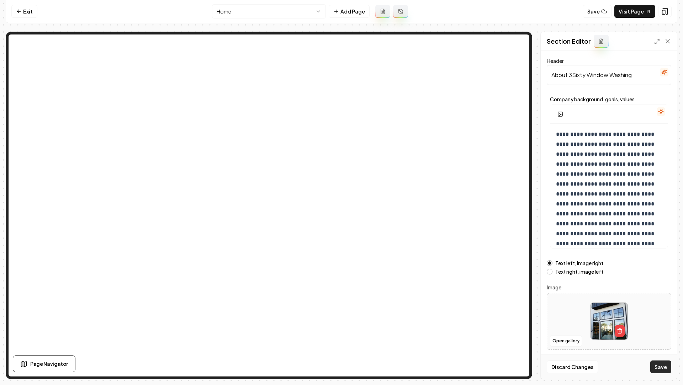
click at [512, 276] on button "Save" at bounding box center [660, 367] width 21 height 13
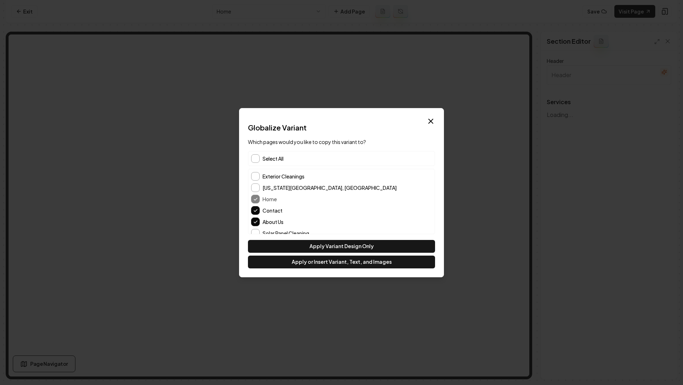
type input "Our Expert Window Cleaning Services"
click at [292, 264] on button "Apply or Insert Variant, Text, and Images" at bounding box center [341, 262] width 187 height 13
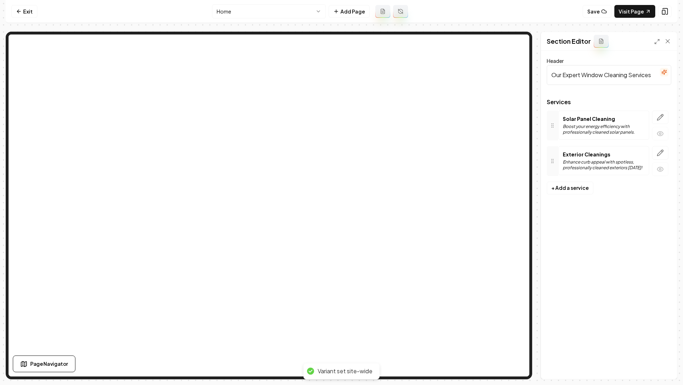
click at [257, 11] on html "Computer Required This feature is only available on a computer. Please switch t…" at bounding box center [341, 192] width 683 height 385
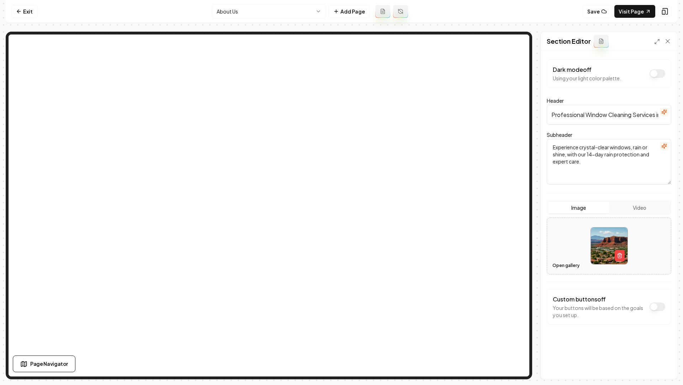
click at [512, 268] on button "Open gallery" at bounding box center [566, 265] width 32 height 11
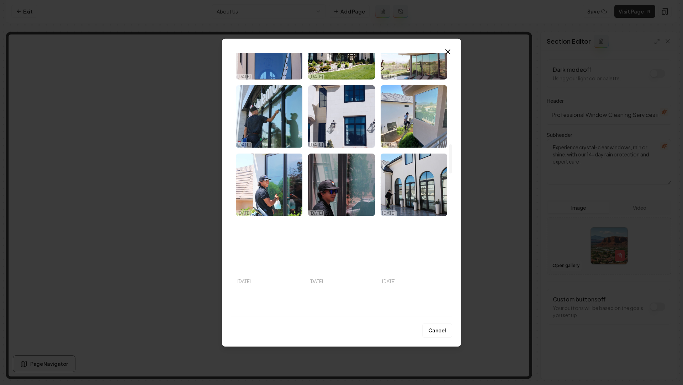
scroll to position [810, 0]
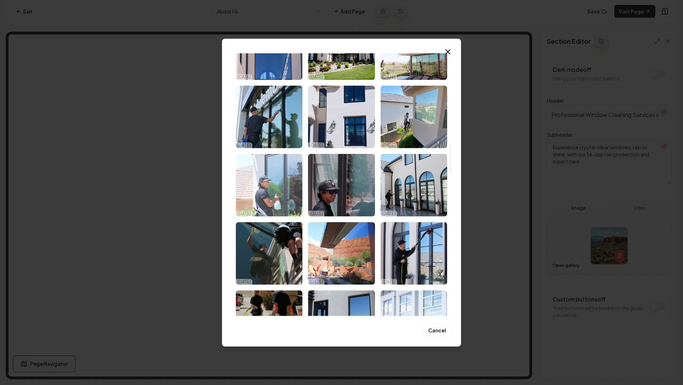
click at [280, 198] on img "Select image image_68ed67d15c7cd75eb8e68788.jpeg" at bounding box center [269, 185] width 66 height 63
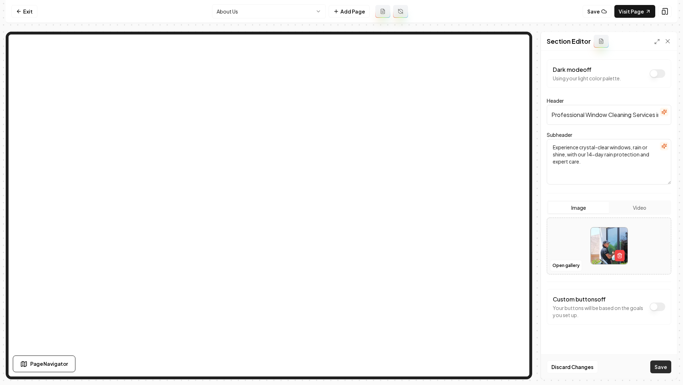
click at [512, 276] on button "Save" at bounding box center [660, 367] width 21 height 13
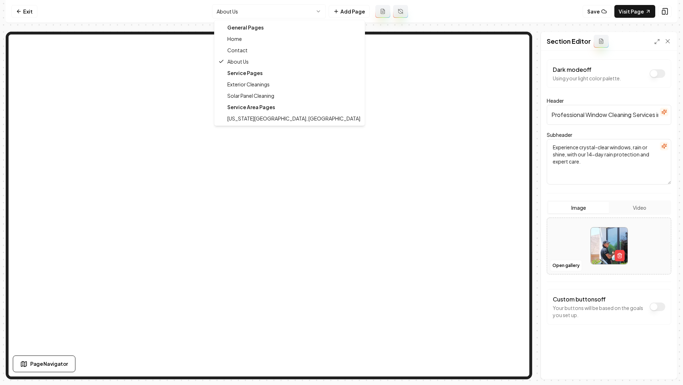
click at [277, 16] on html "Computer Required This feature is only available on a computer. Please switch t…" at bounding box center [341, 192] width 683 height 385
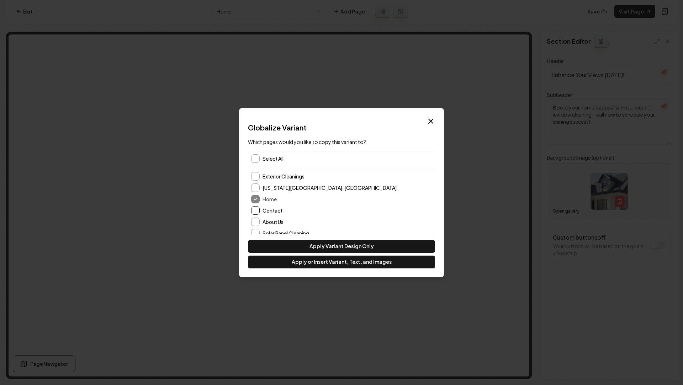
click at [256, 211] on button "Contact" at bounding box center [255, 210] width 9 height 9
click at [256, 222] on button "About Us" at bounding box center [255, 222] width 9 height 9
drag, startPoint x: 286, startPoint y: 251, endPoint x: 285, endPoint y: 261, distance: 10.0
click at [285, 261] on div "Apply Variant Design Only Apply or Insert Variant, Text, and Images" at bounding box center [341, 254] width 187 height 28
click at [285, 261] on button "Apply or Insert Variant, Text, and Images" at bounding box center [341, 262] width 187 height 13
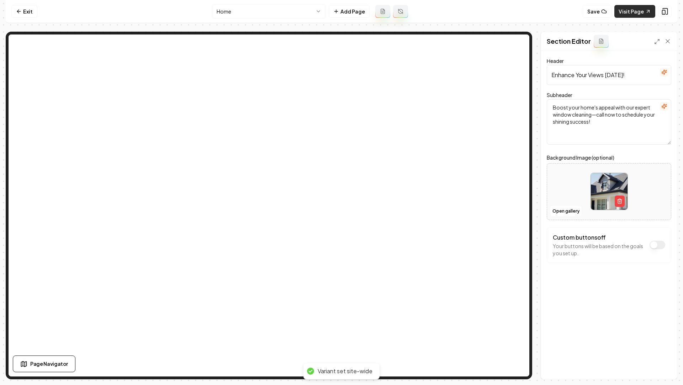
click at [512, 13] on link "Visit Page" at bounding box center [634, 11] width 41 height 13
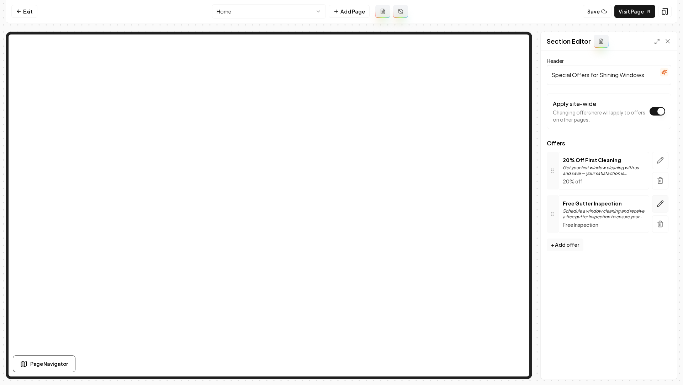
click at [512, 203] on icon "button" at bounding box center [660, 204] width 6 height 6
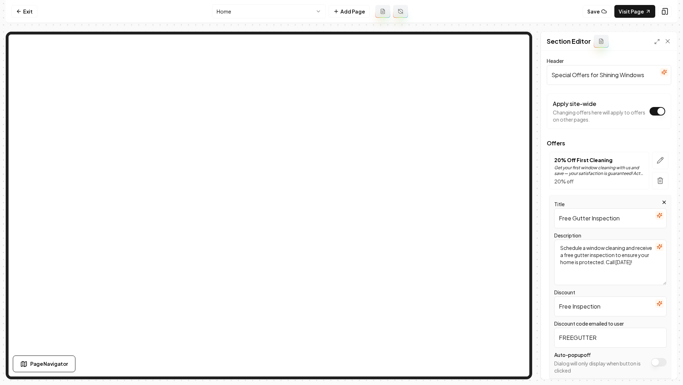
scroll to position [26, 0]
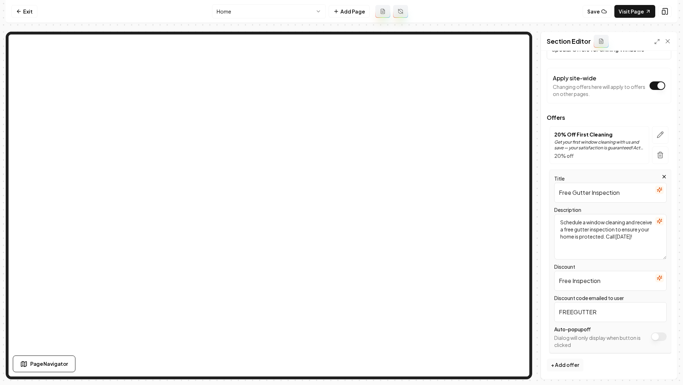
click at [512, 276] on button "Apply site-wide" at bounding box center [659, 336] width 16 height 9
click at [512, 276] on button "Save" at bounding box center [660, 367] width 21 height 13
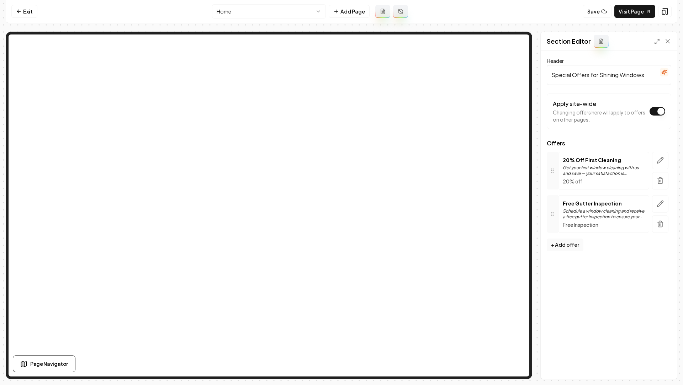
scroll to position [0, 0]
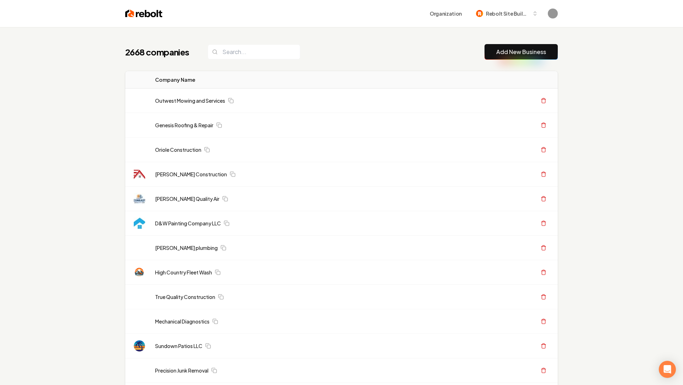
click at [523, 53] on link "Add New Business" at bounding box center [521, 52] width 50 height 9
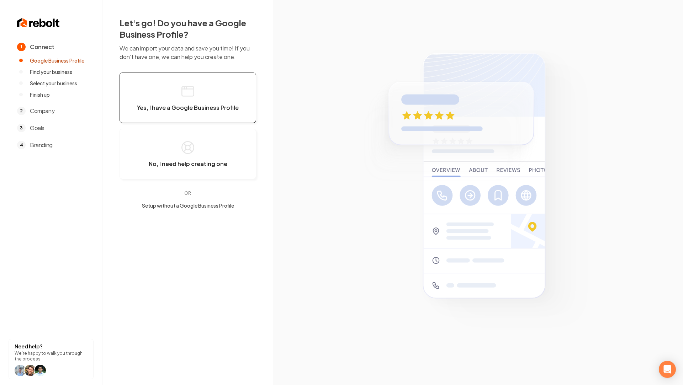
click at [211, 104] on span "Yes, I have a Google Business Profile" at bounding box center [188, 107] width 102 height 7
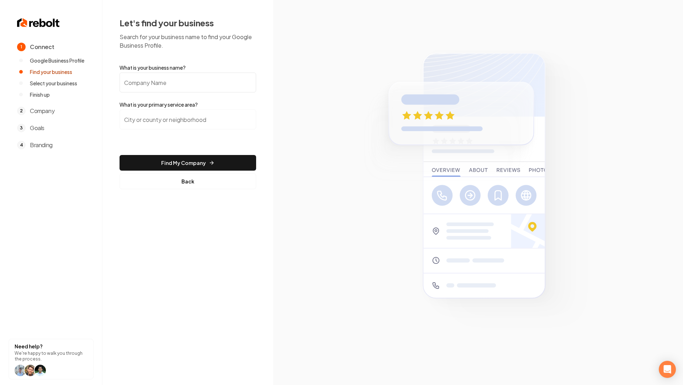
click at [147, 91] on input "What is your business name?" at bounding box center [187, 83] width 137 height 20
paste input "Top Local Roofing"
type input "Top Local Roofing"
click at [157, 113] on input "search" at bounding box center [187, 120] width 137 height 20
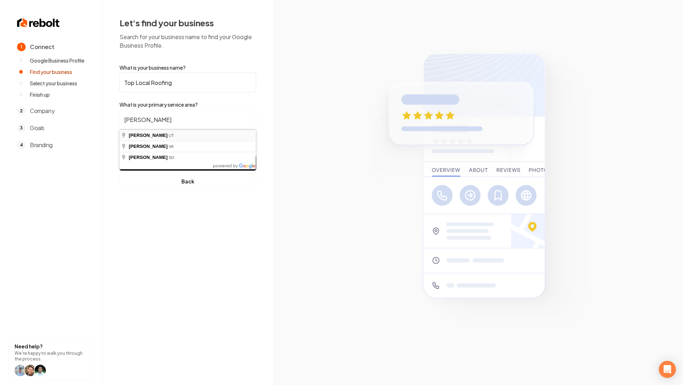
type input "Draper, [GEOGRAPHIC_DATA]"
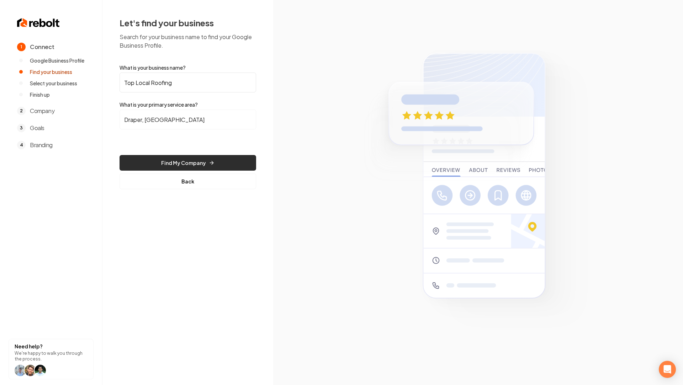
click at [171, 159] on button "Find My Company" at bounding box center [187, 163] width 137 height 16
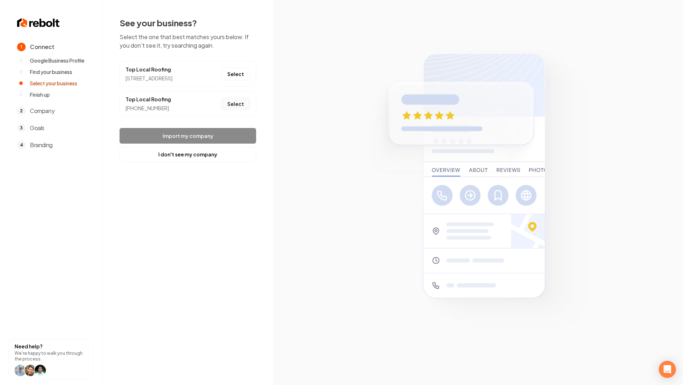
click at [238, 110] on button "Select" at bounding box center [235, 103] width 29 height 13
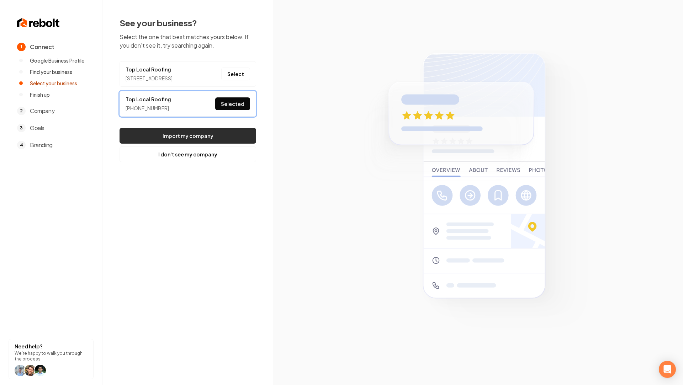
click at [190, 144] on button "Import my company" at bounding box center [187, 136] width 137 height 16
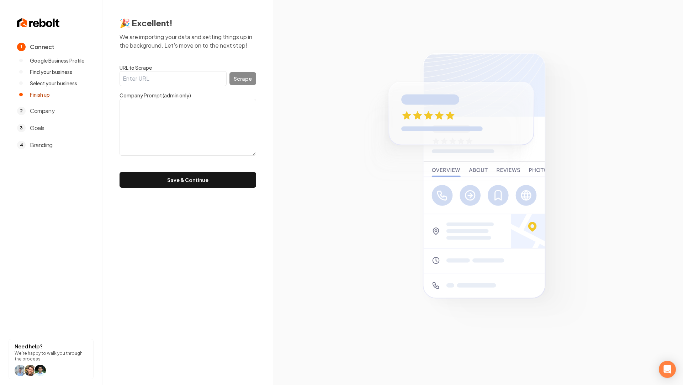
click at [174, 82] on input "URL to Scrape" at bounding box center [172, 78] width 107 height 15
paste input "[URL][DOMAIN_NAME]"
type input "[URL][DOMAIN_NAME]"
click at [250, 79] on button "Scrape" at bounding box center [242, 78] width 27 height 13
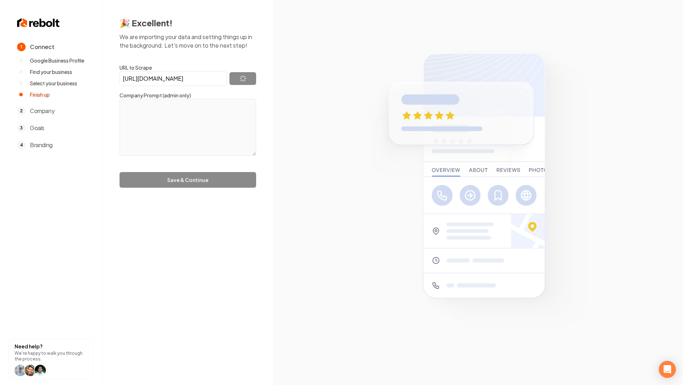
type textarea "Welcome to Top Local Development, your go-to experts for transforming and prote…"
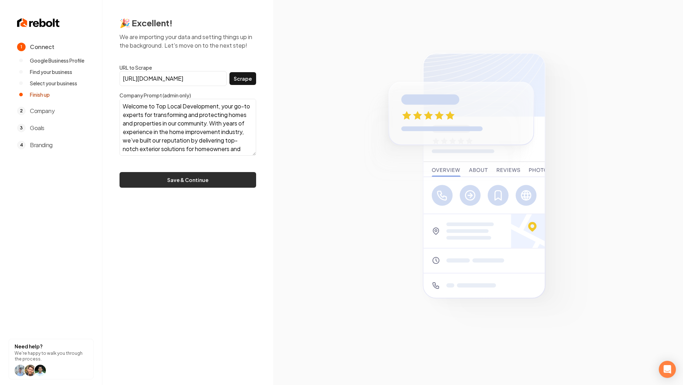
click at [225, 183] on button "Save & Continue" at bounding box center [187, 180] width 137 height 16
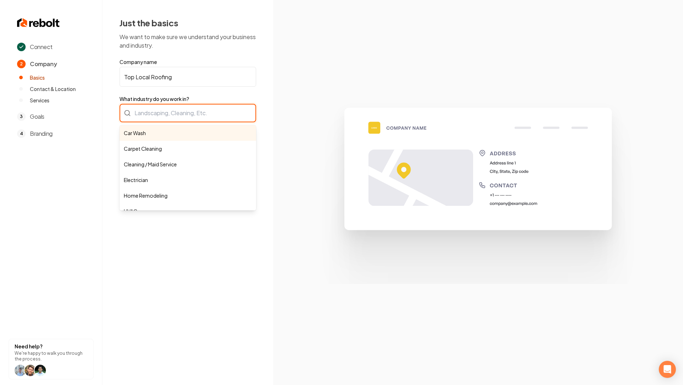
click at [148, 119] on div "Car Wash Carpet Cleaning Cleaning / Maid Service Electrician Home Remodeling HV…" at bounding box center [187, 113] width 137 height 18
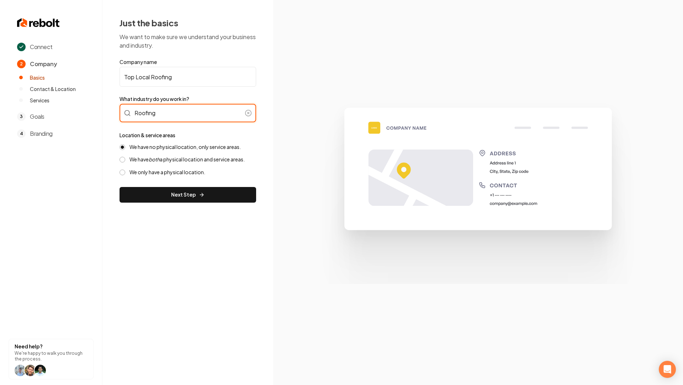
click at [172, 112] on input "Roofing" at bounding box center [187, 113] width 137 height 18
type input "Roofing"
click at [148, 160] on label "We have both a physical location and service areas." at bounding box center [186, 159] width 115 height 7
click at [125, 160] on button "We have both a physical location and service areas." at bounding box center [122, 160] width 6 height 6
click at [165, 148] on label "We have no physical location, only service areas." at bounding box center [184, 147] width 111 height 7
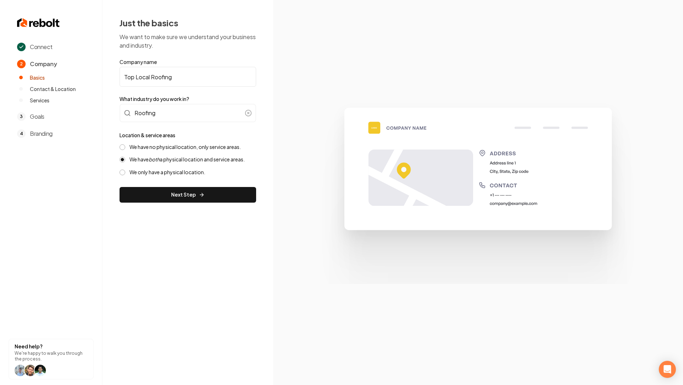
click at [125, 148] on button "We have no physical location, only service areas." at bounding box center [122, 147] width 6 height 6
click at [198, 201] on button "Next Step" at bounding box center [187, 195] width 137 height 16
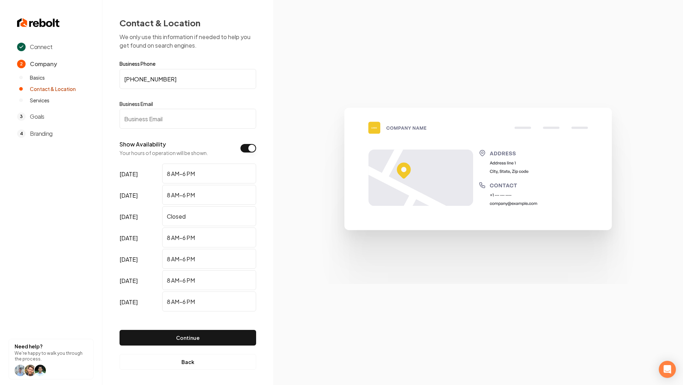
click at [182, 124] on input "Business Email" at bounding box center [187, 119] width 137 height 20
paste input "[PERSON_NAME][EMAIL_ADDRESS][DOMAIN_NAME]"
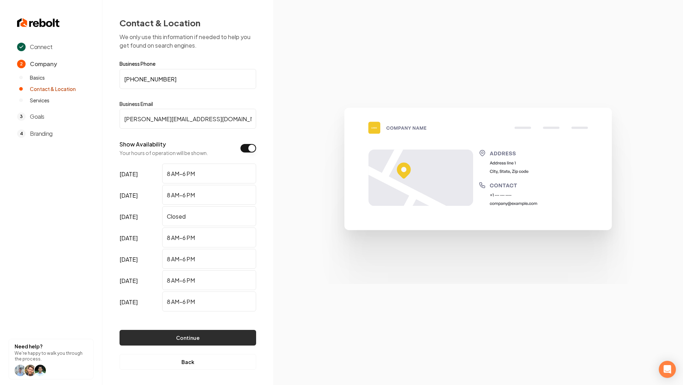
type input "[PERSON_NAME][EMAIL_ADDRESS][DOMAIN_NAME]"
click at [199, 340] on button "Continue" at bounding box center [187, 338] width 137 height 16
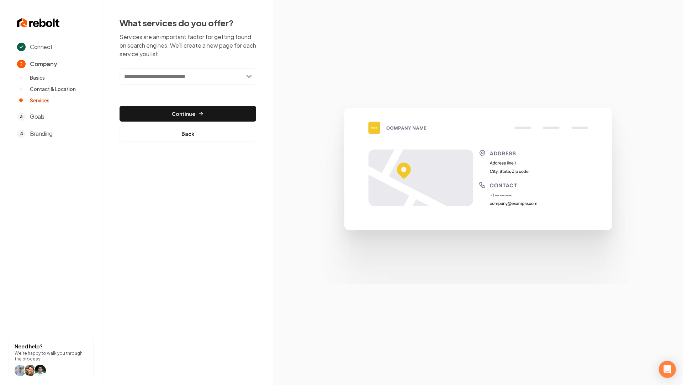
click at [187, 73] on input "text" at bounding box center [187, 76] width 137 height 16
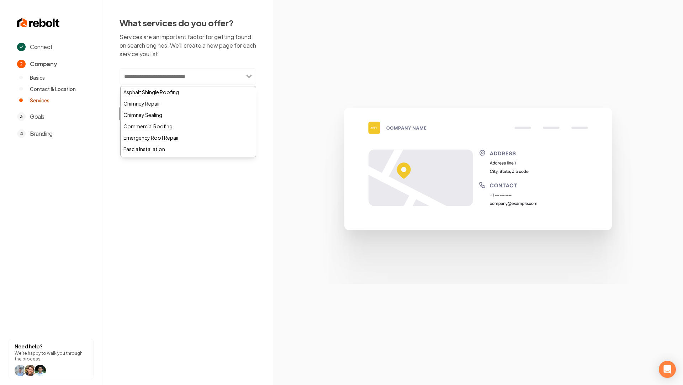
paste input "**********"
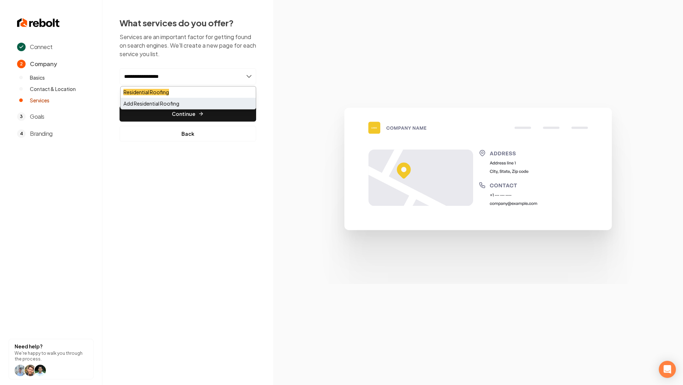
type input "**********"
click at [175, 103] on div "Add Residential Roofing" at bounding box center [188, 103] width 135 height 11
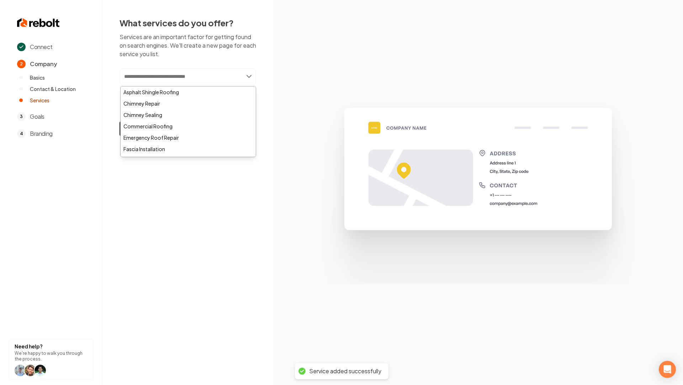
paste input "**********"
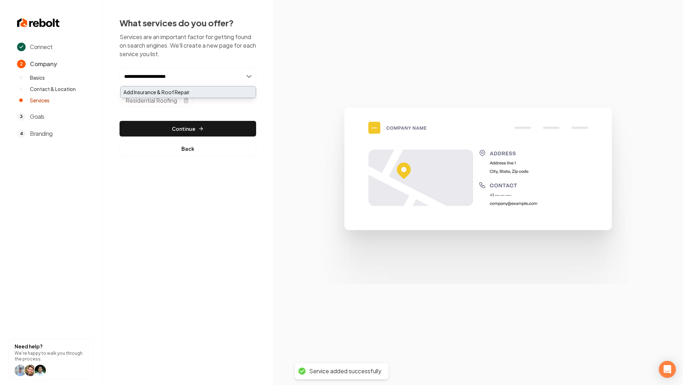
type input "**********"
click at [181, 94] on div "Add Insurance & Roof Repair" at bounding box center [188, 91] width 135 height 11
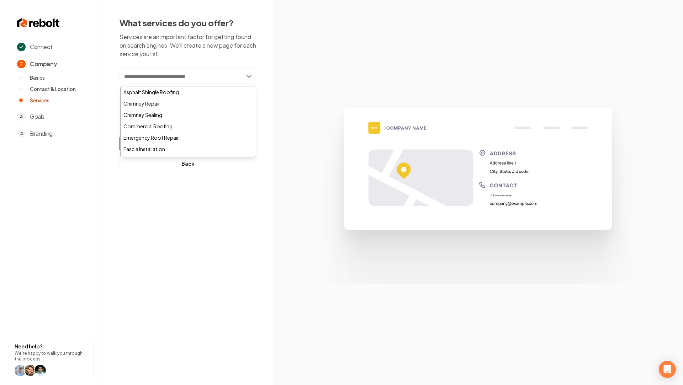
paste input "**********"
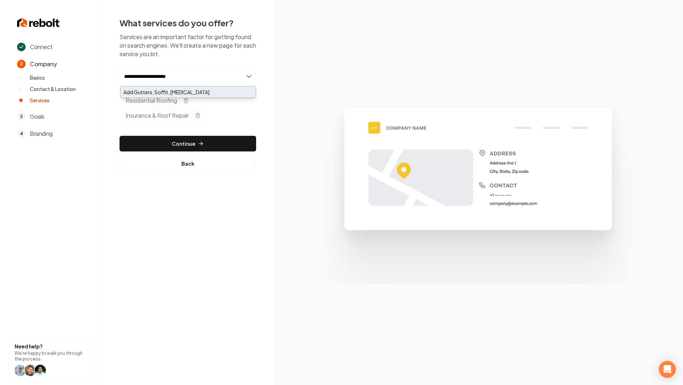
type input "**********"
click at [167, 94] on div "Add Gutters, Soffit, [MEDICAL_DATA]" at bounding box center [188, 91] width 135 height 11
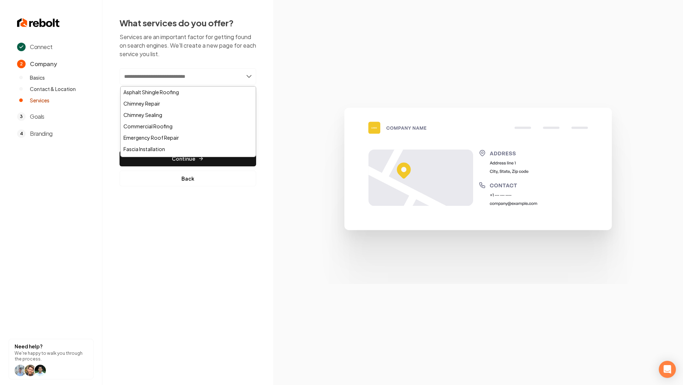
click at [341, 139] on img at bounding box center [477, 192] width 341 height 183
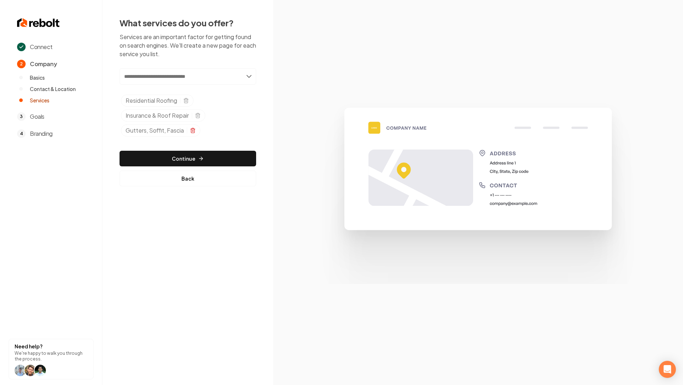
click at [193, 130] on line "Selected tags" at bounding box center [193, 130] width 0 height 1
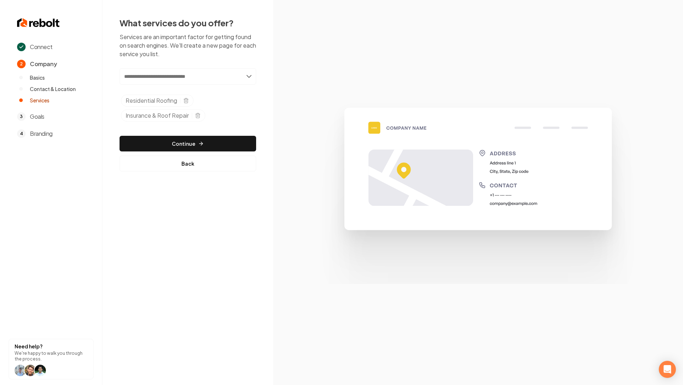
click at [191, 73] on input "text" at bounding box center [187, 76] width 137 height 16
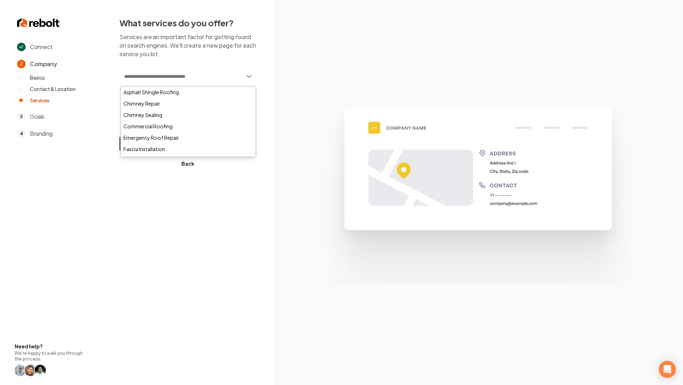
paste input "**********"
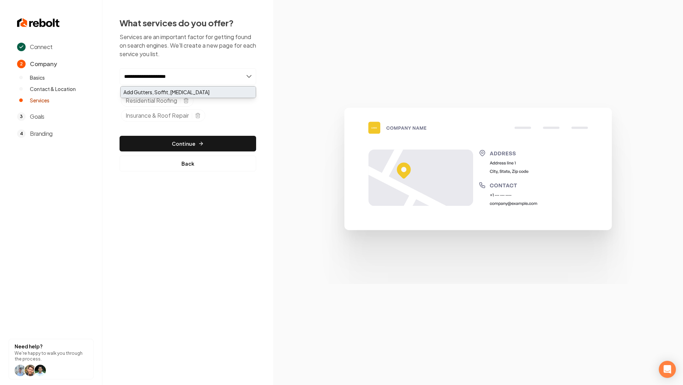
type input "**********"
click at [165, 90] on div "Add Gutters, Soffit, [MEDICAL_DATA]" at bounding box center [188, 91] width 135 height 11
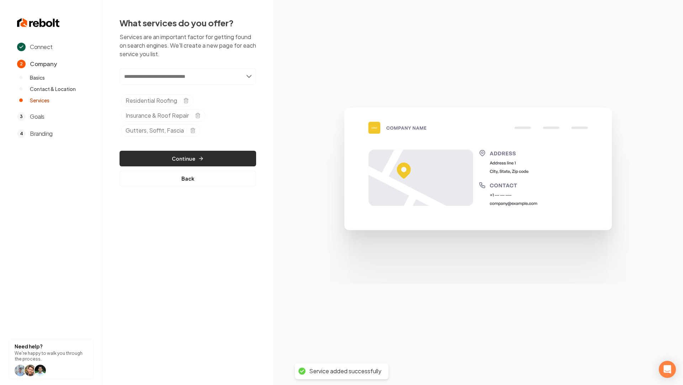
click at [184, 160] on button "Continue" at bounding box center [187, 159] width 137 height 16
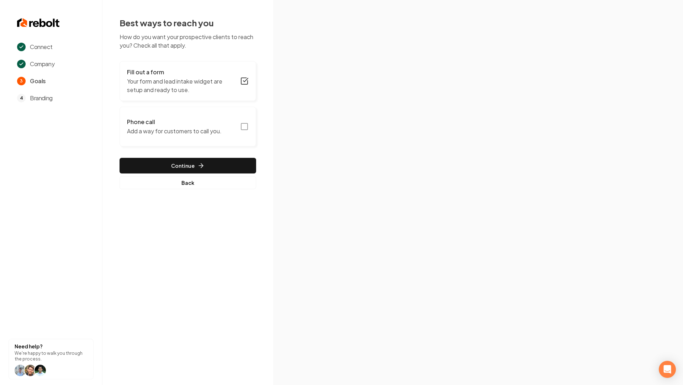
click at [244, 122] on icon "button" at bounding box center [244, 126] width 9 height 9
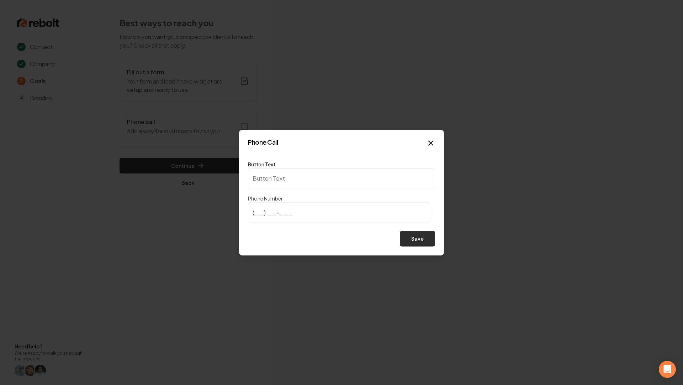
type input "Call us"
type input "[PHONE_NUMBER]"
click at [416, 236] on button "Save" at bounding box center [417, 239] width 35 height 16
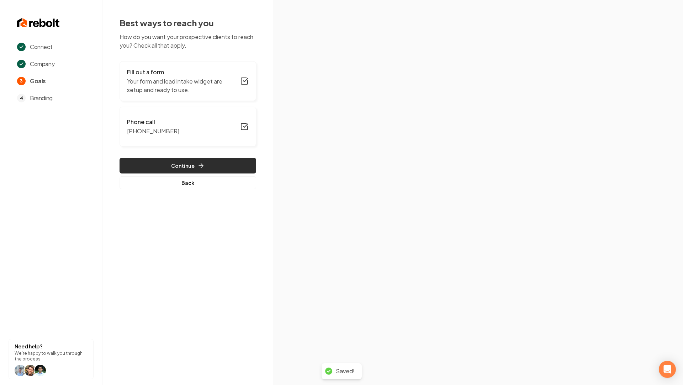
click at [190, 171] on button "Continue" at bounding box center [187, 166] width 137 height 16
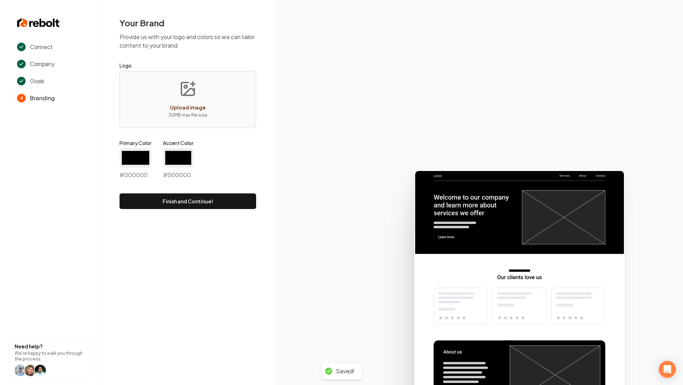
type input "#194d33"
type input "#70be00"
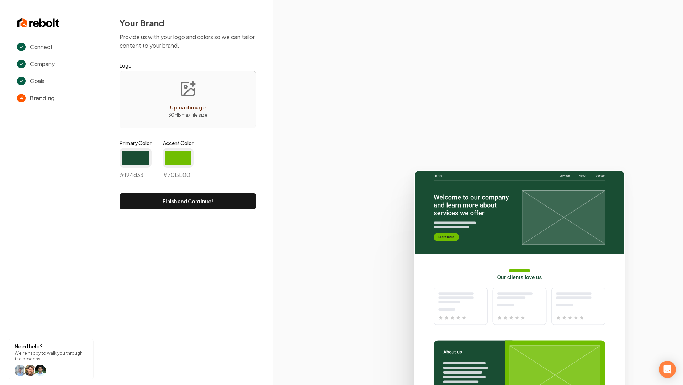
click at [176, 88] on button "Upload image 30 MB max file size" at bounding box center [187, 100] width 50 height 50
type input "**********"
click at [148, 164] on input "#194d33" at bounding box center [135, 158] width 32 height 20
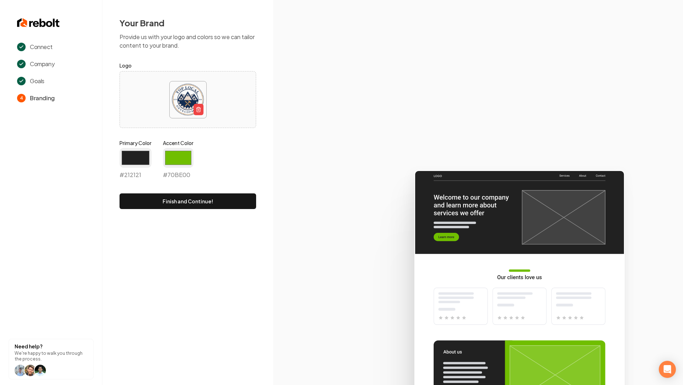
type input "#212121"
click at [176, 156] on input "#70be00" at bounding box center [178, 158] width 31 height 20
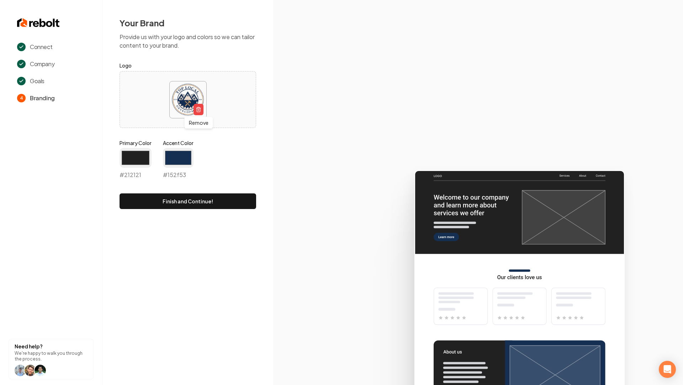
type input "#152f53"
click at [350, 144] on section at bounding box center [478, 192] width 410 height 385
click at [189, 202] on button "Finish and Continue!" at bounding box center [187, 201] width 137 height 16
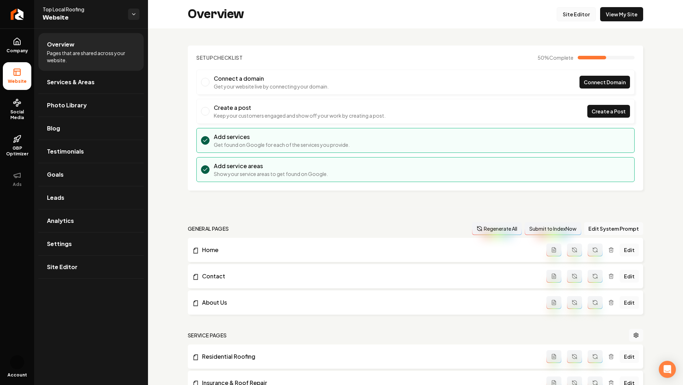
click at [572, 12] on link "Site Editor" at bounding box center [575, 14] width 39 height 14
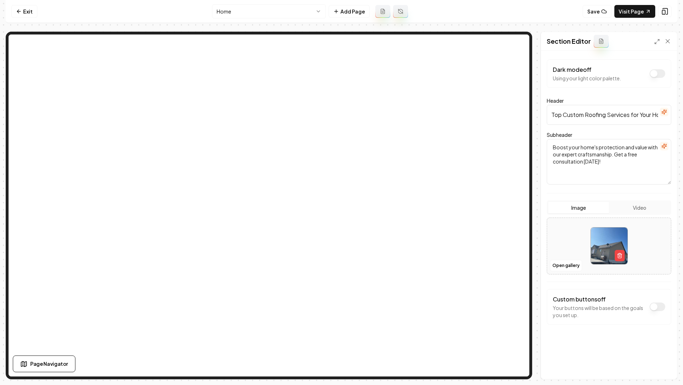
click at [612, 255] on img at bounding box center [609, 246] width 37 height 37
click at [621, 256] on icon "button" at bounding box center [620, 256] width 6 height 6
click at [644, 207] on button "Video" at bounding box center [639, 207] width 61 height 11
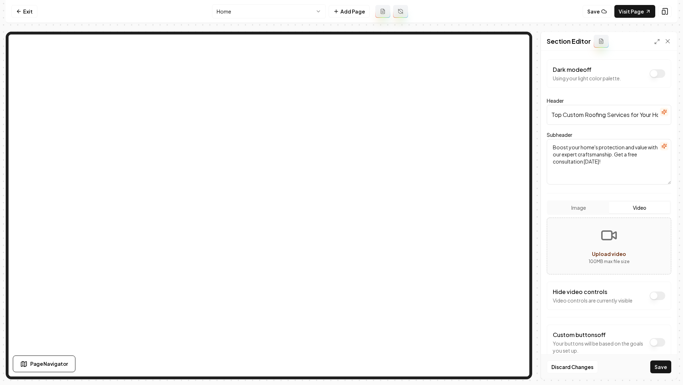
click at [603, 246] on button "Upload video 100 MB max file size" at bounding box center [609, 246] width 124 height 50
type input "**********"
click at [658, 368] on button "Save" at bounding box center [660, 367] width 21 height 13
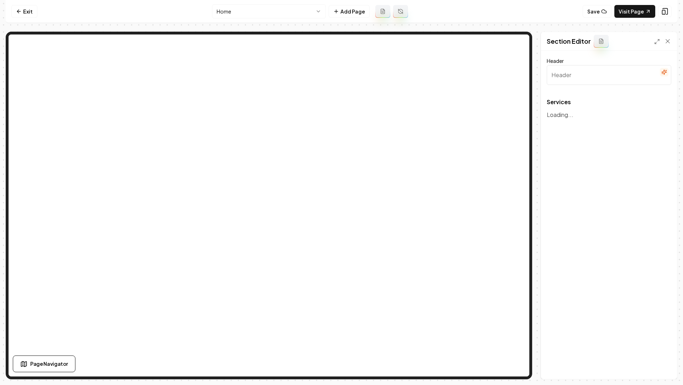
type input "Expert Roofing and Exterior Solutions"
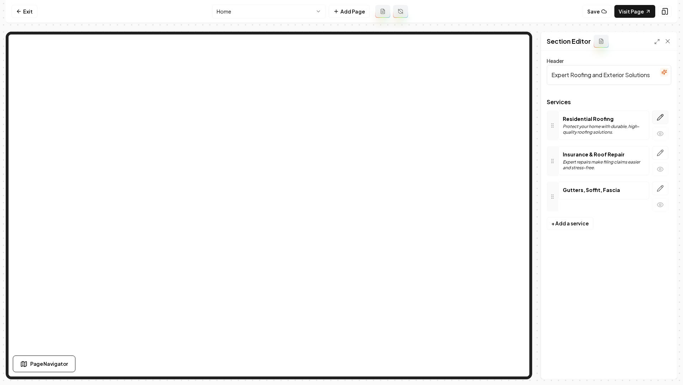
click at [662, 118] on icon "button" at bounding box center [659, 117] width 7 height 7
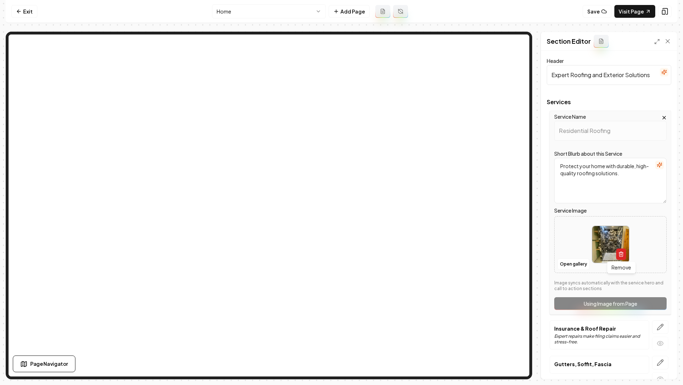
click at [623, 254] on icon "button" at bounding box center [621, 254] width 6 height 6
click at [577, 258] on button "Open gallery" at bounding box center [573, 263] width 32 height 11
click at [565, 265] on button "Open gallery" at bounding box center [573, 263] width 32 height 11
click at [599, 248] on div "Upload image" at bounding box center [610, 252] width 36 height 9
type input "**********"
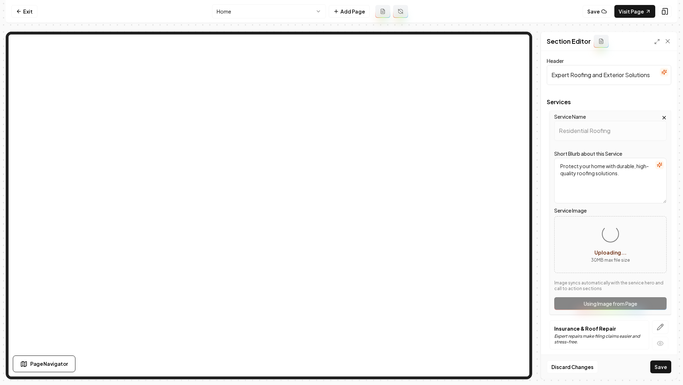
scroll to position [38, 0]
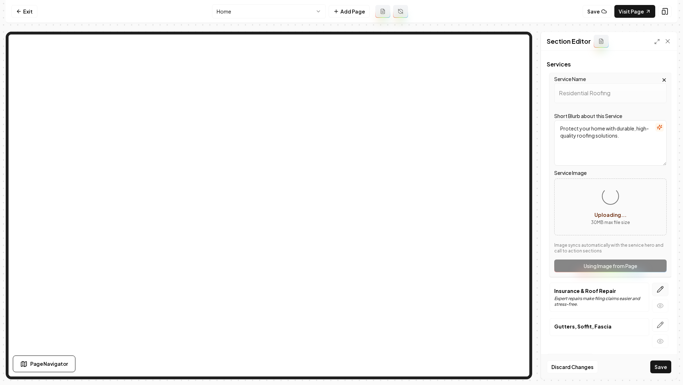
click at [661, 294] on button "button" at bounding box center [660, 290] width 16 height 14
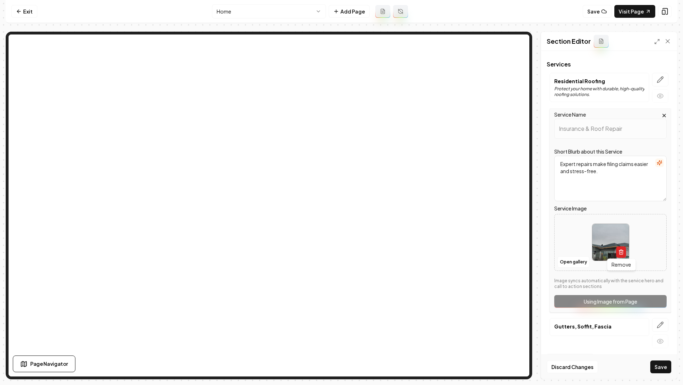
click at [622, 254] on button "button" at bounding box center [621, 251] width 10 height 11
click at [572, 260] on button "Open gallery" at bounding box center [573, 261] width 32 height 11
click at [608, 241] on button "Upload image 30 MB max file size" at bounding box center [610, 243] width 50 height 50
type input "**********"
click at [661, 326] on icon "button" at bounding box center [659, 324] width 7 height 7
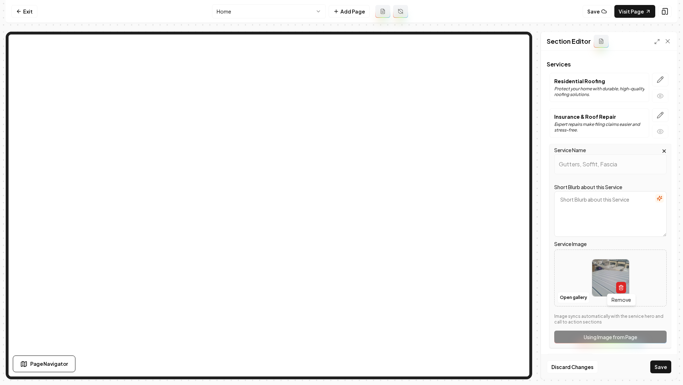
click at [621, 288] on icon "button" at bounding box center [621, 288] width 6 height 6
click at [604, 276] on button "Upload image 30 MB max file size" at bounding box center [610, 278] width 50 height 50
type input "**********"
click at [660, 366] on button "Save" at bounding box center [660, 367] width 21 height 13
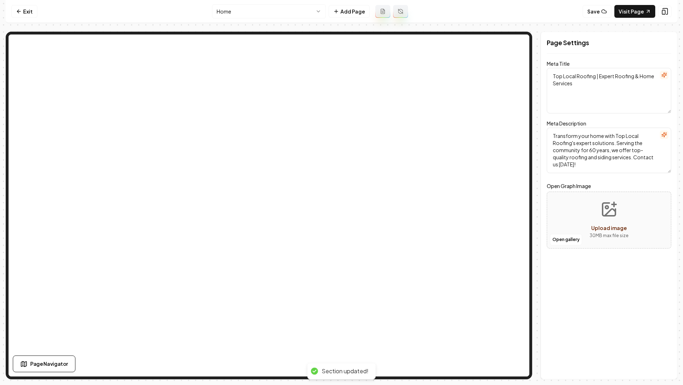
scroll to position [0, 0]
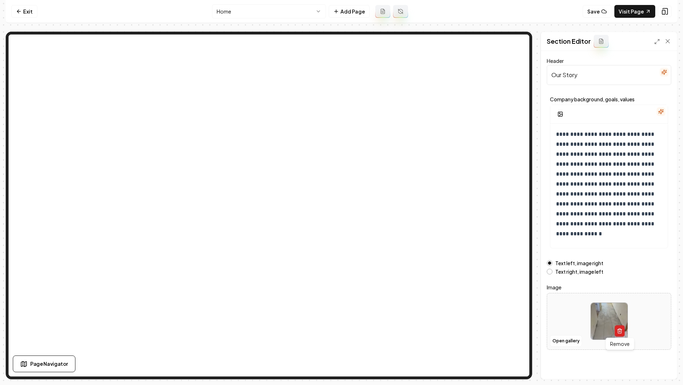
click at [619, 331] on line "button" at bounding box center [619, 331] width 0 height 1
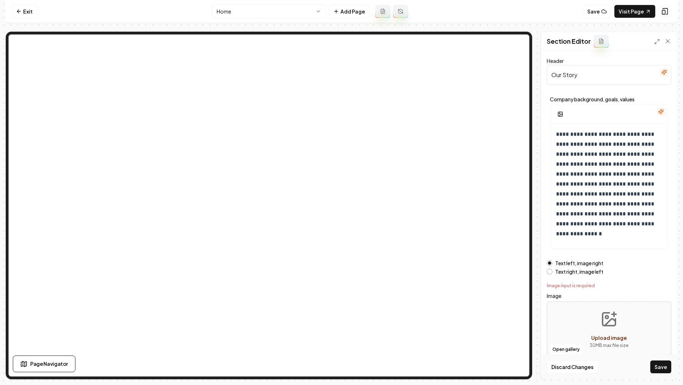
scroll to position [7, 0]
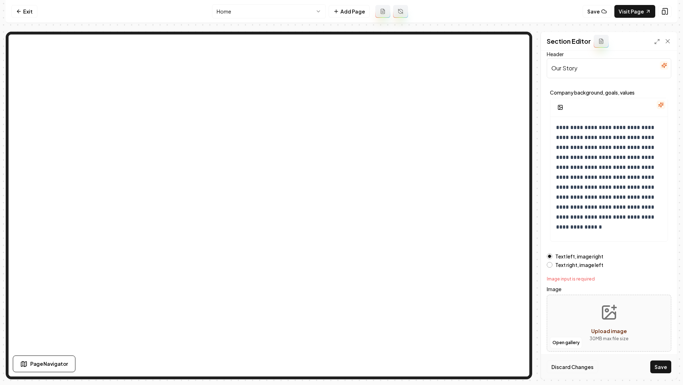
click at [569, 372] on button "Discard Changes" at bounding box center [571, 367] width 51 height 13
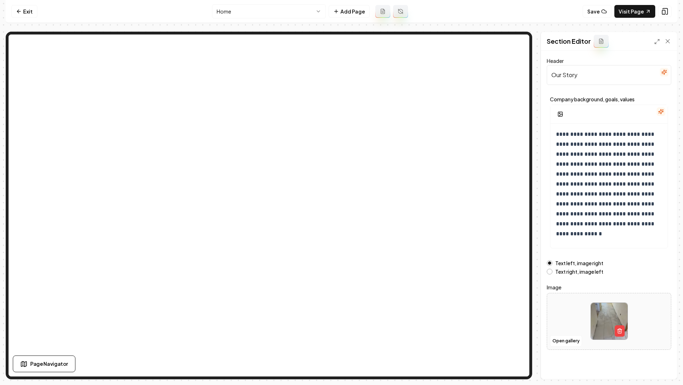
scroll to position [0, 0]
click at [299, 10] on html "**********" at bounding box center [341, 192] width 683 height 385
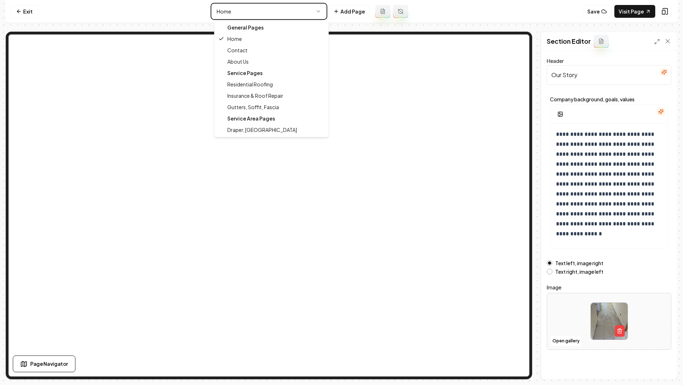
click at [354, 18] on html "**********" at bounding box center [341, 192] width 683 height 385
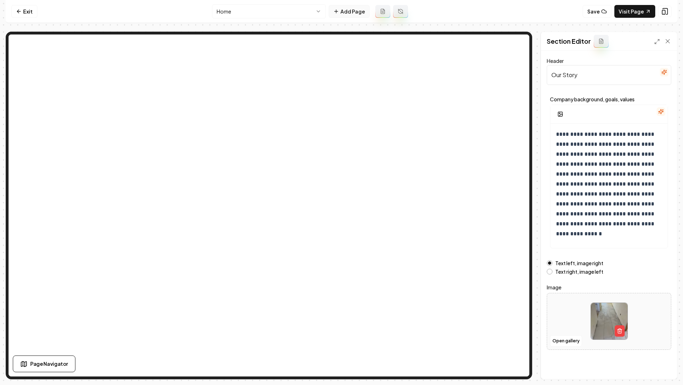
click at [350, 12] on button "Add Page" at bounding box center [349, 11] width 41 height 13
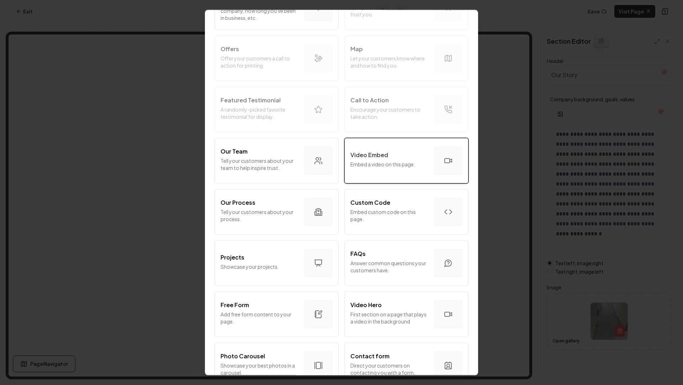
scroll to position [131, 0]
click at [412, 158] on div "Video Embed Embed a video on this page." at bounding box center [389, 159] width 78 height 20
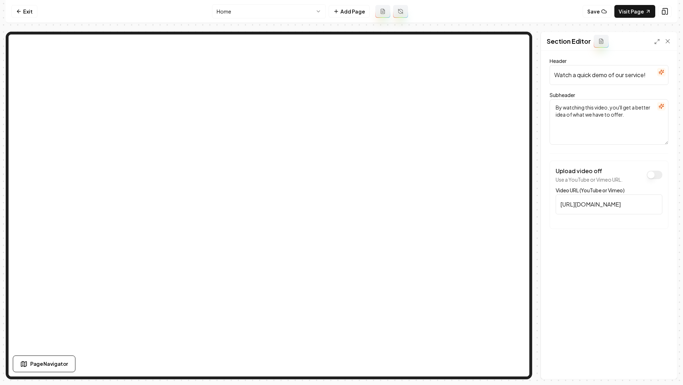
click at [634, 209] on input "[URL][DOMAIN_NAME]" at bounding box center [608, 204] width 107 height 20
click at [655, 176] on button "Upload video off" at bounding box center [654, 175] width 16 height 9
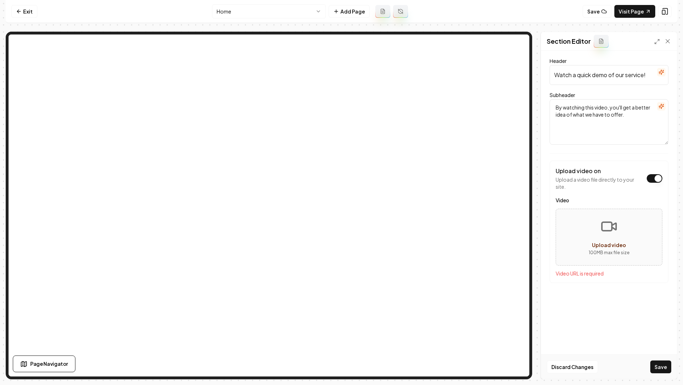
click at [606, 235] on button "Upload video 100 MB max file size" at bounding box center [609, 237] width 106 height 50
type input "**********"
click at [662, 370] on button "Save" at bounding box center [660, 367] width 21 height 13
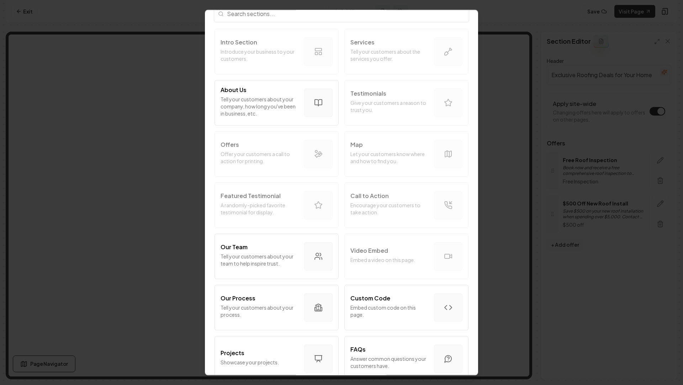
scroll to position [0, 0]
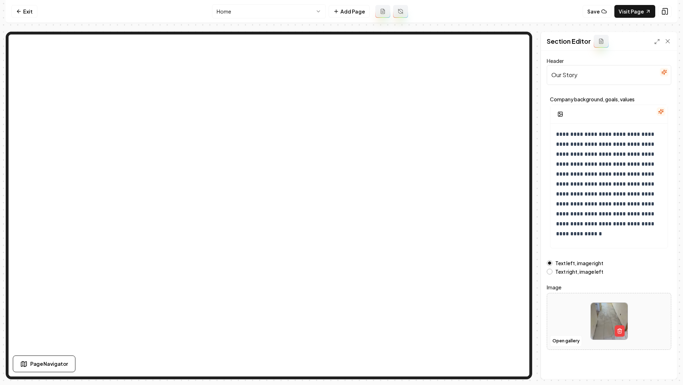
click at [583, 78] on input "Our Story" at bounding box center [608, 75] width 124 height 20
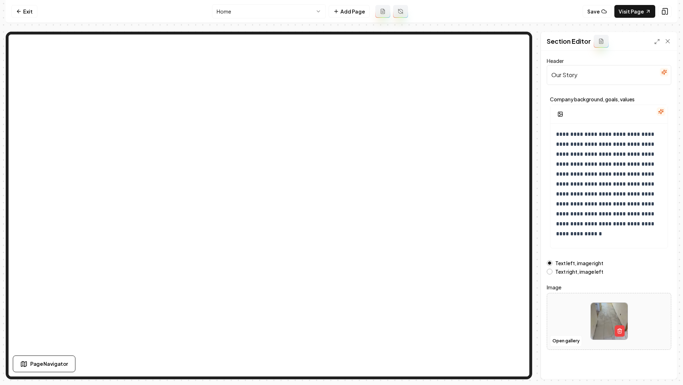
click at [583, 78] on input "Our Story" at bounding box center [608, 75] width 124 height 20
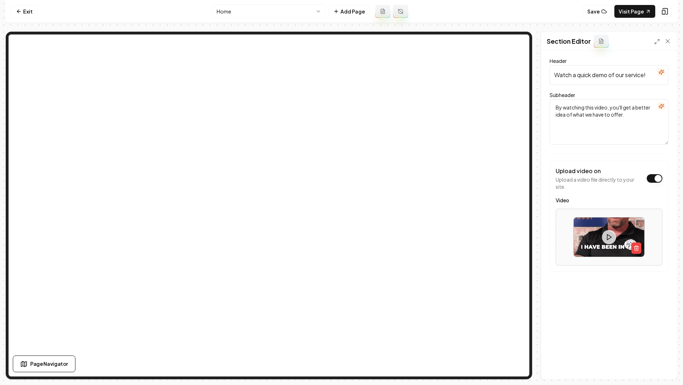
click at [589, 79] on input "Watch a quick demo of our service!" at bounding box center [608, 75] width 119 height 20
paste input "Our Story"
type input "Our Story"
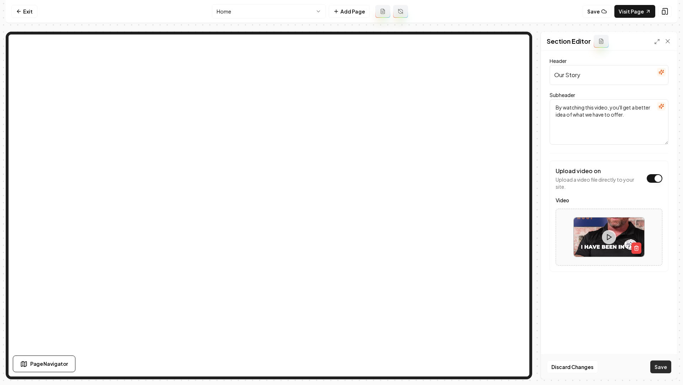
click at [665, 370] on button "Save" at bounding box center [660, 367] width 21 height 13
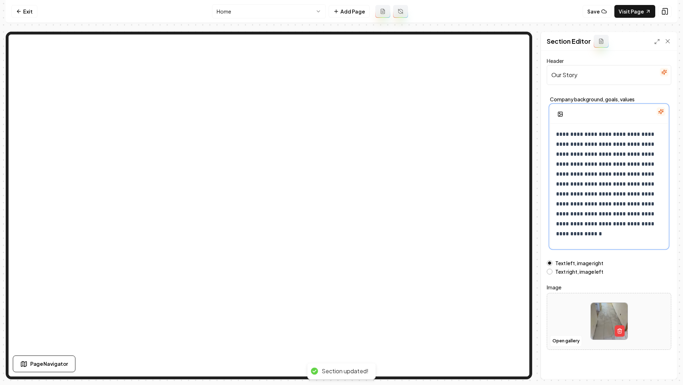
click at [645, 161] on p "**********" at bounding box center [609, 179] width 107 height 100
click at [631, 158] on p "**********" at bounding box center [609, 179] width 107 height 100
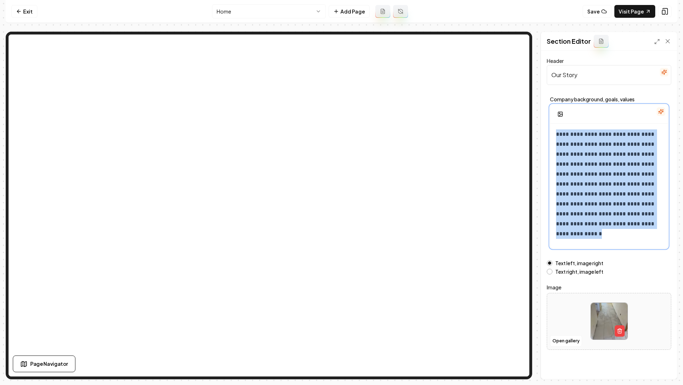
click at [631, 158] on p "**********" at bounding box center [609, 179] width 107 height 100
copy p "**********"
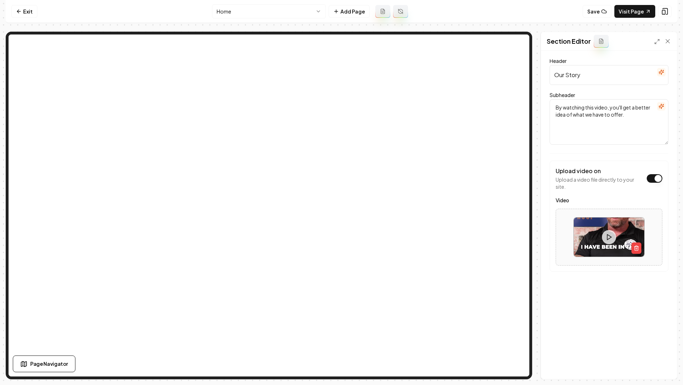
click at [583, 121] on textarea "By watching this video, you'll get a better idea of what we have to offer." at bounding box center [608, 122] width 119 height 46
paste textarea "Top Local Roofing began as a family venture, rooted in values of trust and qual…"
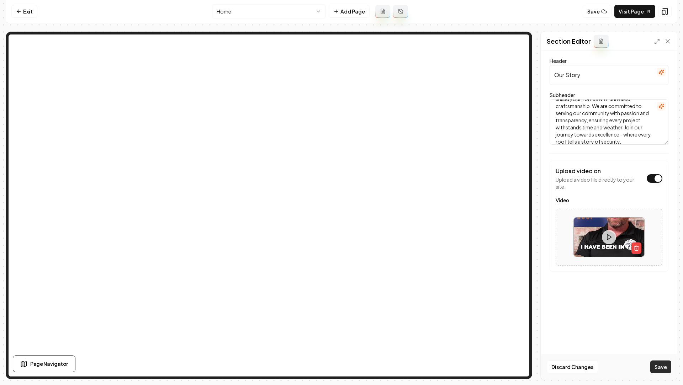
type textarea "Top Local Roofing began as a family venture, rooted in values of trust and qual…"
click at [664, 367] on button "Save" at bounding box center [660, 367] width 21 height 13
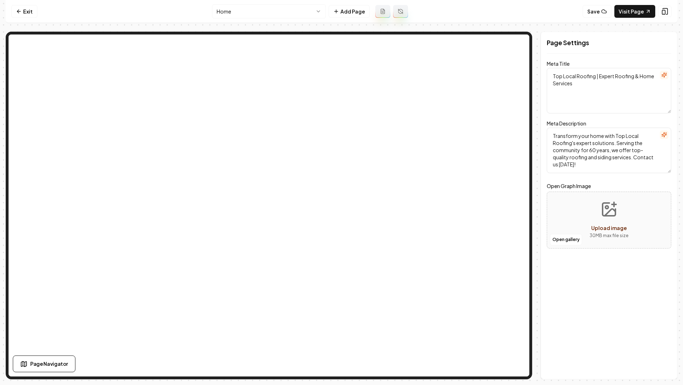
click at [617, 282] on div "Page Settings Meta Title Top Local Roofing | Expert Roofing & Home Services Met…" at bounding box center [608, 206] width 137 height 348
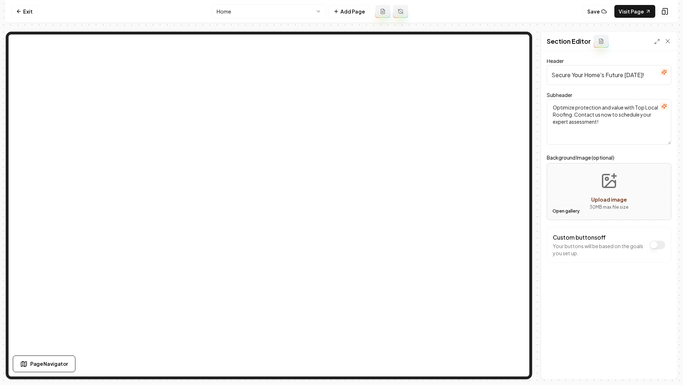
click at [558, 208] on button "Open gallery" at bounding box center [566, 211] width 32 height 11
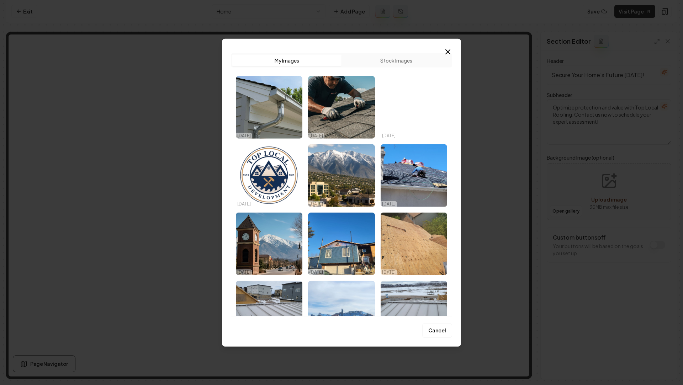
drag, startPoint x: 595, startPoint y: 174, endPoint x: 602, endPoint y: 187, distance: 14.3
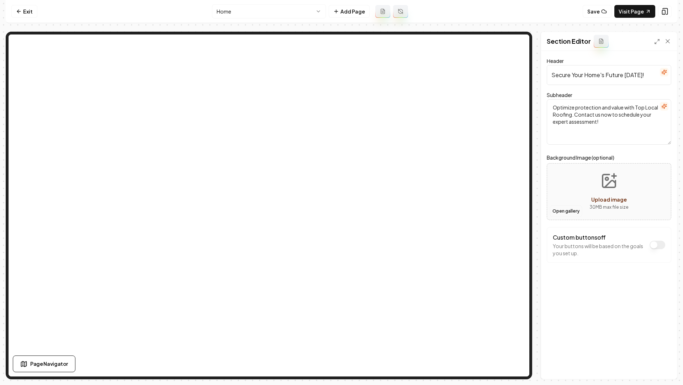
click at [561, 207] on button "Open gallery" at bounding box center [566, 211] width 32 height 11
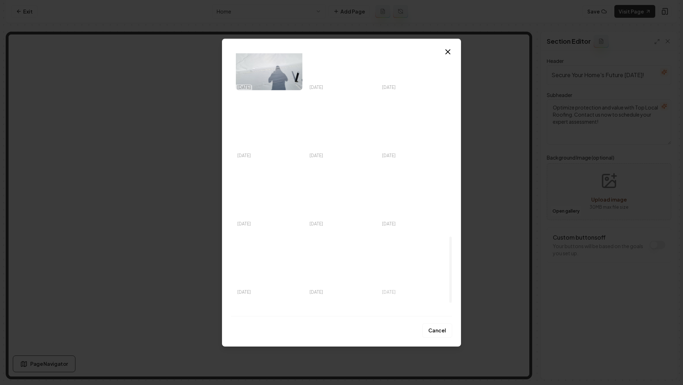
scroll to position [728, 0]
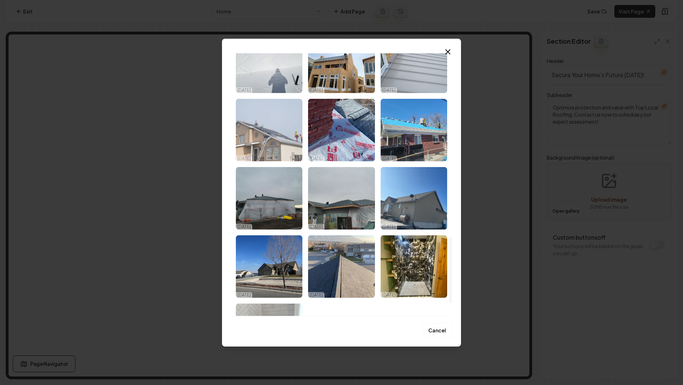
click at [285, 140] on img "Select image image_68ed69975c7cd75eb8f9b633.jpeg" at bounding box center [269, 129] width 66 height 63
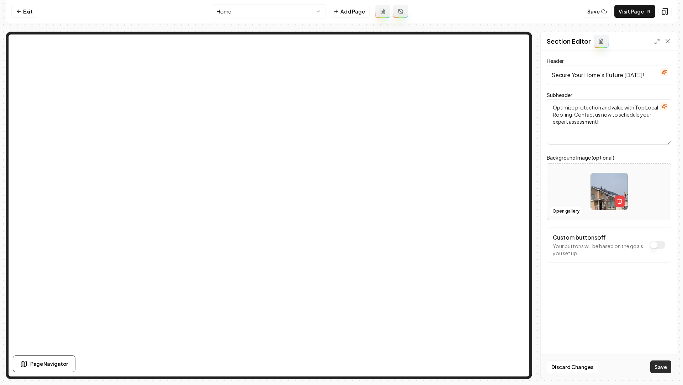
click at [658, 370] on button "Save" at bounding box center [660, 367] width 21 height 13
click at [290, 10] on html "Computer Required This feature is only available on a computer. Please switch t…" at bounding box center [341, 192] width 683 height 385
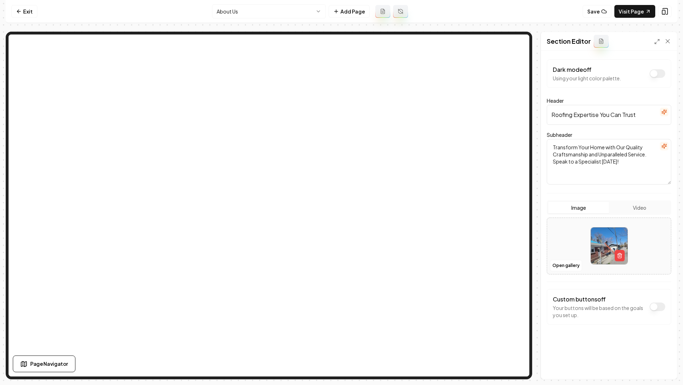
click at [631, 208] on button "Video" at bounding box center [639, 207] width 61 height 11
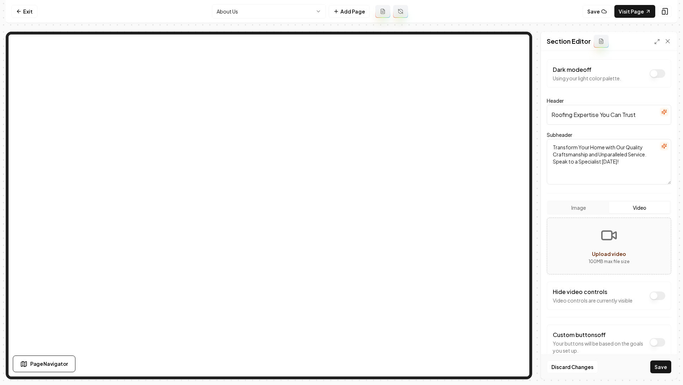
click at [606, 235] on icon "Upload video" at bounding box center [608, 235] width 17 height 17
type input "**********"
click at [657, 367] on button "Save" at bounding box center [660, 367] width 21 height 13
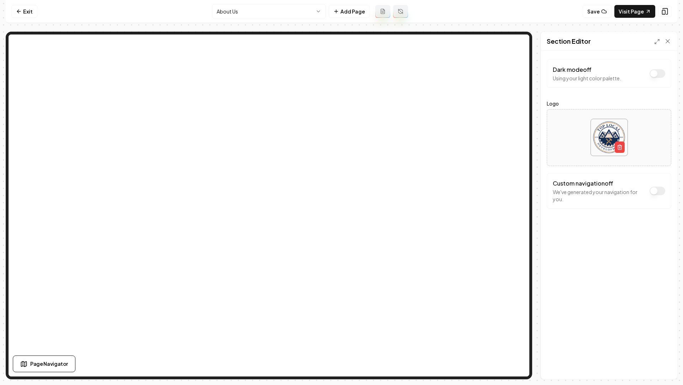
click at [252, 11] on html "Computer Required This feature is only available on a computer. Please switch t…" at bounding box center [341, 192] width 683 height 385
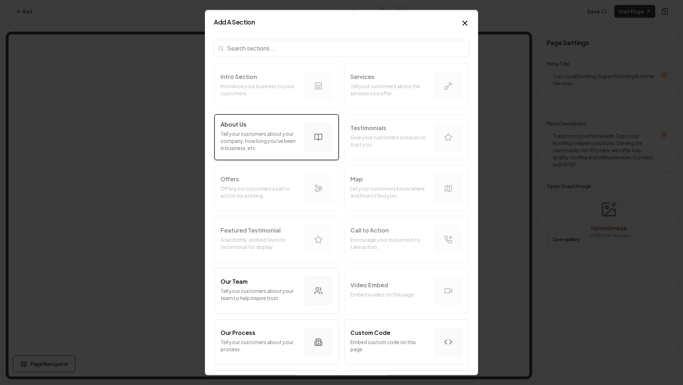
click at [319, 134] on icon "button" at bounding box center [318, 137] width 7 height 6
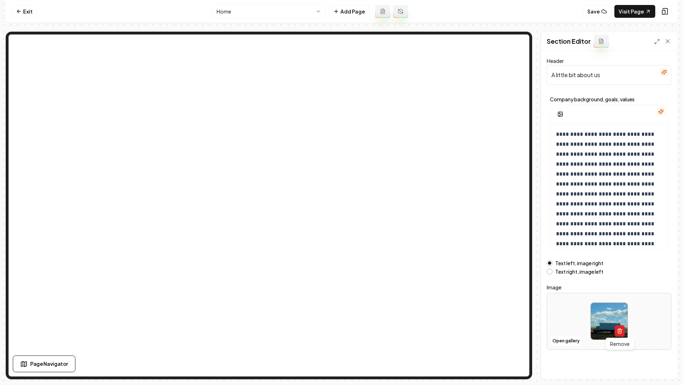
click at [617, 332] on icon "button" at bounding box center [620, 331] width 6 height 6
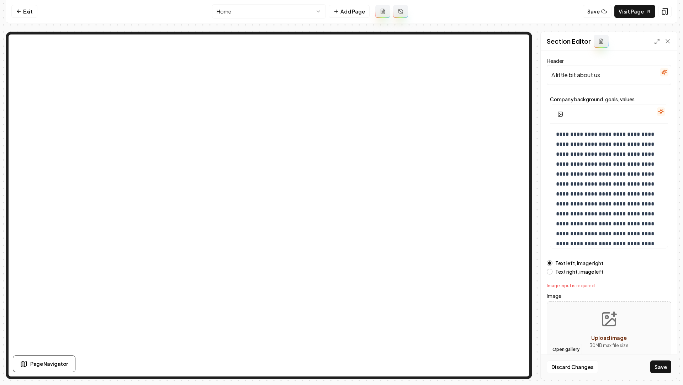
click at [562, 346] on button "Open gallery" at bounding box center [566, 349] width 32 height 11
click at [606, 327] on button "Upload image 30 MB max file size" at bounding box center [608, 330] width 50 height 50
type input "**********"
click at [659, 361] on button "Save" at bounding box center [660, 367] width 21 height 13
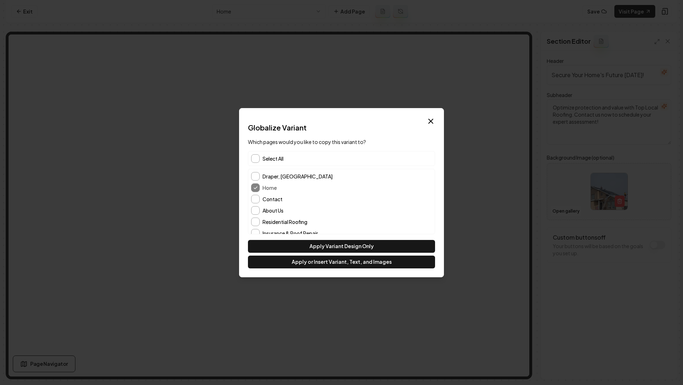
click at [270, 156] on span "Select All" at bounding box center [272, 158] width 21 height 7
click at [315, 262] on button "Apply or Insert Variant, Text, and Images" at bounding box center [341, 262] width 187 height 13
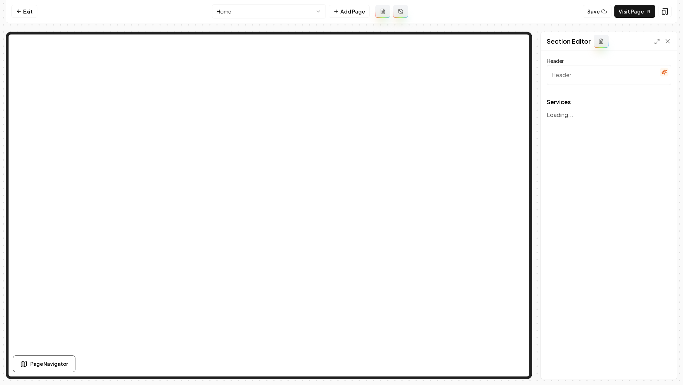
type input "Expert Roofing and Exterior Solutions"
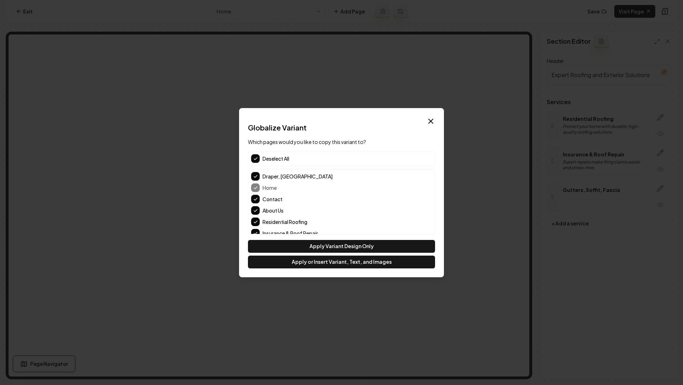
click at [258, 151] on div "Deselect All" at bounding box center [341, 158] width 187 height 15
click at [256, 202] on button "Contact" at bounding box center [255, 199] width 9 height 9
click at [256, 211] on button "About Us" at bounding box center [255, 210] width 9 height 9
click at [314, 262] on button "Apply or Insert Variant, Text, and Images" at bounding box center [341, 262] width 187 height 13
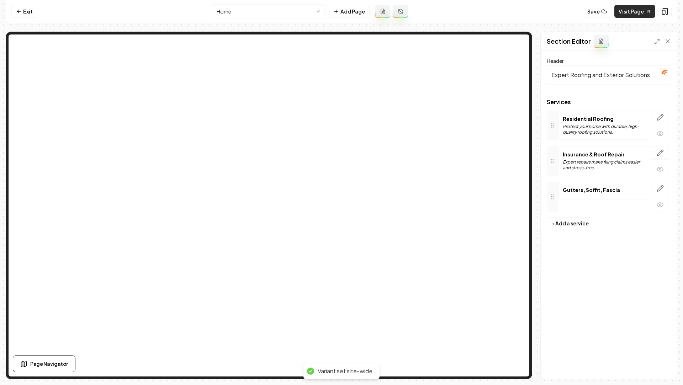
click at [639, 14] on link "Visit Page" at bounding box center [634, 11] width 41 height 13
click at [12, 13] on link "Exit" at bounding box center [24, 11] width 26 height 13
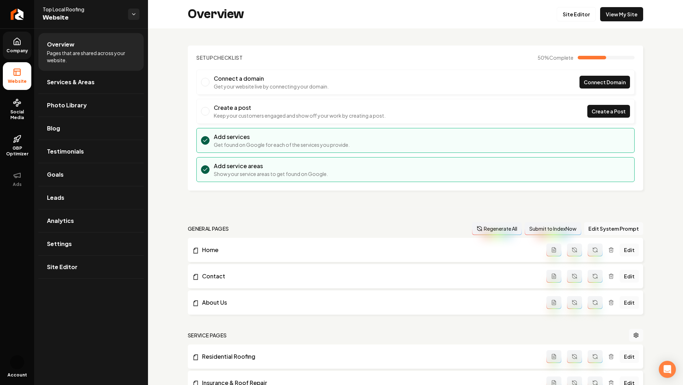
click at [10, 42] on link "Company" at bounding box center [17, 46] width 28 height 28
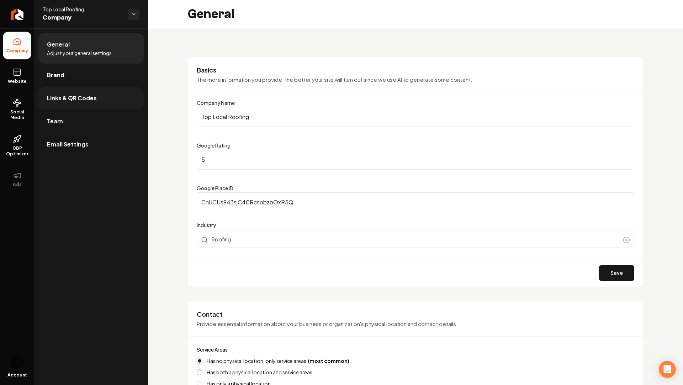
click at [91, 90] on link "Links & QR Codes" at bounding box center [90, 98] width 105 height 23
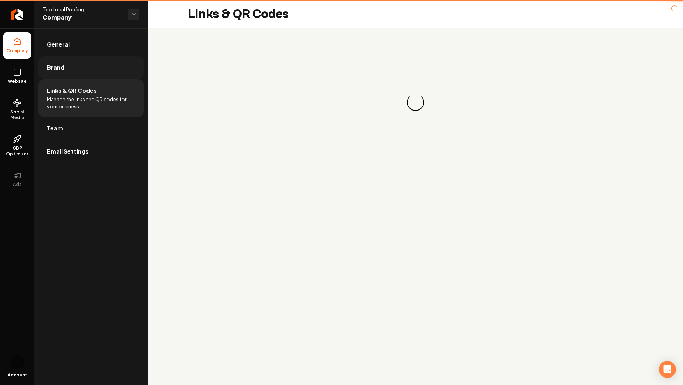
click at [60, 73] on link "Brand" at bounding box center [90, 67] width 105 height 23
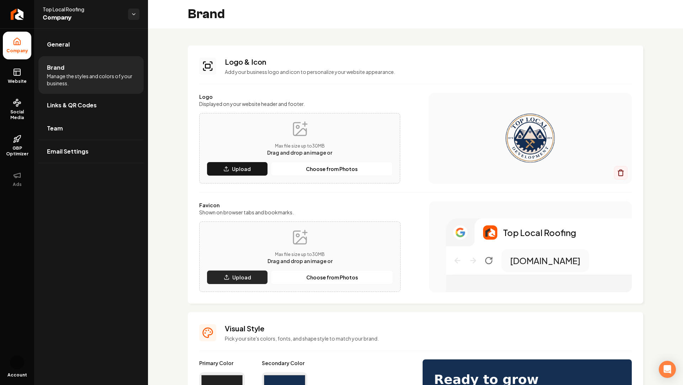
click at [243, 274] on p "Upload" at bounding box center [241, 277] width 19 height 7
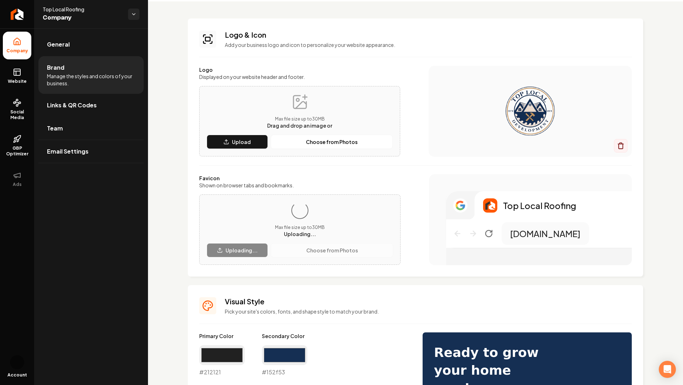
scroll to position [26, 0]
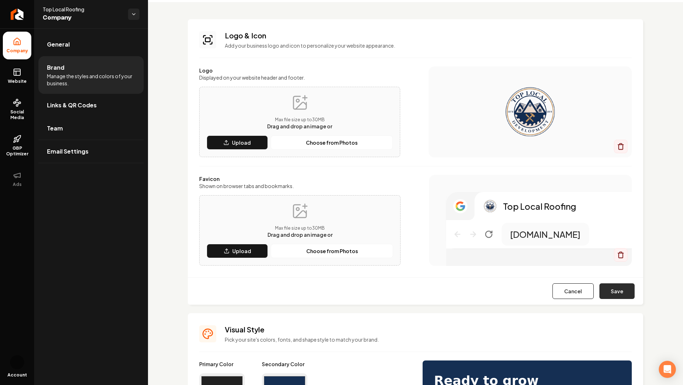
click at [605, 289] on button "Save" at bounding box center [616, 291] width 35 height 16
